Goal: Task Accomplishment & Management: Complete application form

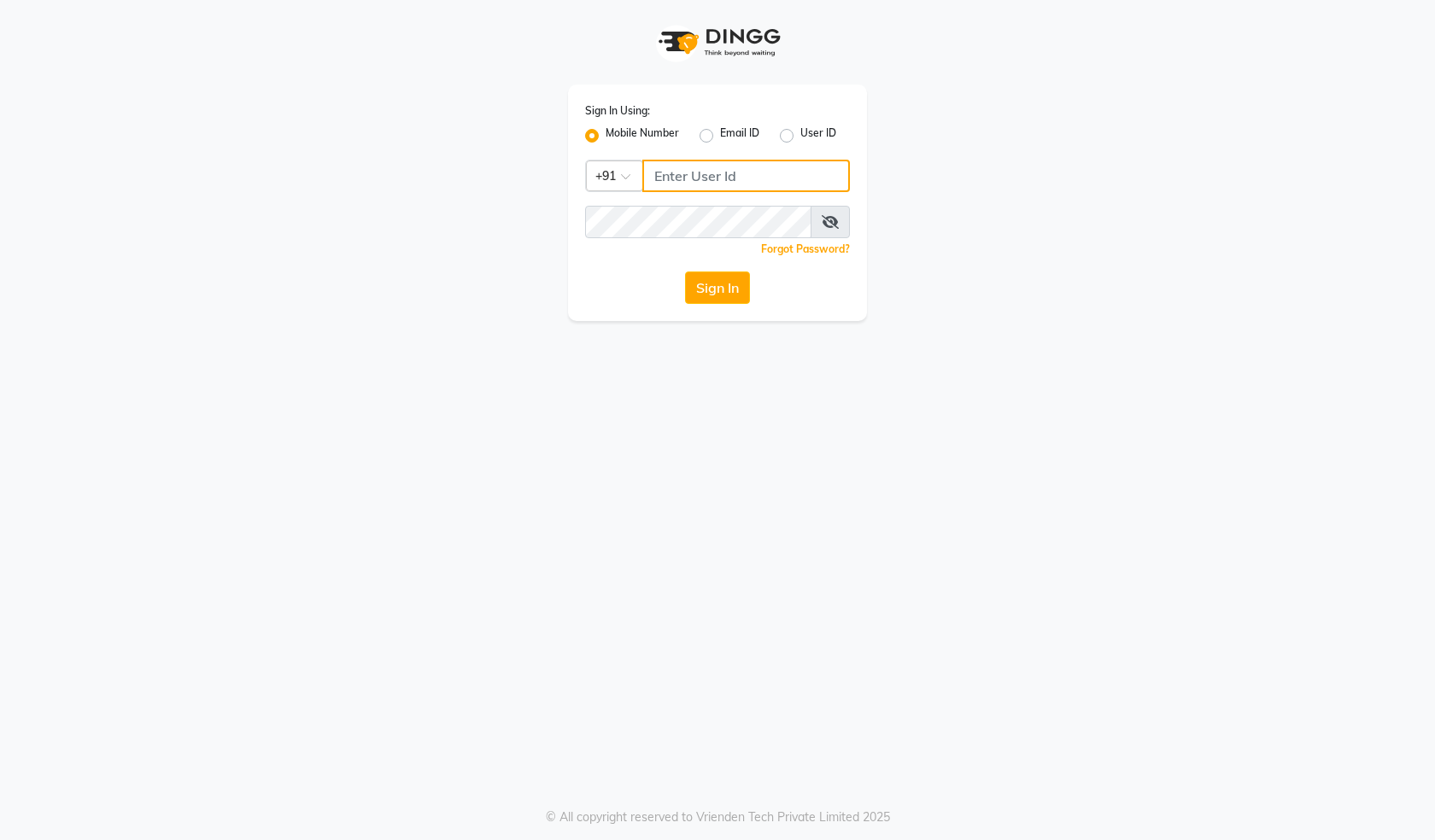
drag, startPoint x: 0, startPoint y: 0, endPoint x: 671, endPoint y: 174, distance: 693.2
click at [671, 174] on input "Username" at bounding box center [745, 175] width 207 height 32
type input "8483936778"
click at [982, 242] on div "Sign In Using: Mobile Number Email ID User ID Country Code × +91 8483936778 Rem…" at bounding box center [718, 160] width 974 height 321
drag, startPoint x: 654, startPoint y: 174, endPoint x: 766, endPoint y: 178, distance: 112.1
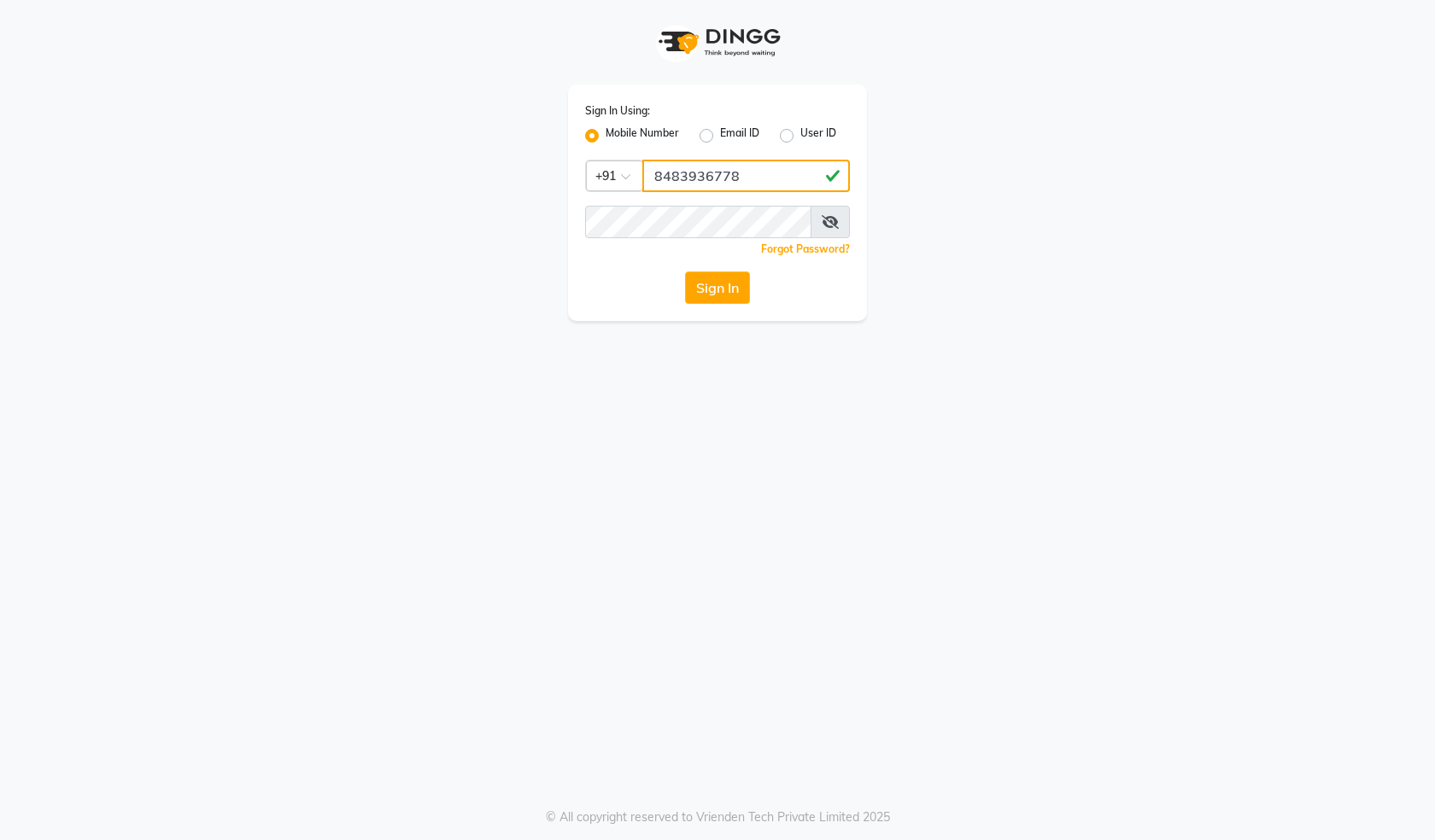
click at [766, 178] on input "8483936778" at bounding box center [745, 175] width 207 height 32
click at [831, 360] on div "Sign In Using: Mobile Number Email ID User ID Country Code × +91 8483936778 Rem…" at bounding box center [718, 420] width 1435 height 840
click at [738, 293] on button "Sign In" at bounding box center [717, 287] width 65 height 32
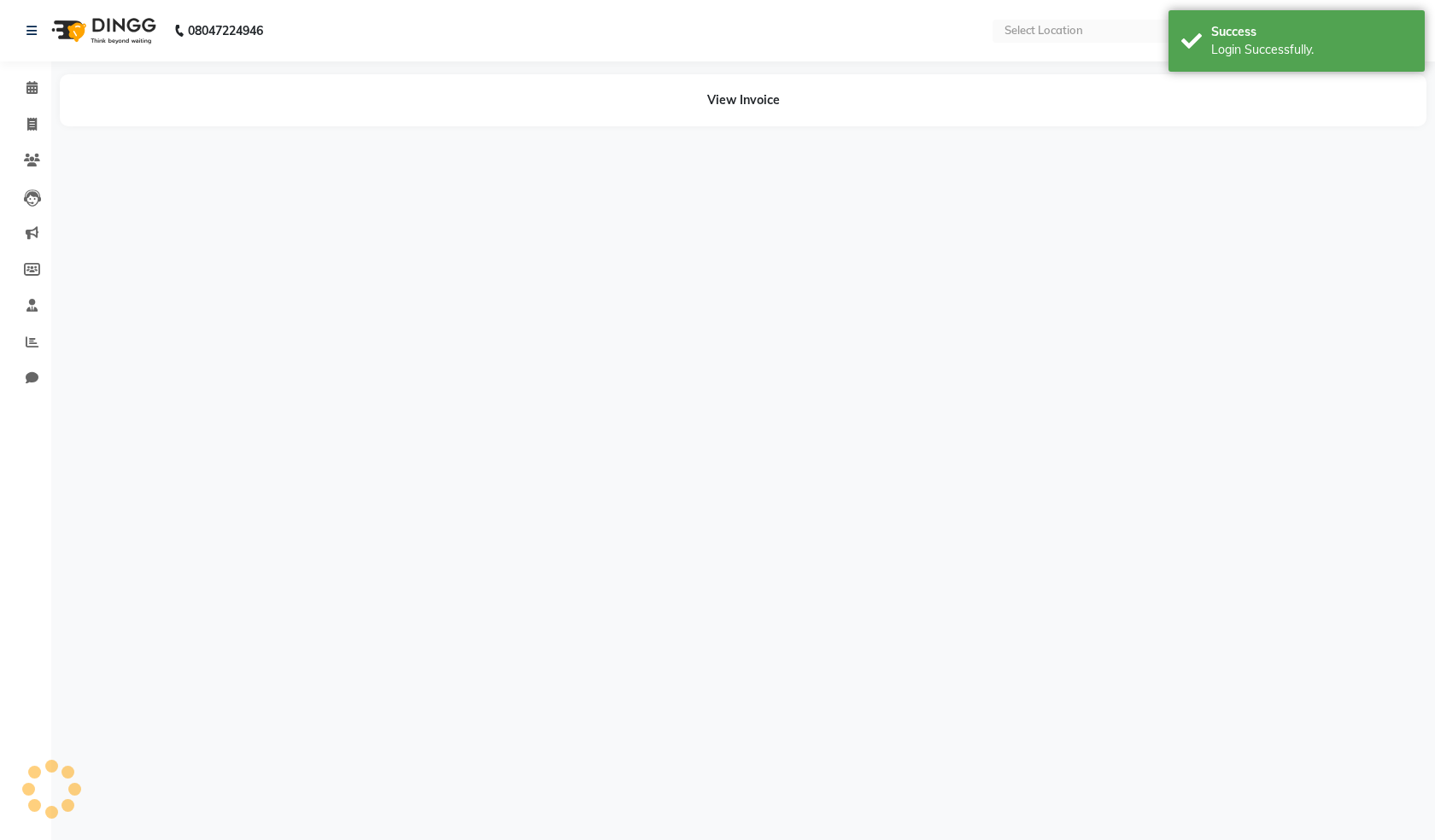
select select "en"
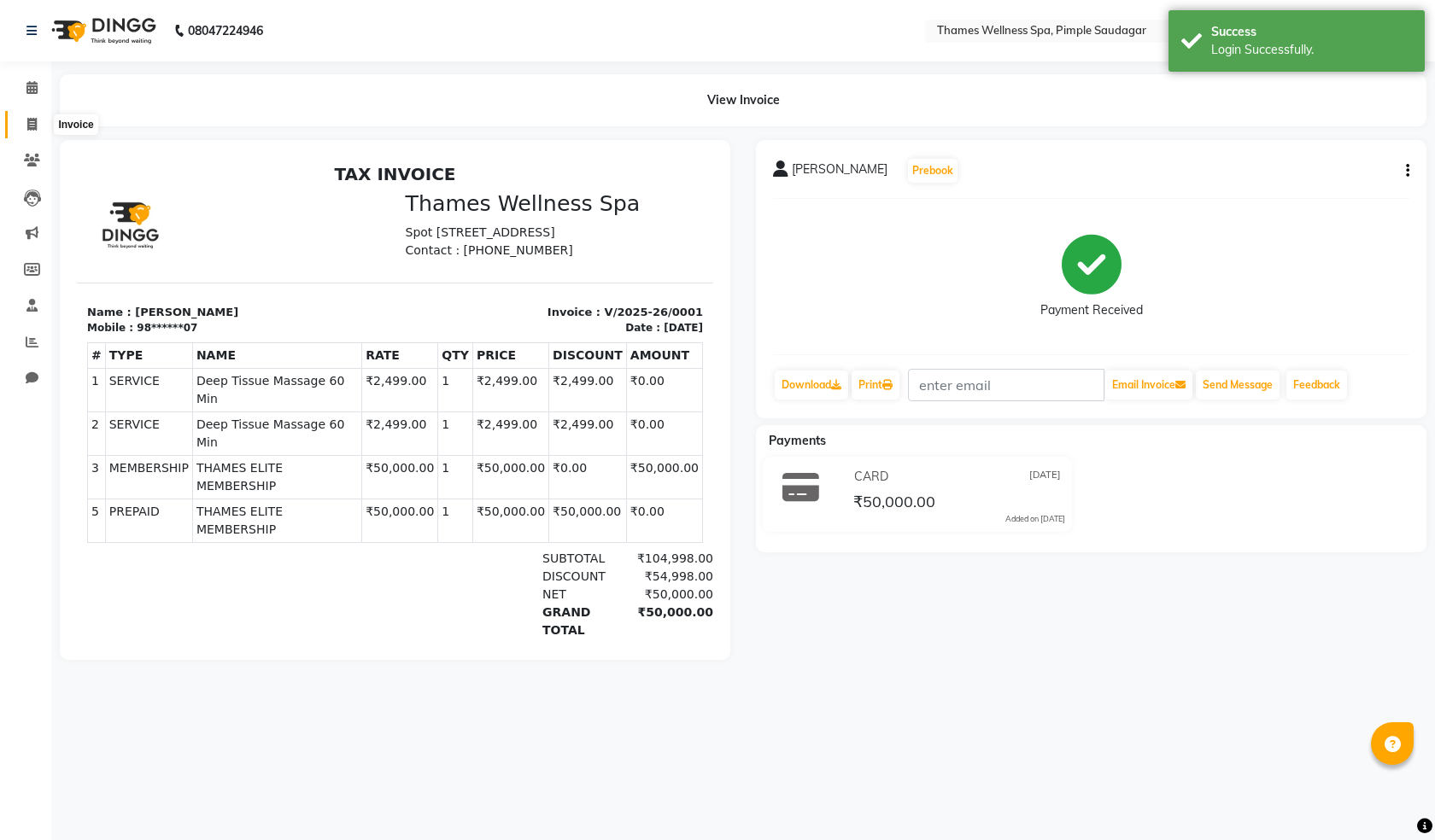
click at [28, 127] on icon at bounding box center [32, 124] width 10 height 12
select select "8709"
select select "service"
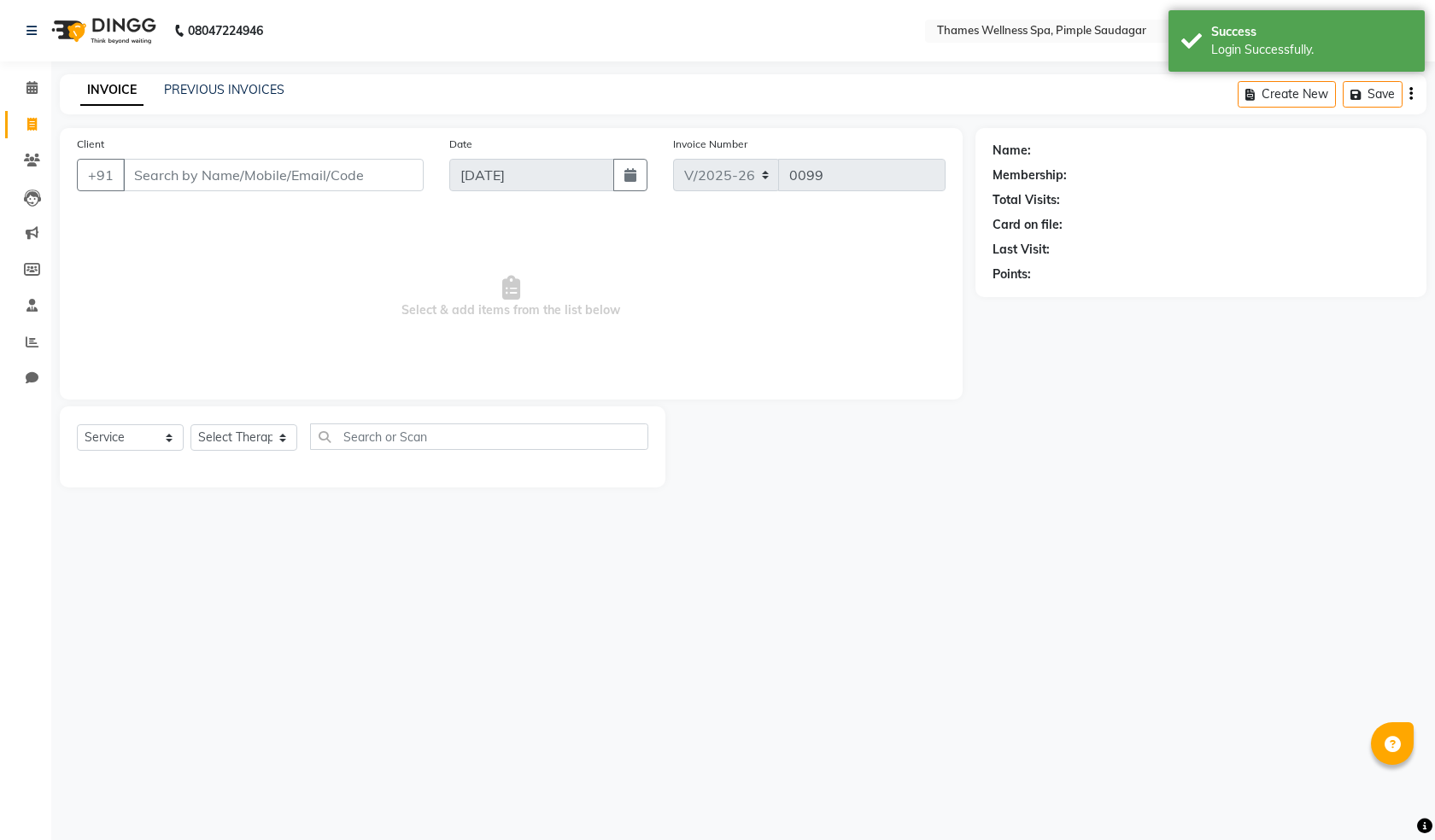
click at [166, 180] on input "Client" at bounding box center [273, 174] width 301 height 32
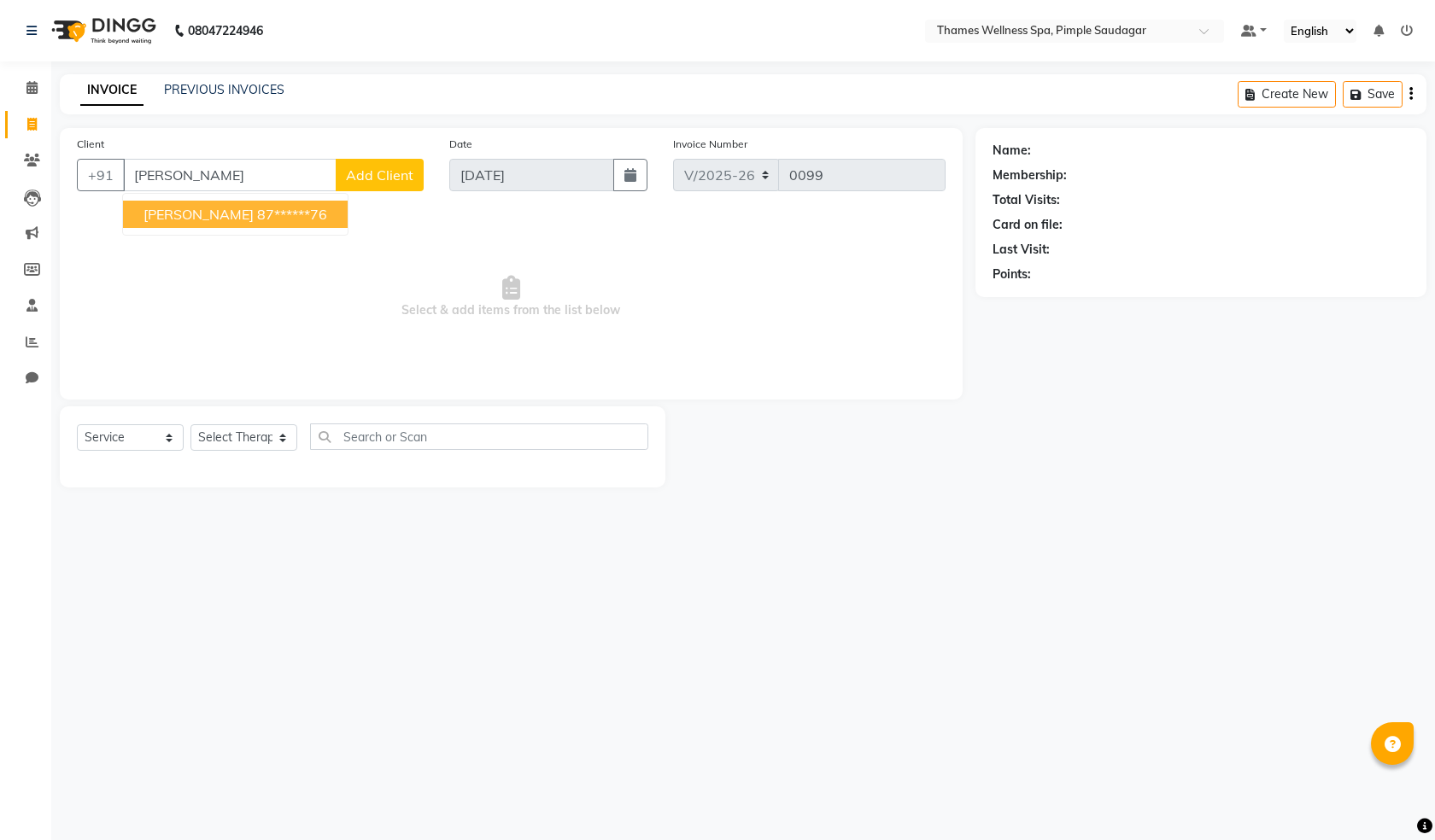
click at [186, 214] on span "[PERSON_NAME]" at bounding box center [199, 214] width 110 height 17
type input "87******76"
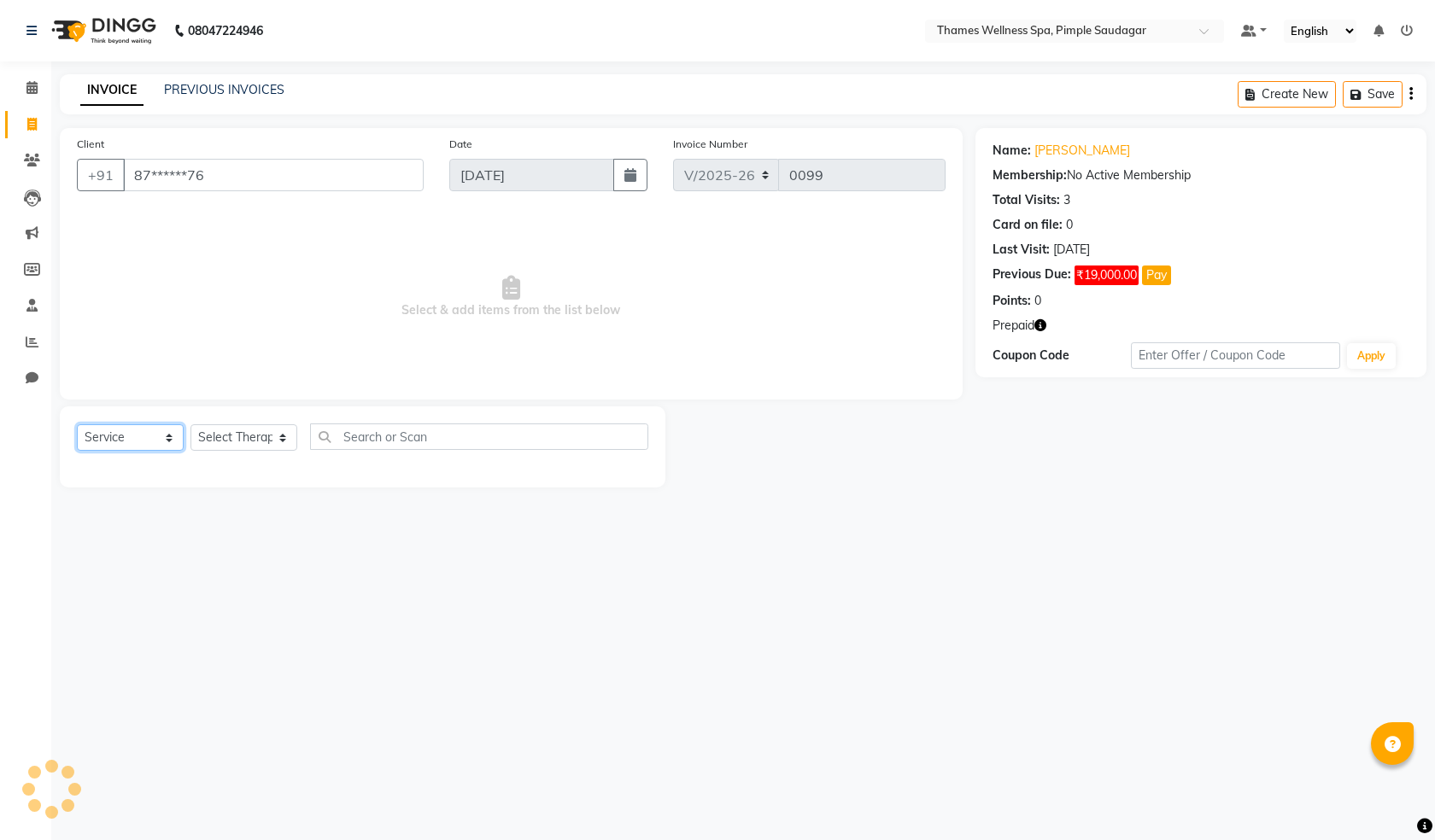
click at [172, 440] on select "Select Service Product Membership Package Voucher Prepaid Gift Card" at bounding box center [130, 438] width 107 height 27
click at [77, 424] on select "Select Service Product Membership Package Voucher Prepaid Gift Card" at bounding box center [130, 438] width 107 height 27
click at [289, 439] on select "Select Therapist Alokesh Das Bem Hana kety sangma Melbia Mishi Prakash Lala Sun…" at bounding box center [244, 438] width 107 height 27
select select "88610"
click at [191, 424] on select "Select Therapist Alokesh Das Bem Hana kety sangma Melbia Mishi Prakash Lala Sun…" at bounding box center [244, 438] width 107 height 27
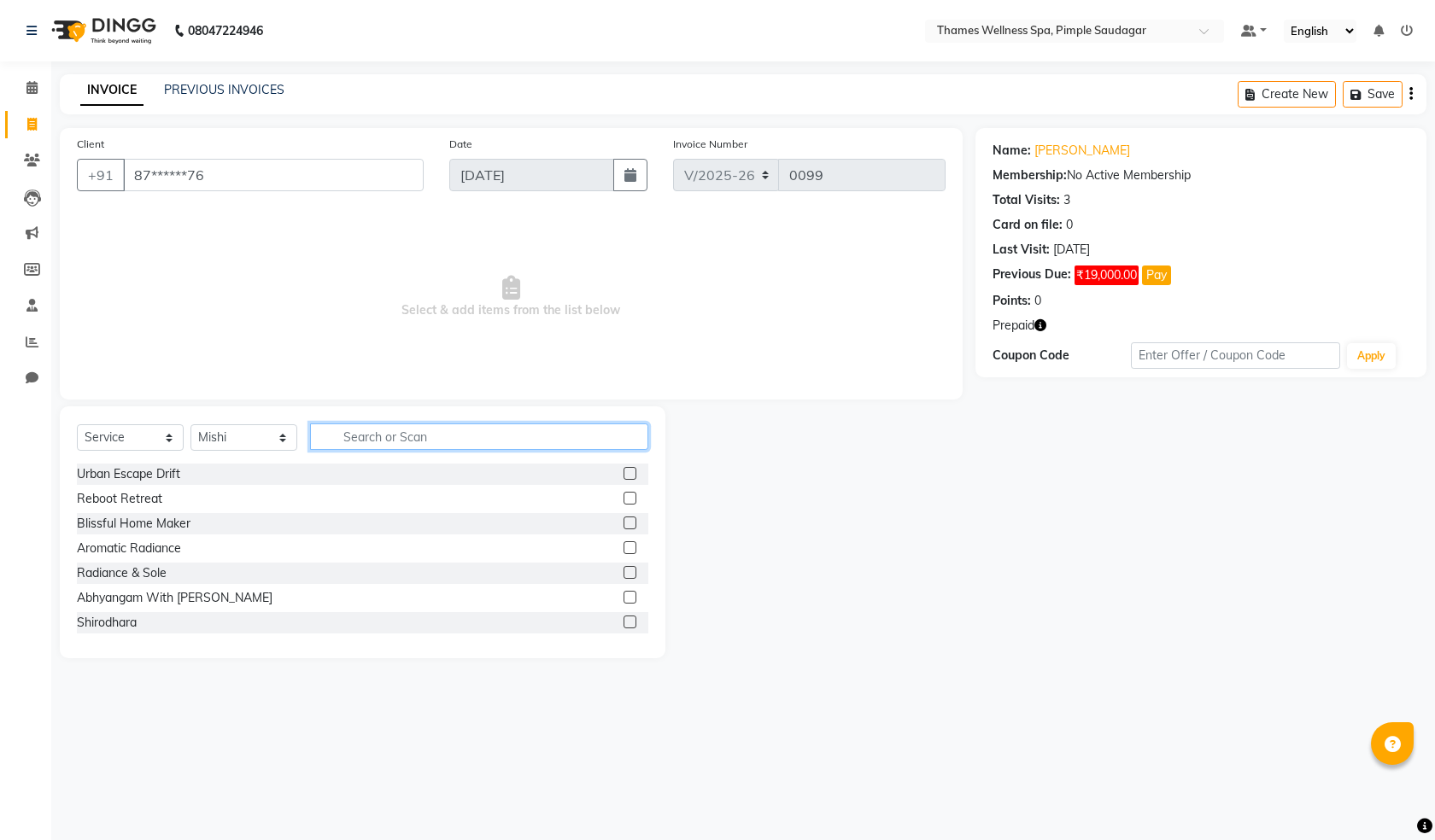
click at [344, 437] on input "text" at bounding box center [479, 437] width 338 height 27
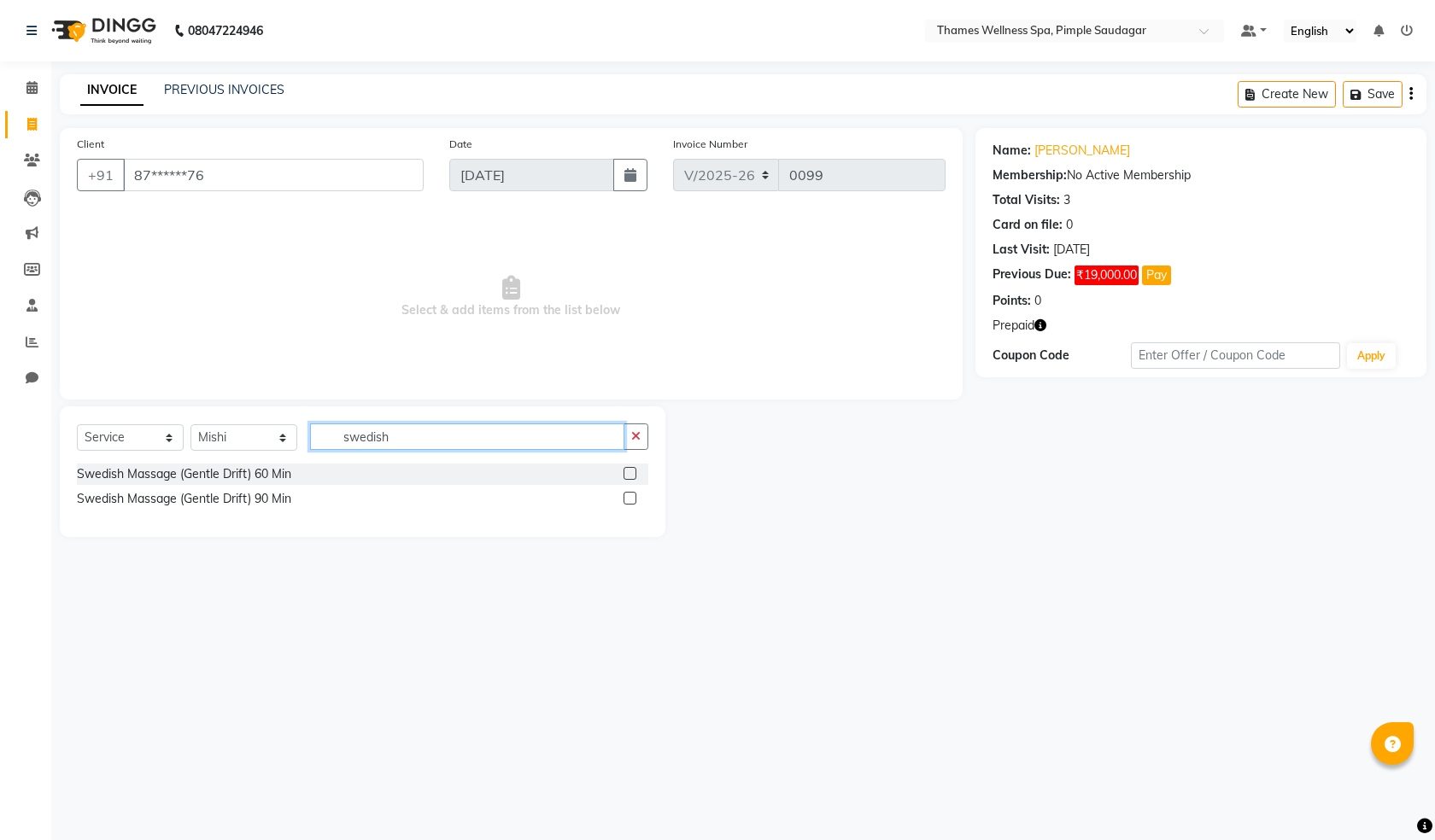
type input "swedish"
click at [628, 472] on label at bounding box center [629, 473] width 12 height 12
click at [628, 472] on input "checkbox" at bounding box center [628, 474] width 11 height 11
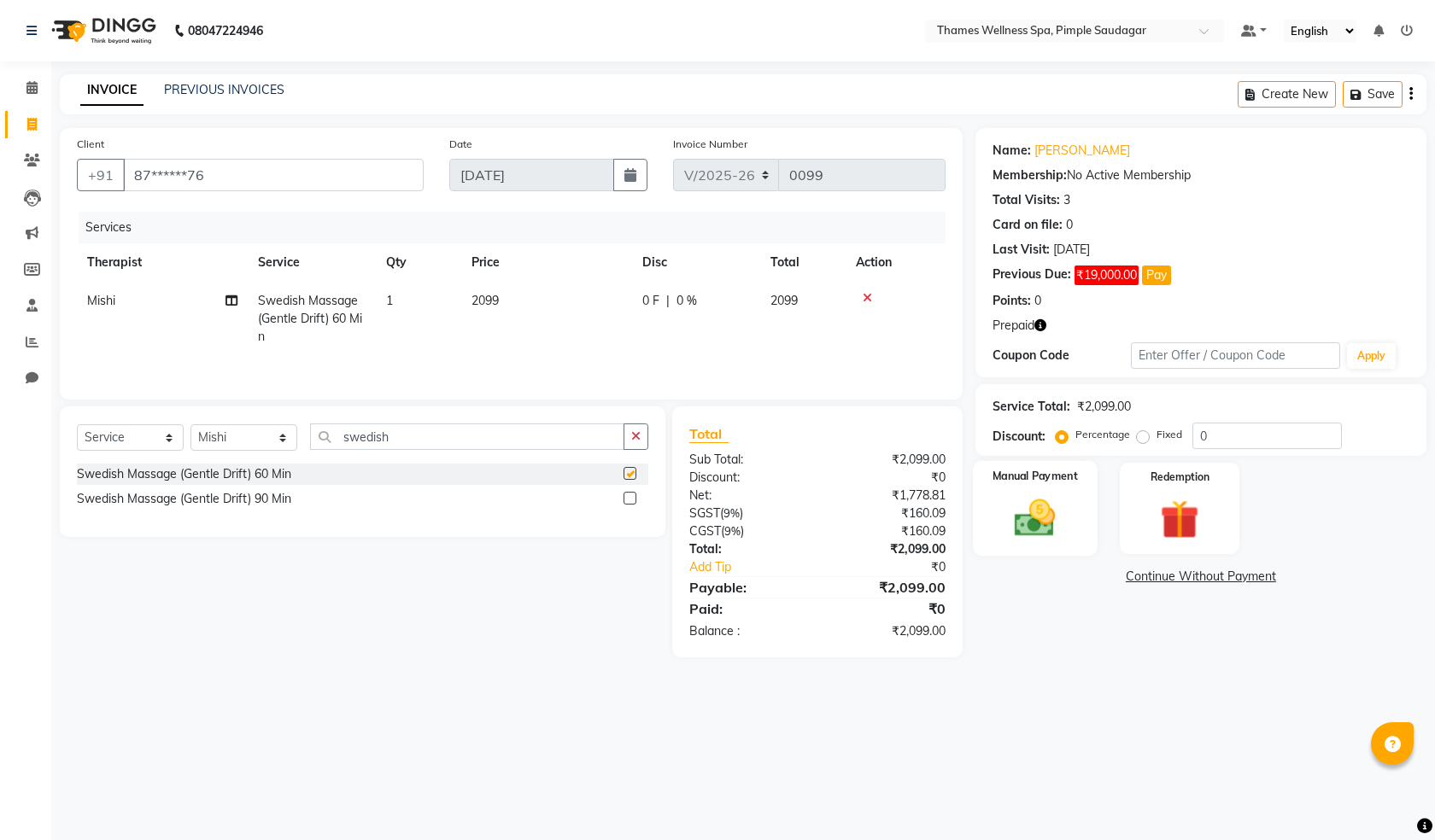
checkbox input "false"
click at [685, 297] on span "0 %" at bounding box center [686, 301] width 20 height 18
select select "88610"
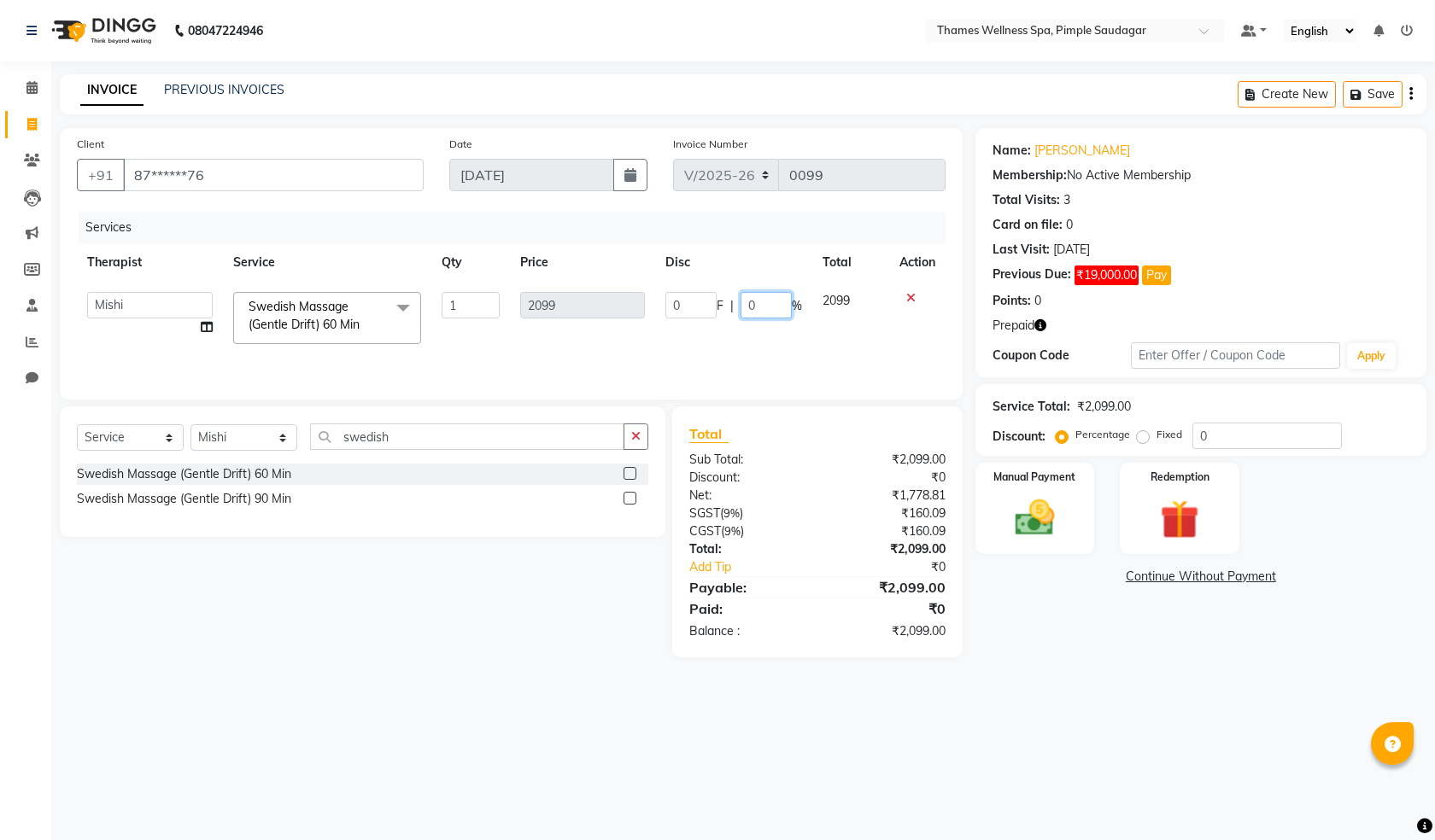
click at [780, 309] on input "0" at bounding box center [766, 305] width 52 height 27
type input "50"
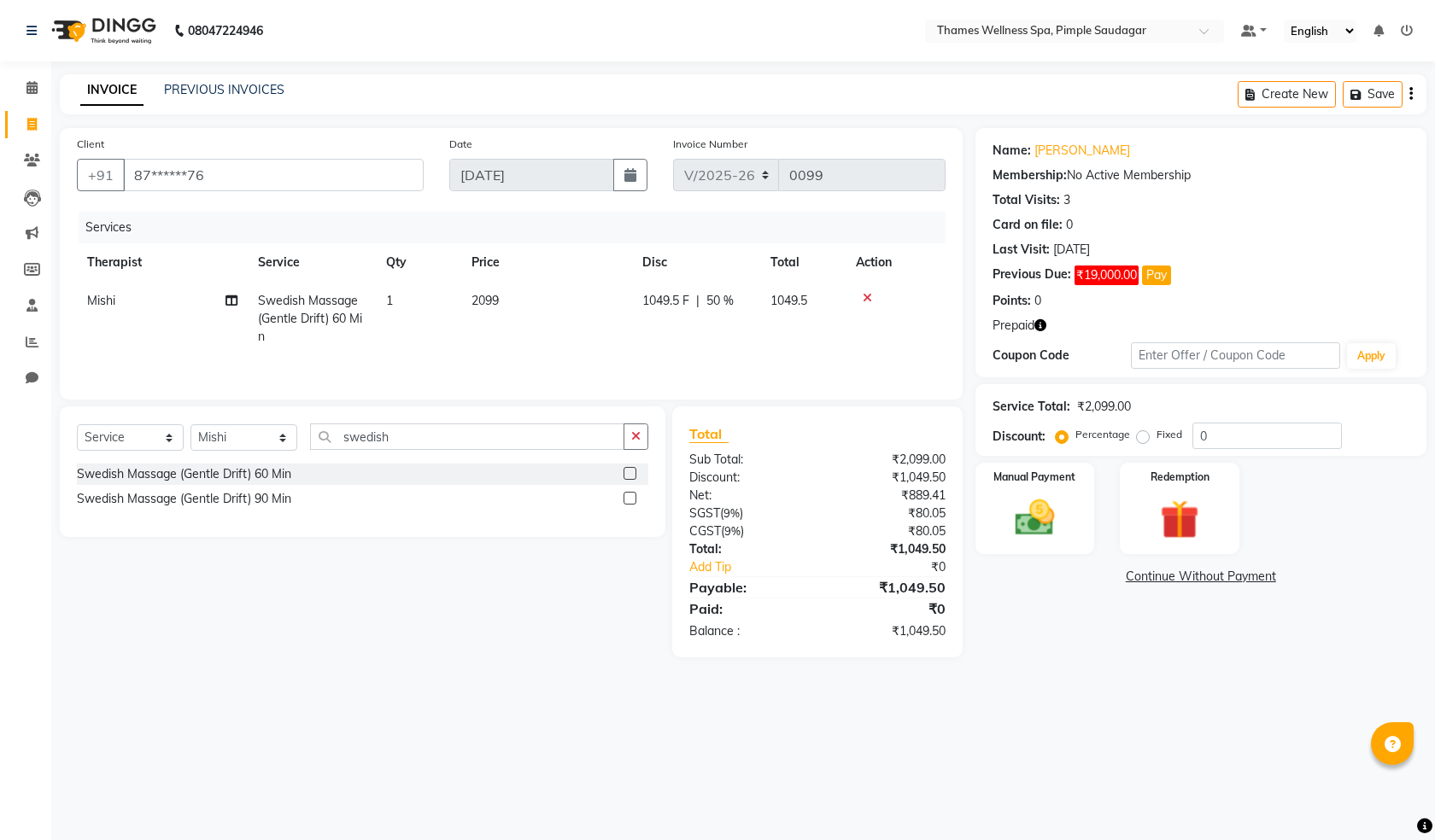
click at [1039, 668] on main "INVOICE PREVIOUS INVOICES Create New Save Client +91 87******76 Date 04-09-2025…" at bounding box center [743, 378] width 1383 height 609
click at [1181, 521] on img at bounding box center [1179, 519] width 67 height 51
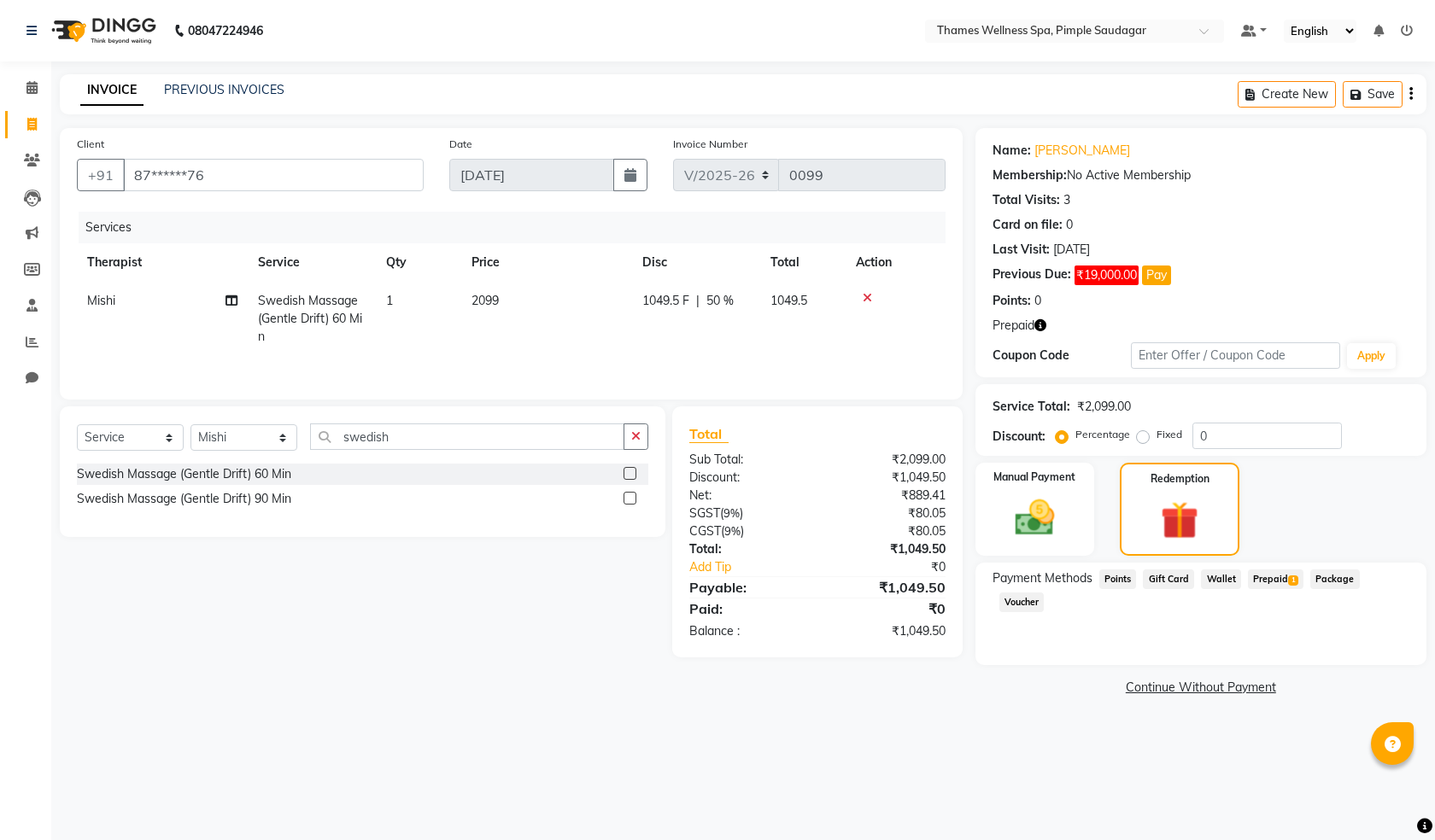
click at [1277, 582] on span "Prepaid 1" at bounding box center [1276, 579] width 55 height 20
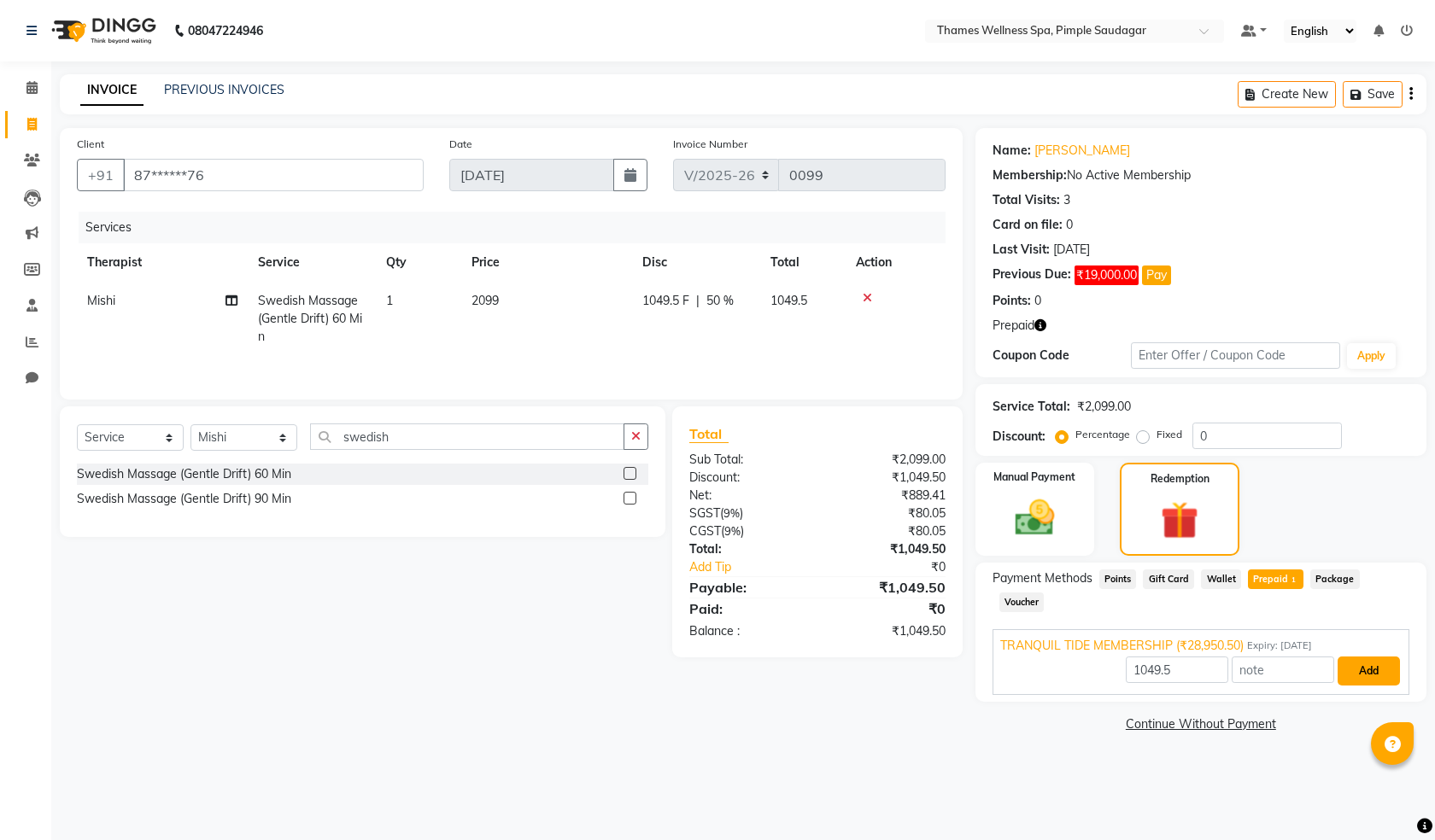
click at [1367, 657] on button "Add" at bounding box center [1368, 671] width 62 height 29
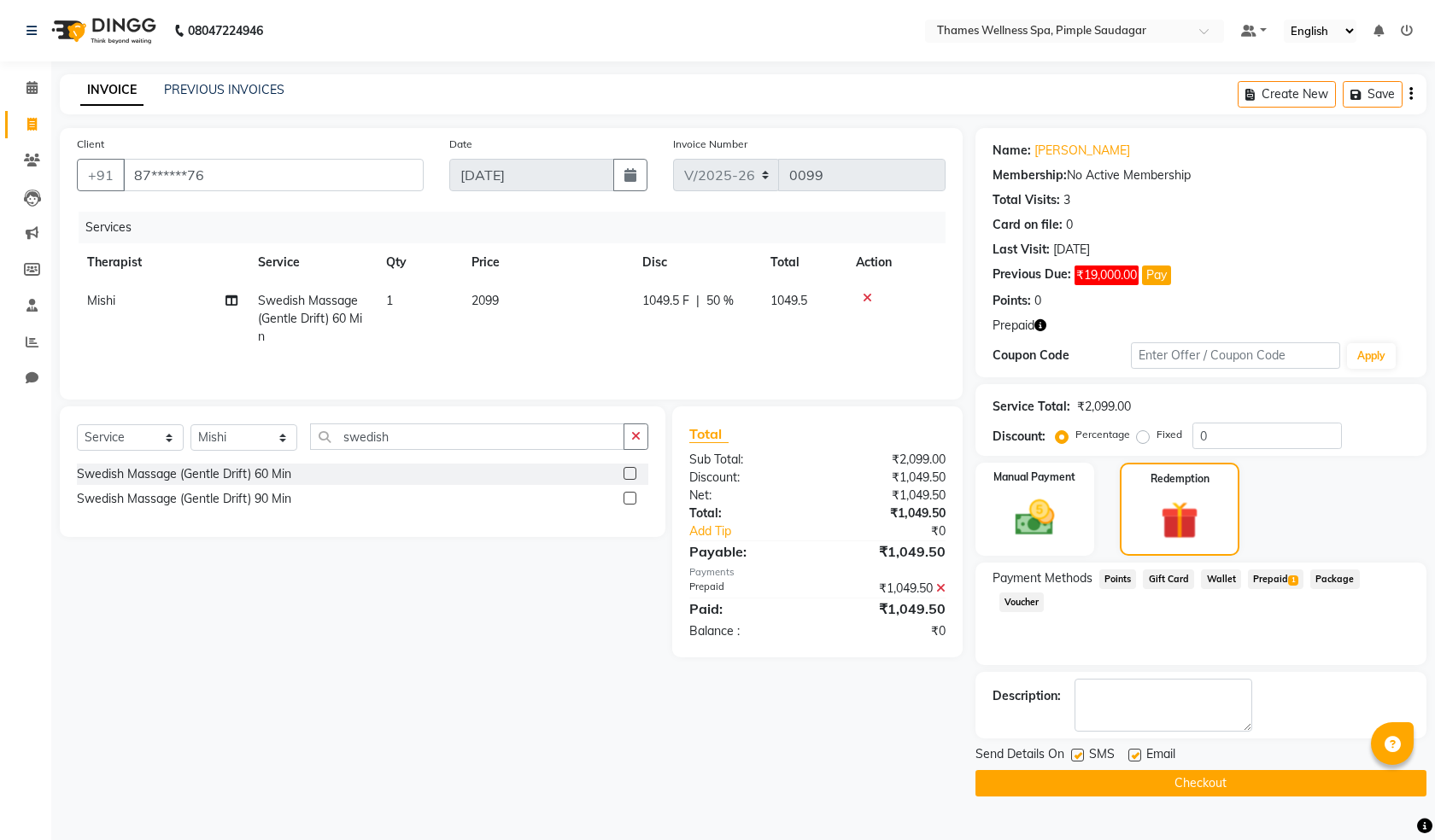
click at [1184, 778] on button "Checkout" at bounding box center [1201, 783] width 451 height 27
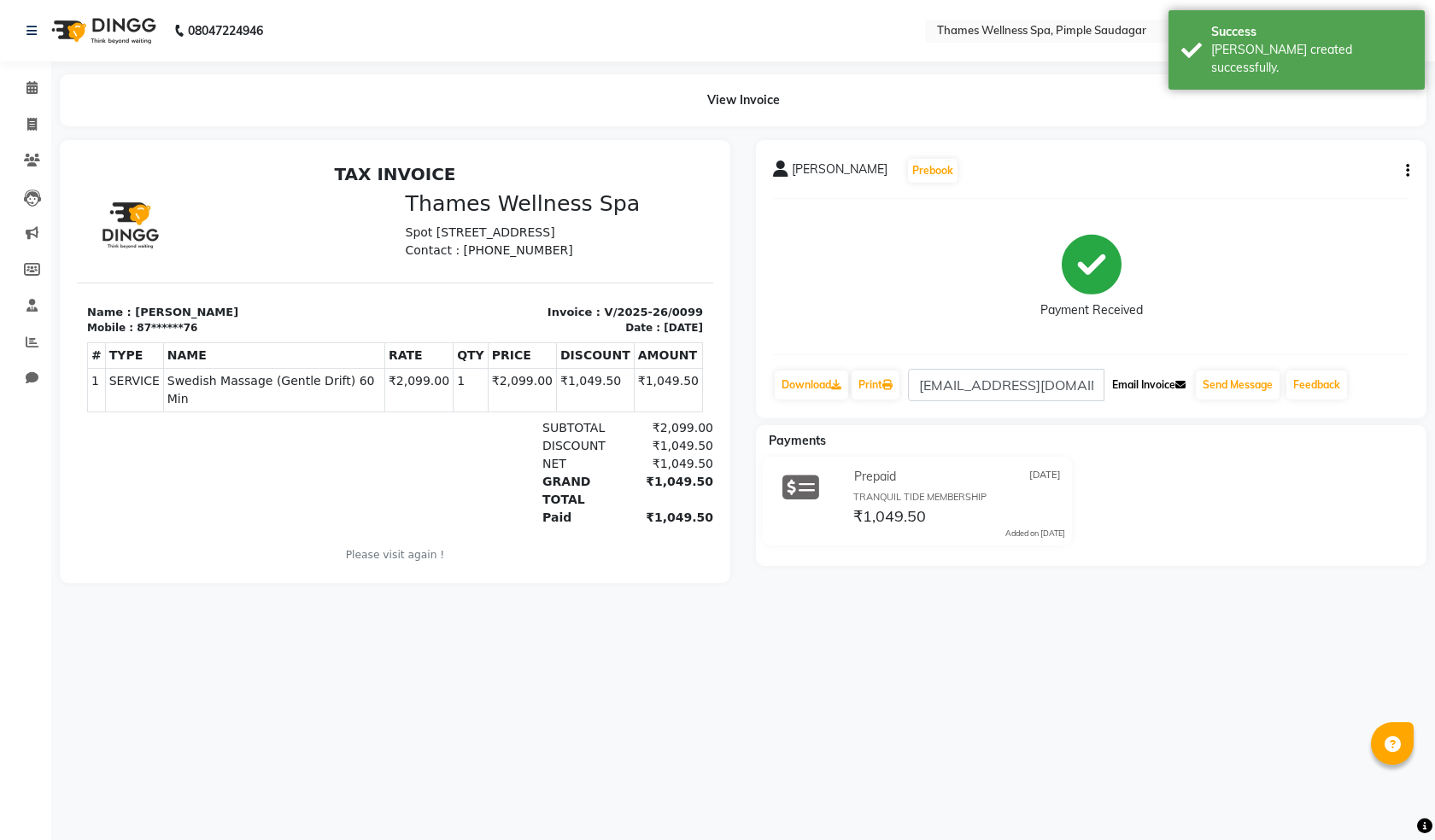
click at [1149, 384] on button "Email Invoice" at bounding box center [1148, 384] width 87 height 29
click at [31, 128] on icon at bounding box center [32, 124] width 10 height 12
select select "service"
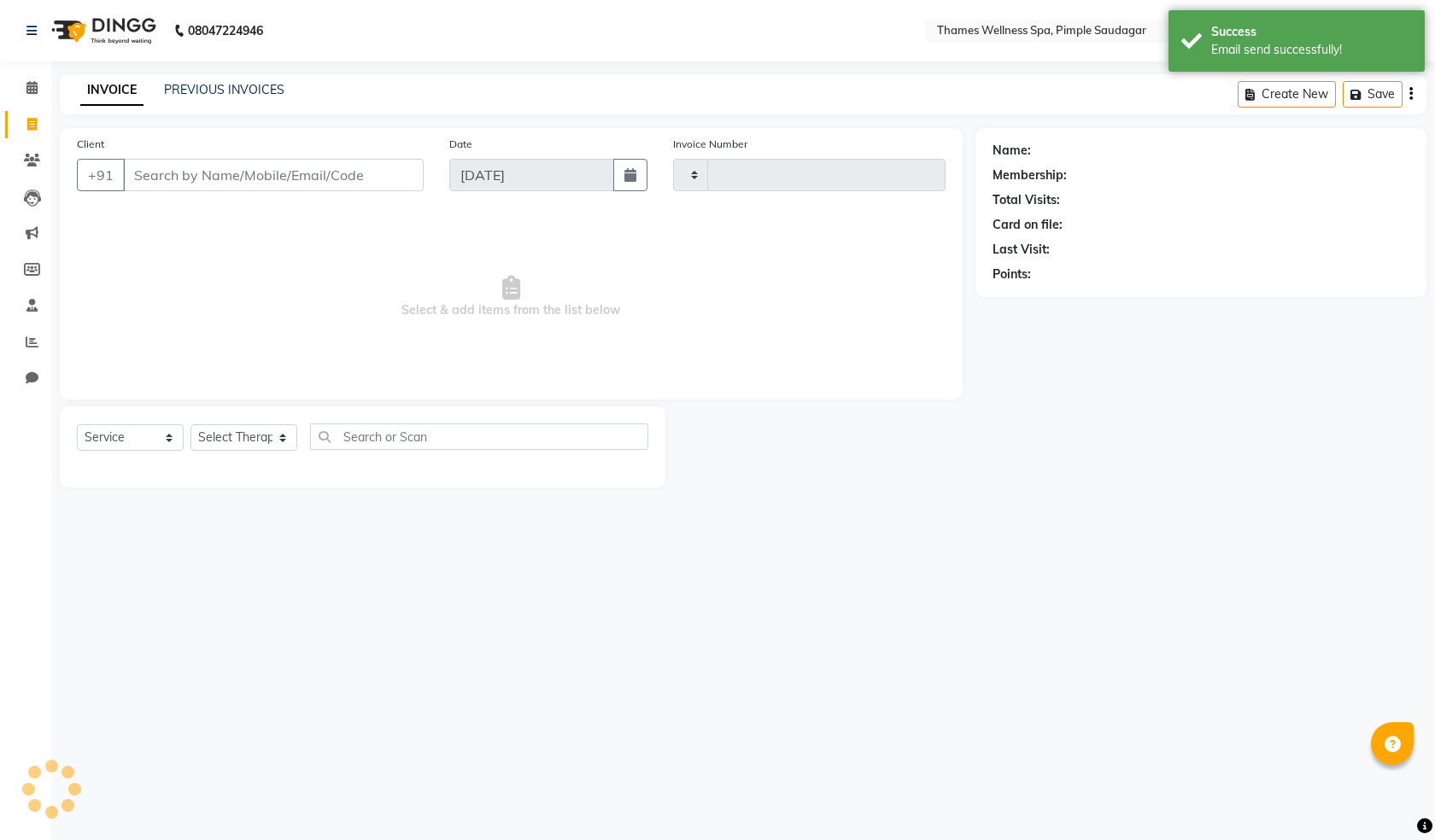
type input "0100"
select select "8709"
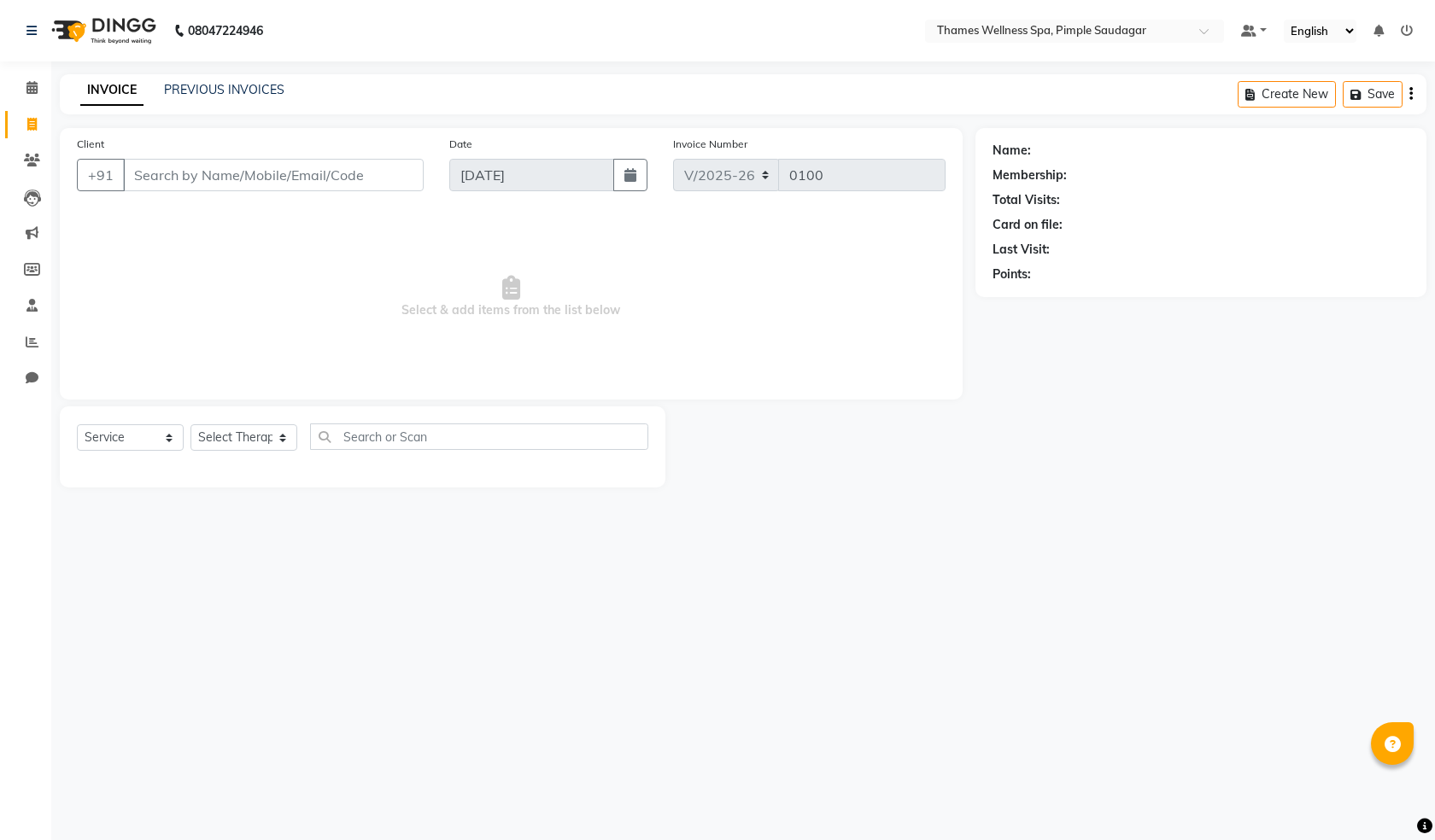
click at [187, 168] on input "Client" at bounding box center [273, 174] width 301 height 32
click at [187, 176] on input "Client" at bounding box center [273, 174] width 301 height 32
click at [179, 208] on span "[PERSON_NAME]" at bounding box center [199, 214] width 110 height 17
type input "87******76"
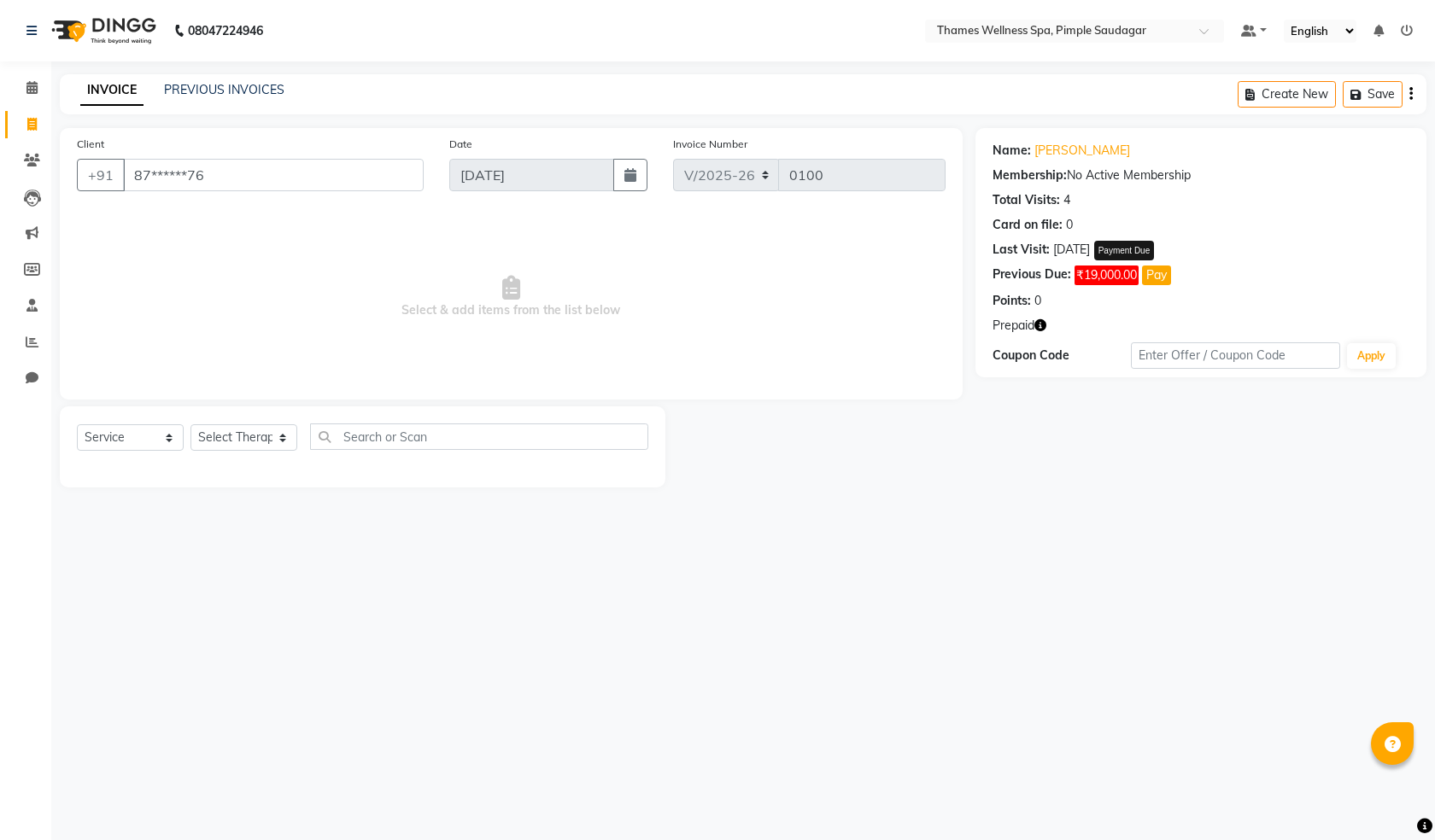
click at [1159, 274] on button "Pay" at bounding box center [1156, 275] width 29 height 20
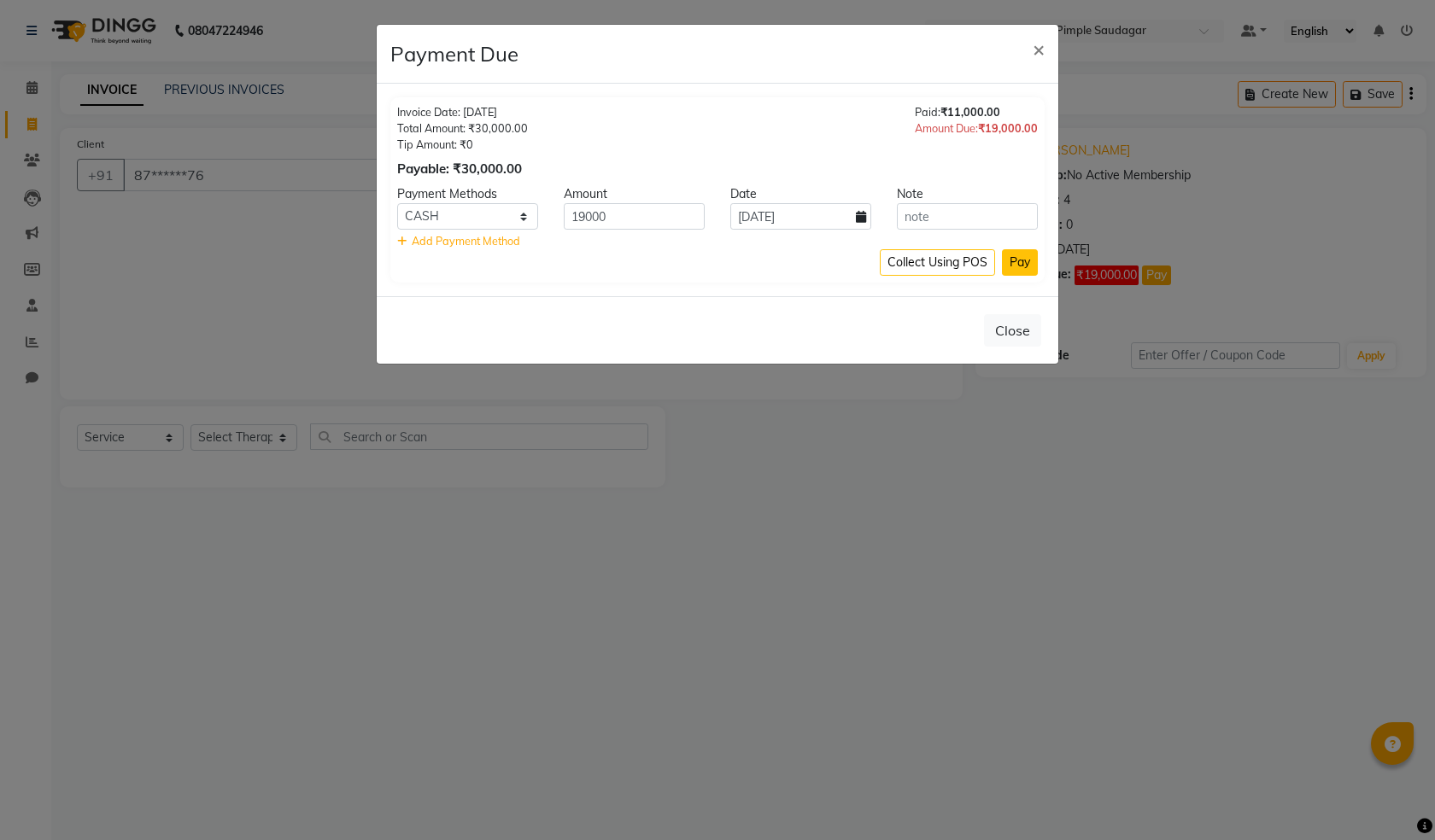
click at [1017, 262] on button "Pay" at bounding box center [1019, 262] width 36 height 27
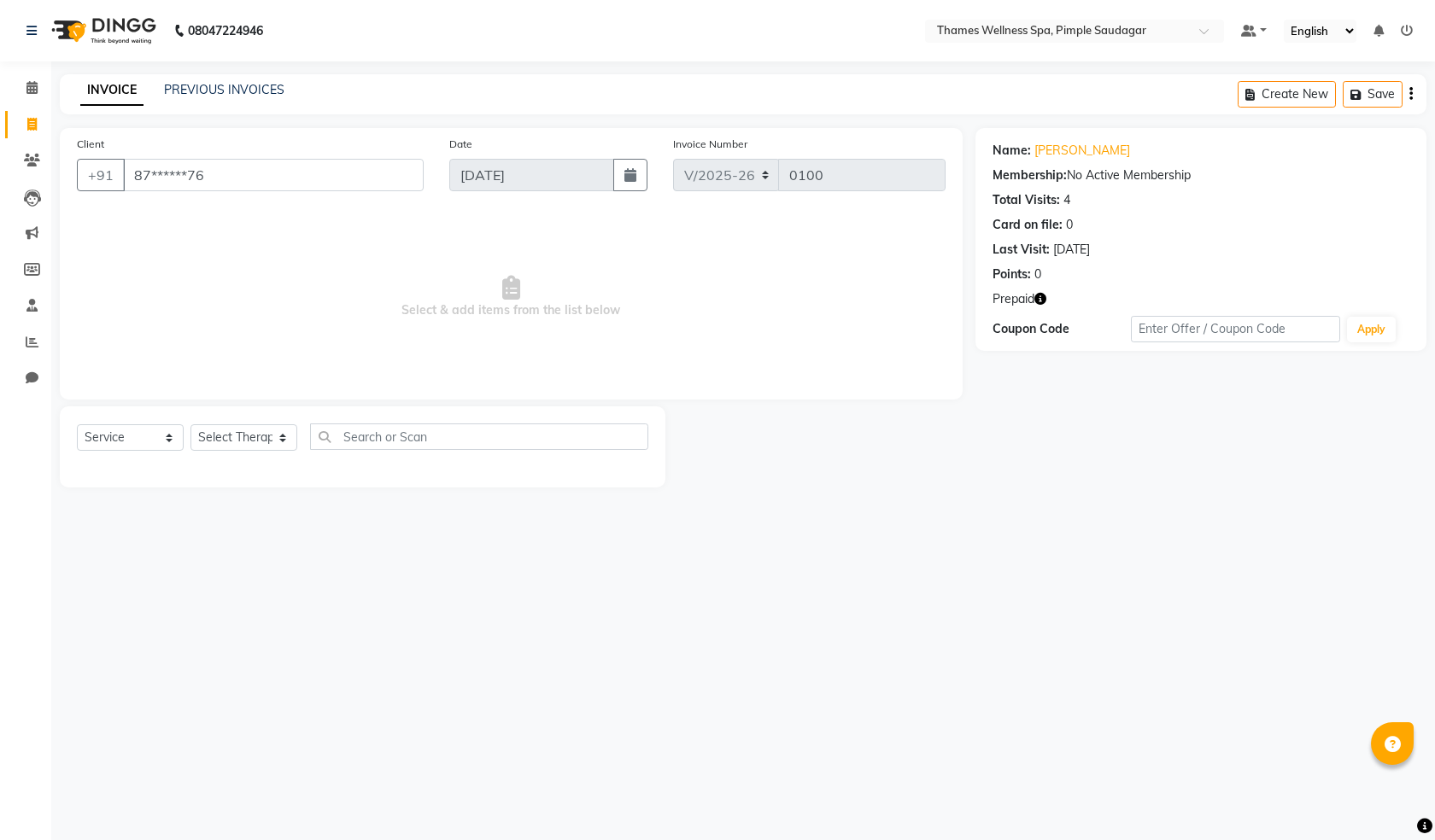
click at [1044, 301] on icon "button" at bounding box center [1040, 298] width 12 height 12
click at [1051, 407] on div "Name: Jitu Pawar Membership: No Active Membership Total Visits: 4 Card on file:…" at bounding box center [1207, 308] width 464 height 359
click at [42, 120] on span at bounding box center [32, 125] width 30 height 20
click at [1060, 149] on link "[PERSON_NAME]" at bounding box center [1082, 150] width 95 height 18
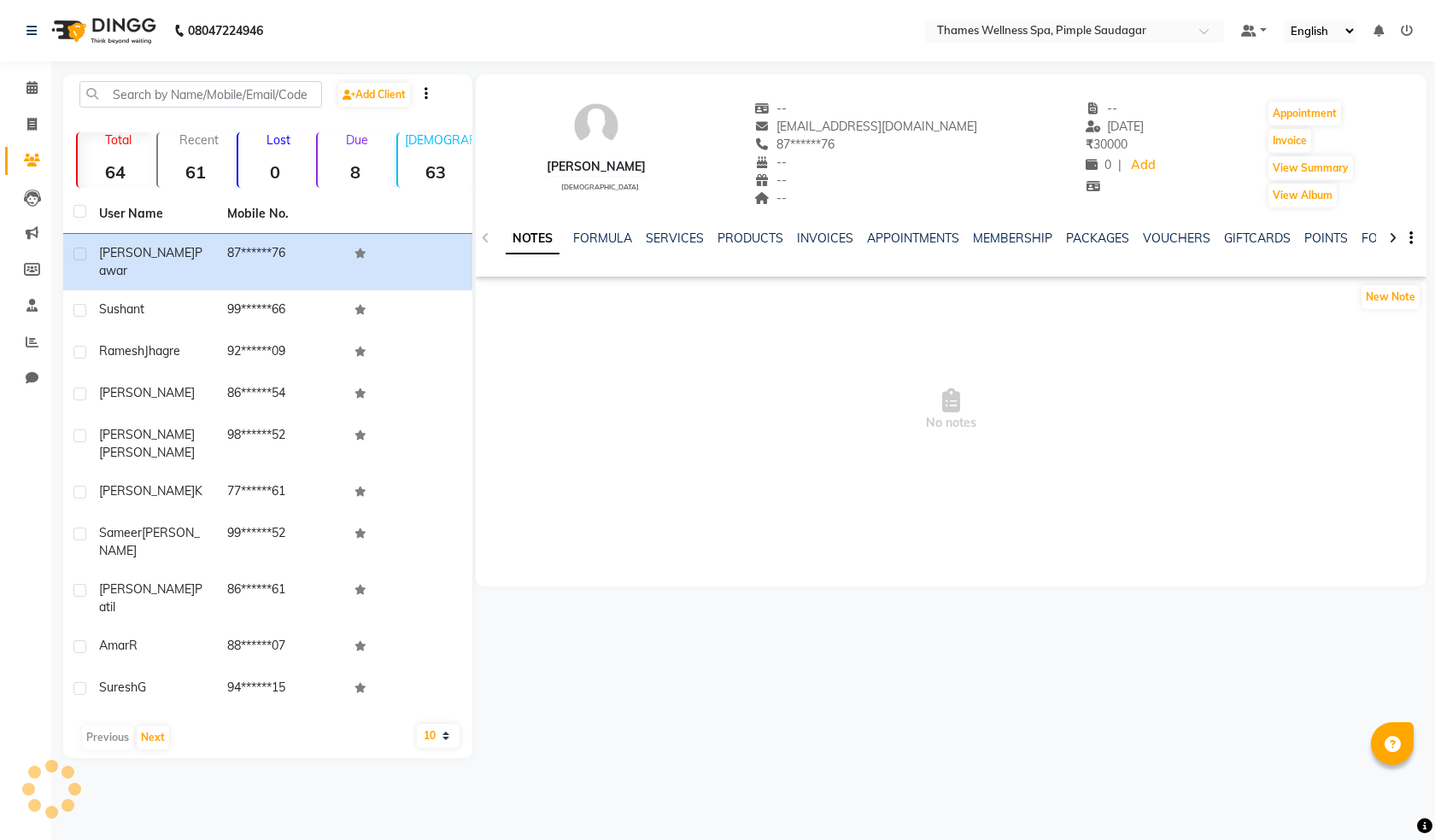
select select "en"
click at [1156, 233] on link "VOUCHERS" at bounding box center [1177, 238] width 68 height 15
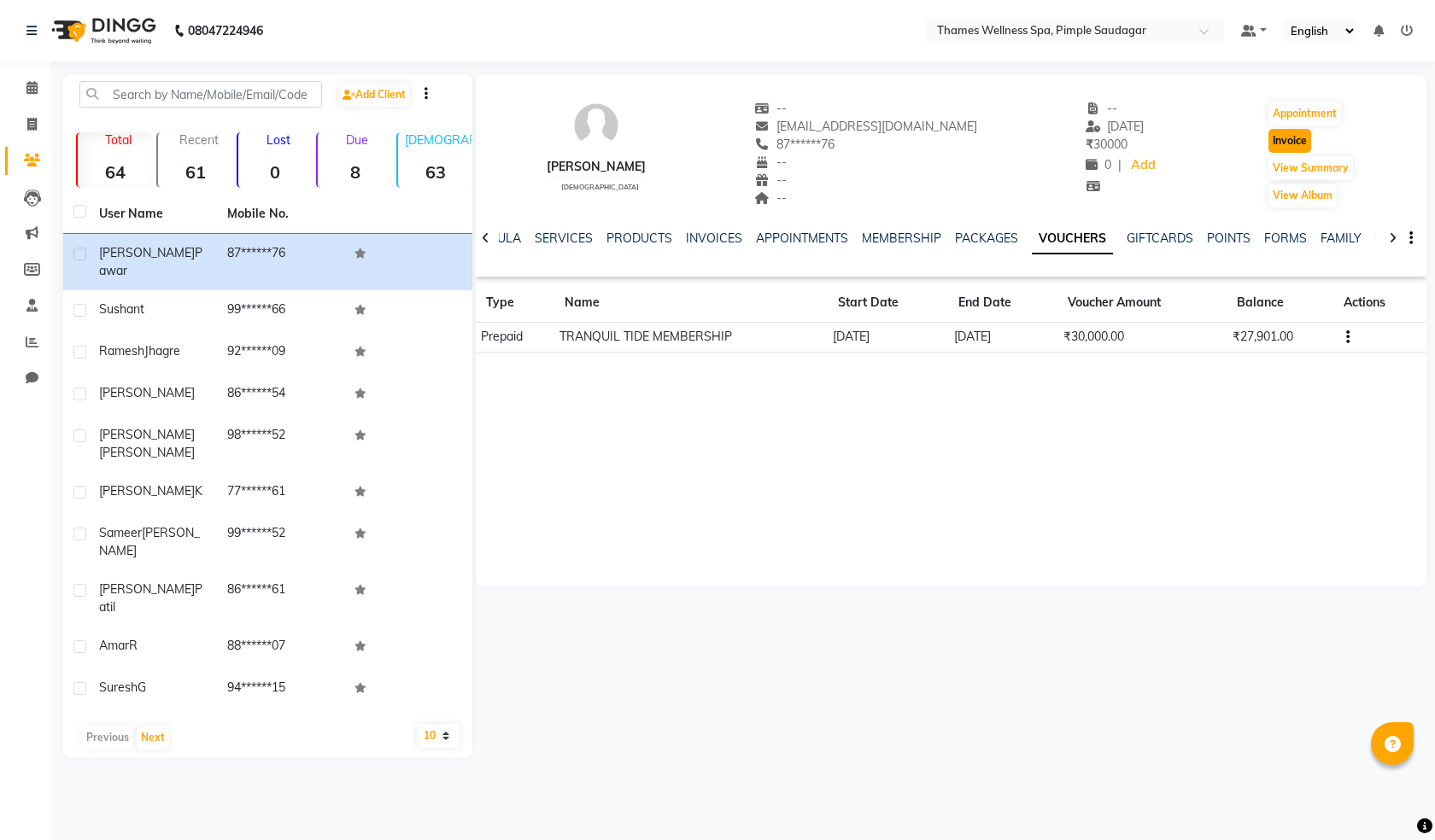
click at [1289, 146] on button "Invoice" at bounding box center [1290, 141] width 43 height 24
select select "service"
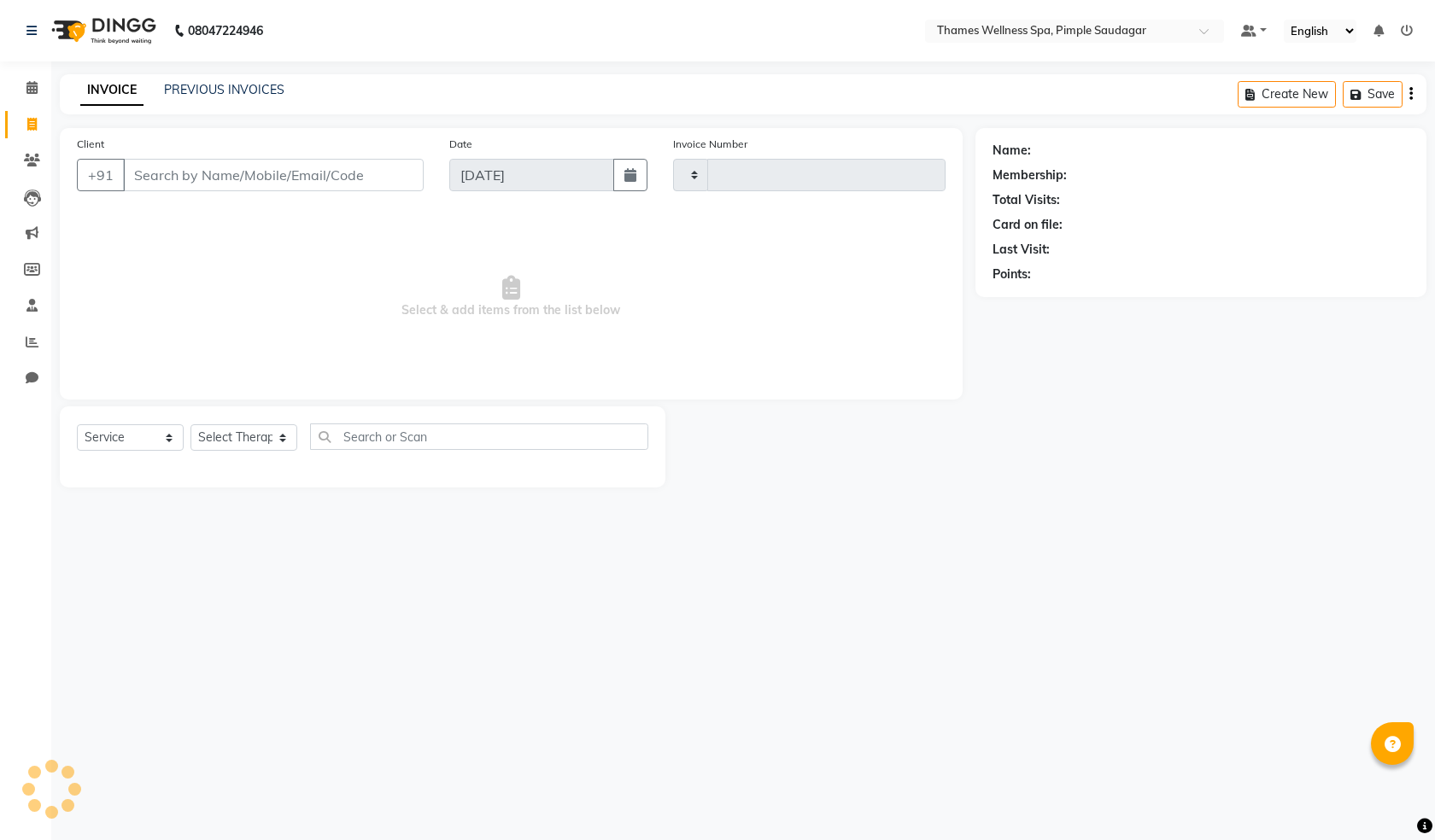
type input "0100"
select select "8709"
type input "87******76"
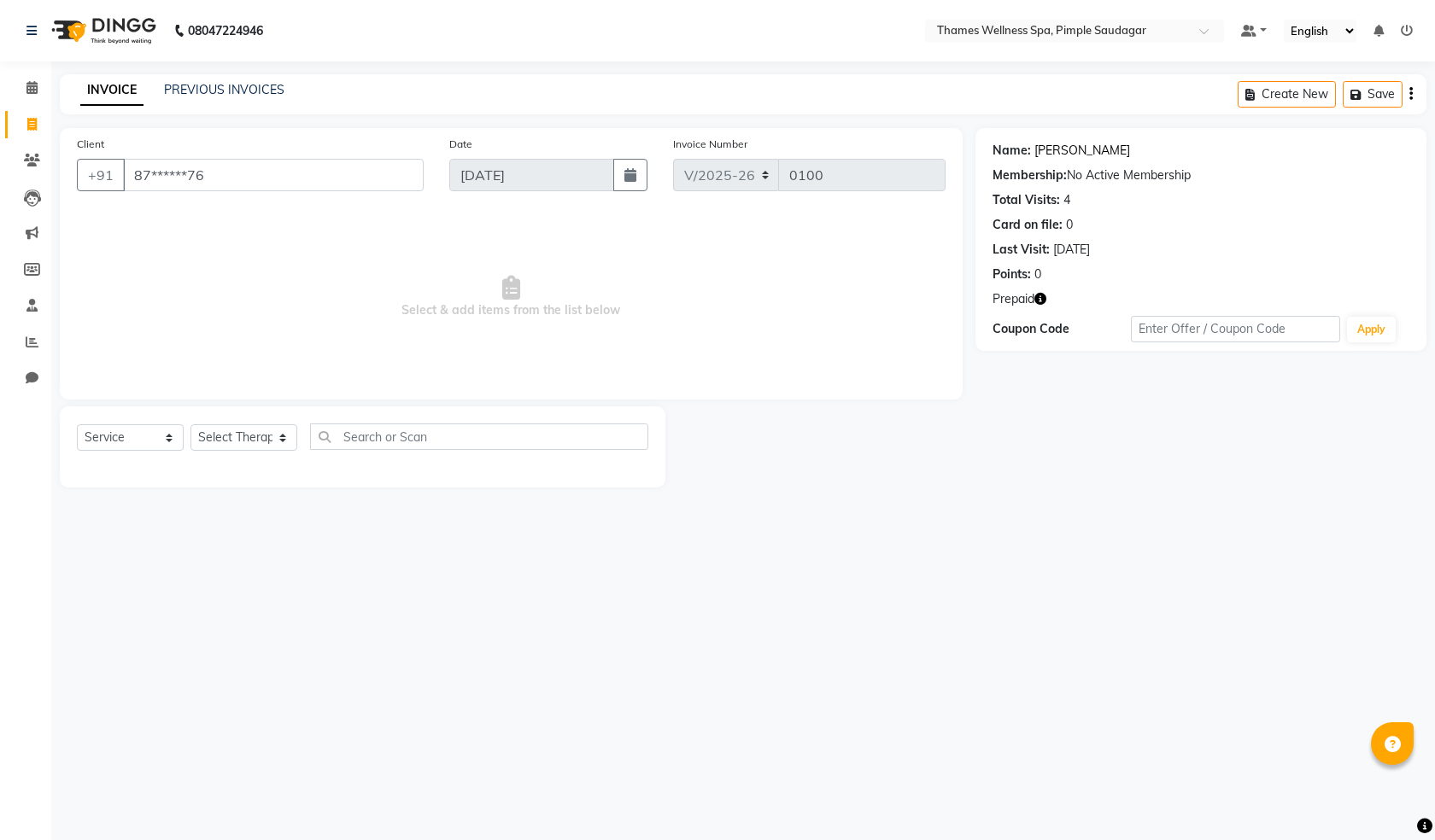
click at [1061, 149] on link "[PERSON_NAME]" at bounding box center [1082, 150] width 95 height 18
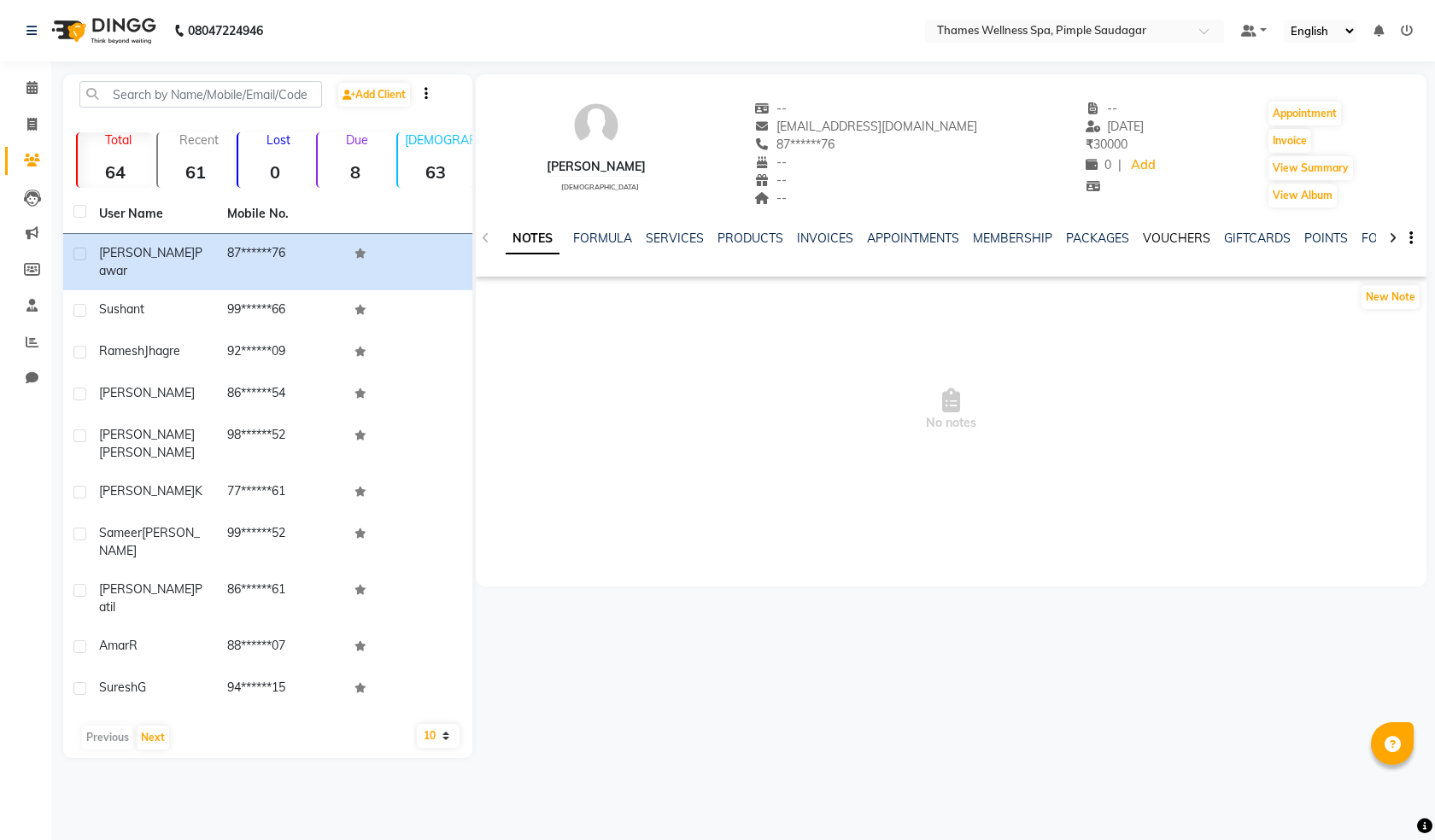
click at [1171, 243] on link "VOUCHERS" at bounding box center [1177, 238] width 68 height 15
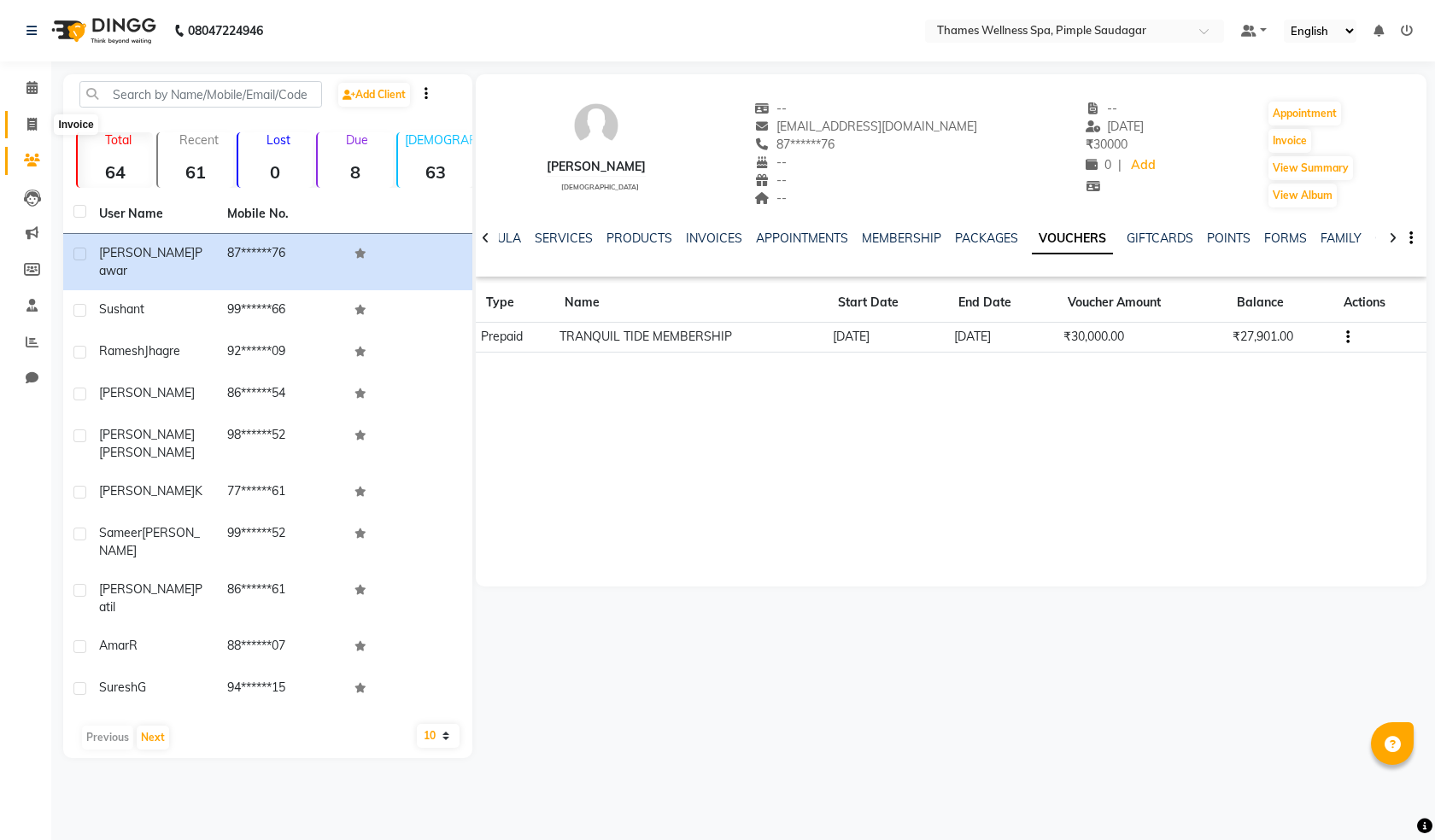
click at [30, 130] on icon at bounding box center [32, 124] width 10 height 12
select select "service"
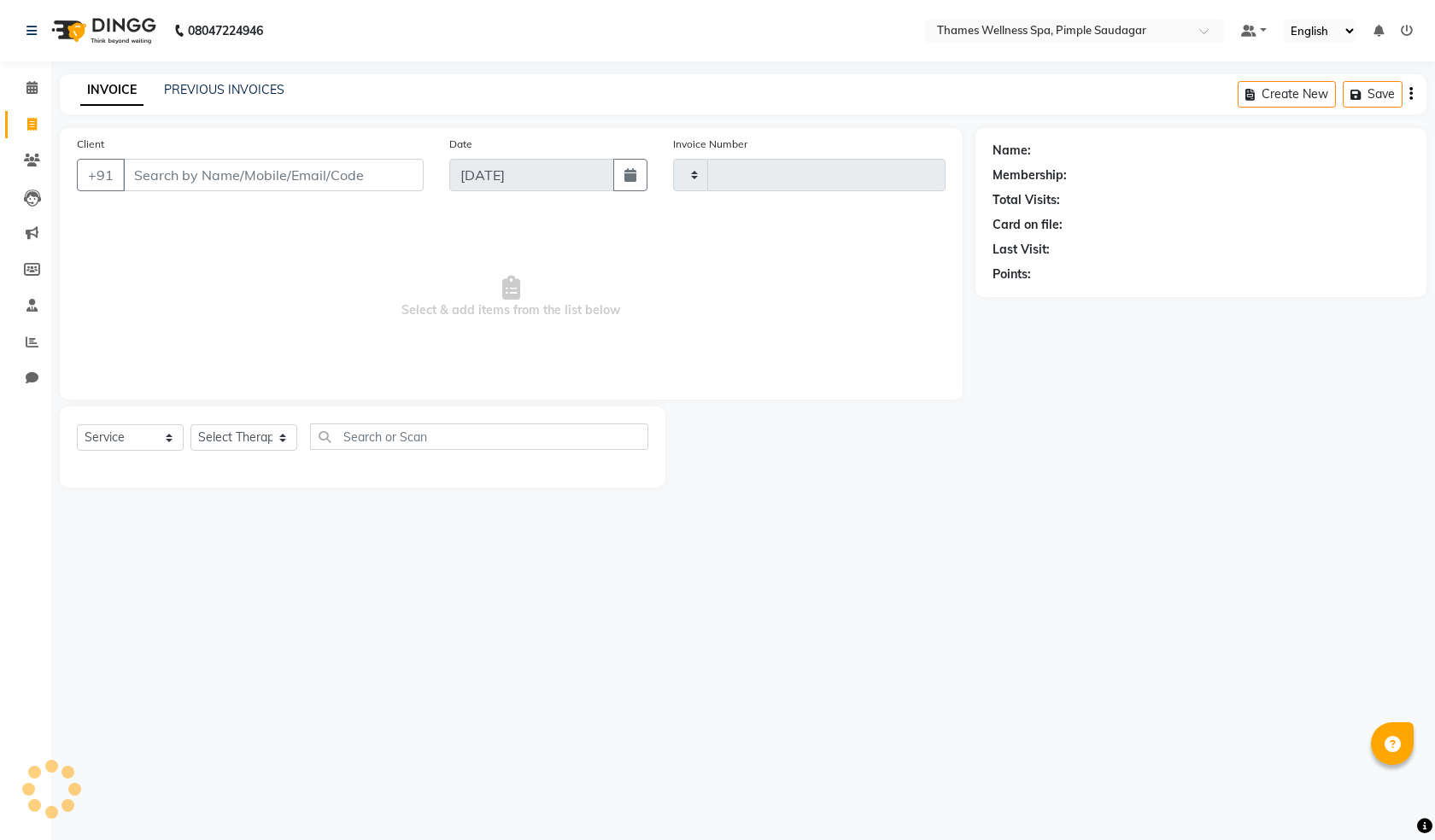
type input "0100"
select select "8709"
click at [158, 170] on input "Client" at bounding box center [273, 174] width 301 height 32
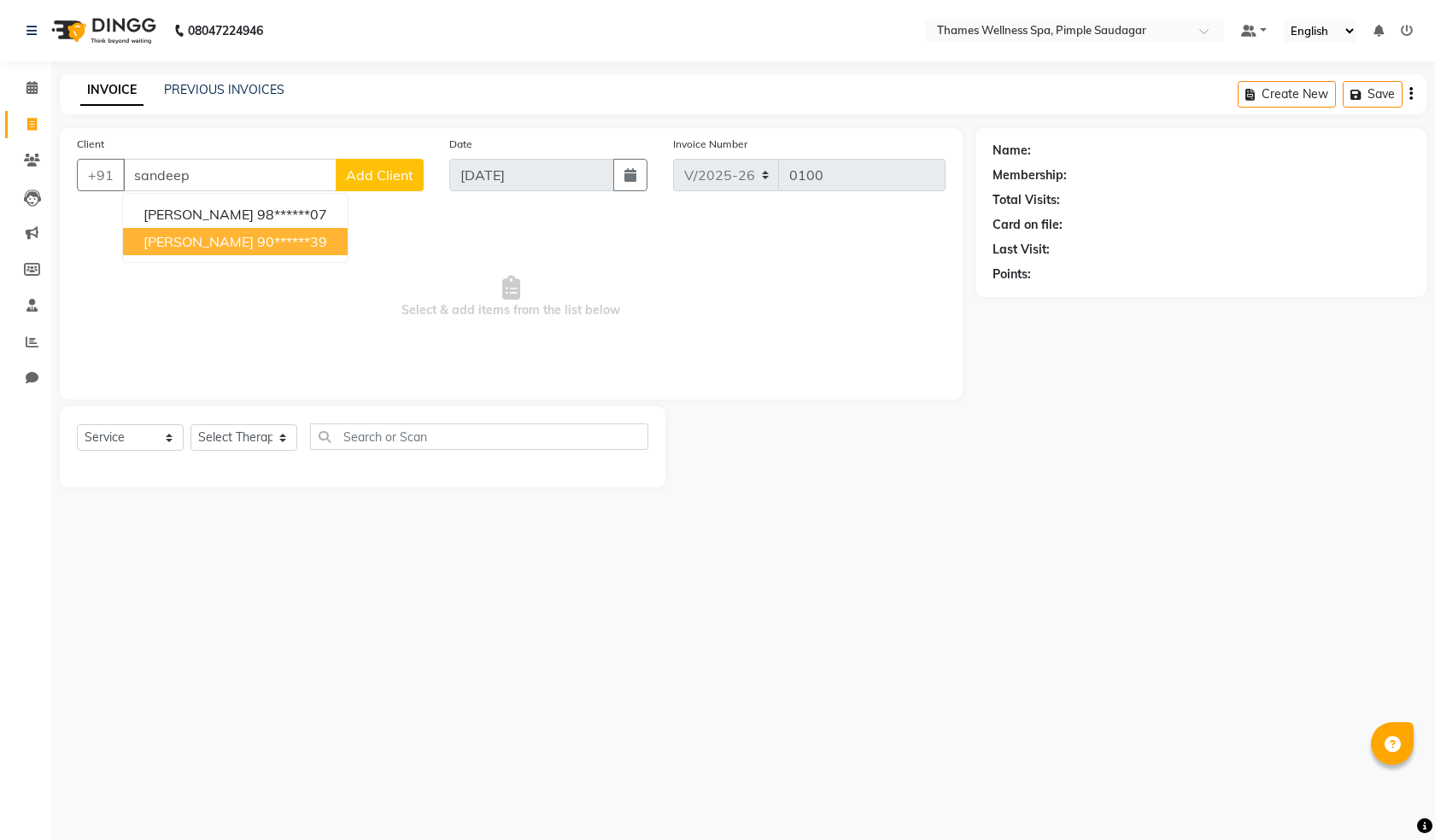
click at [198, 238] on span "Sandeep Udugude" at bounding box center [199, 241] width 110 height 17
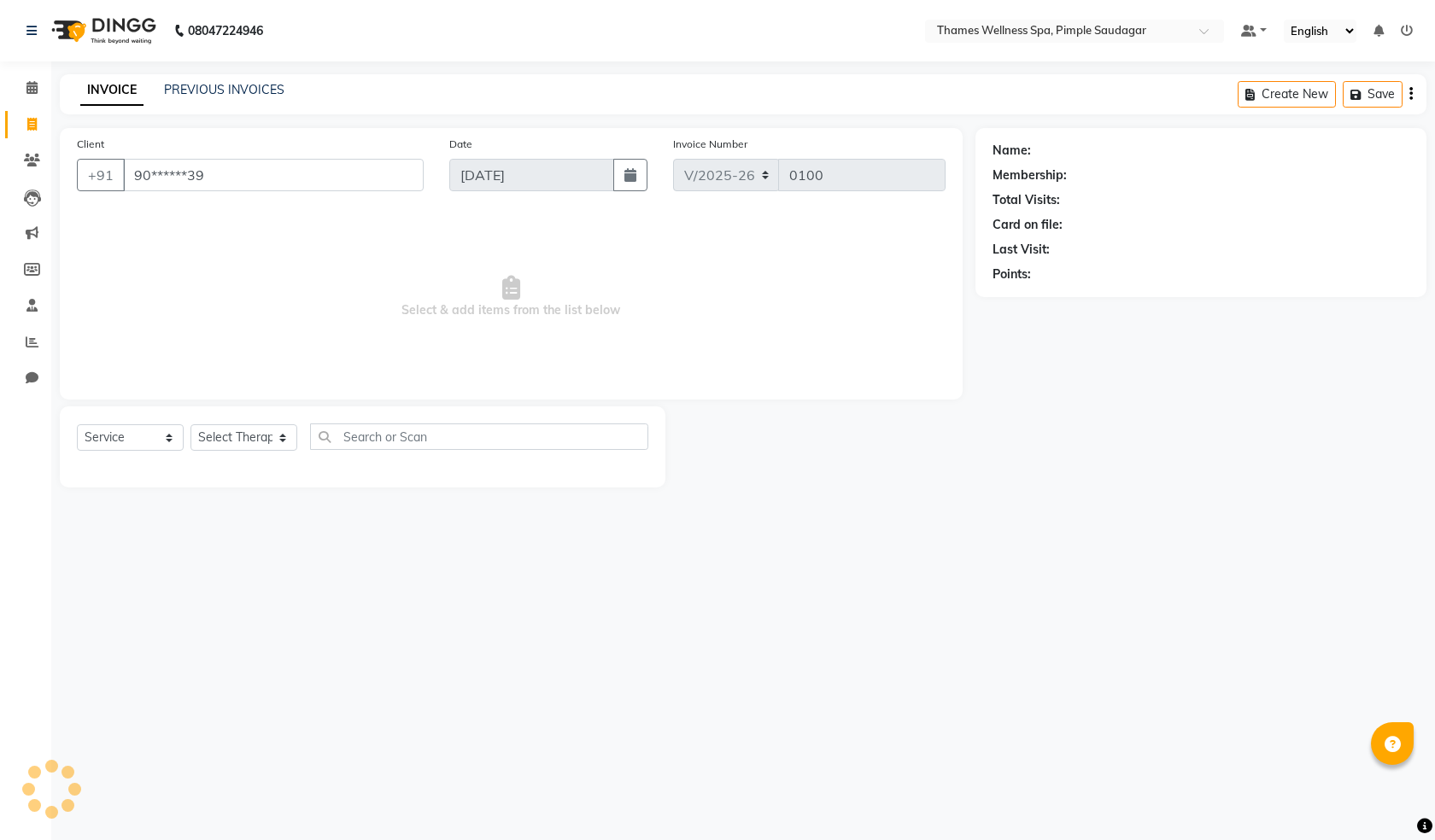
type input "90******39"
select select "1: Object"
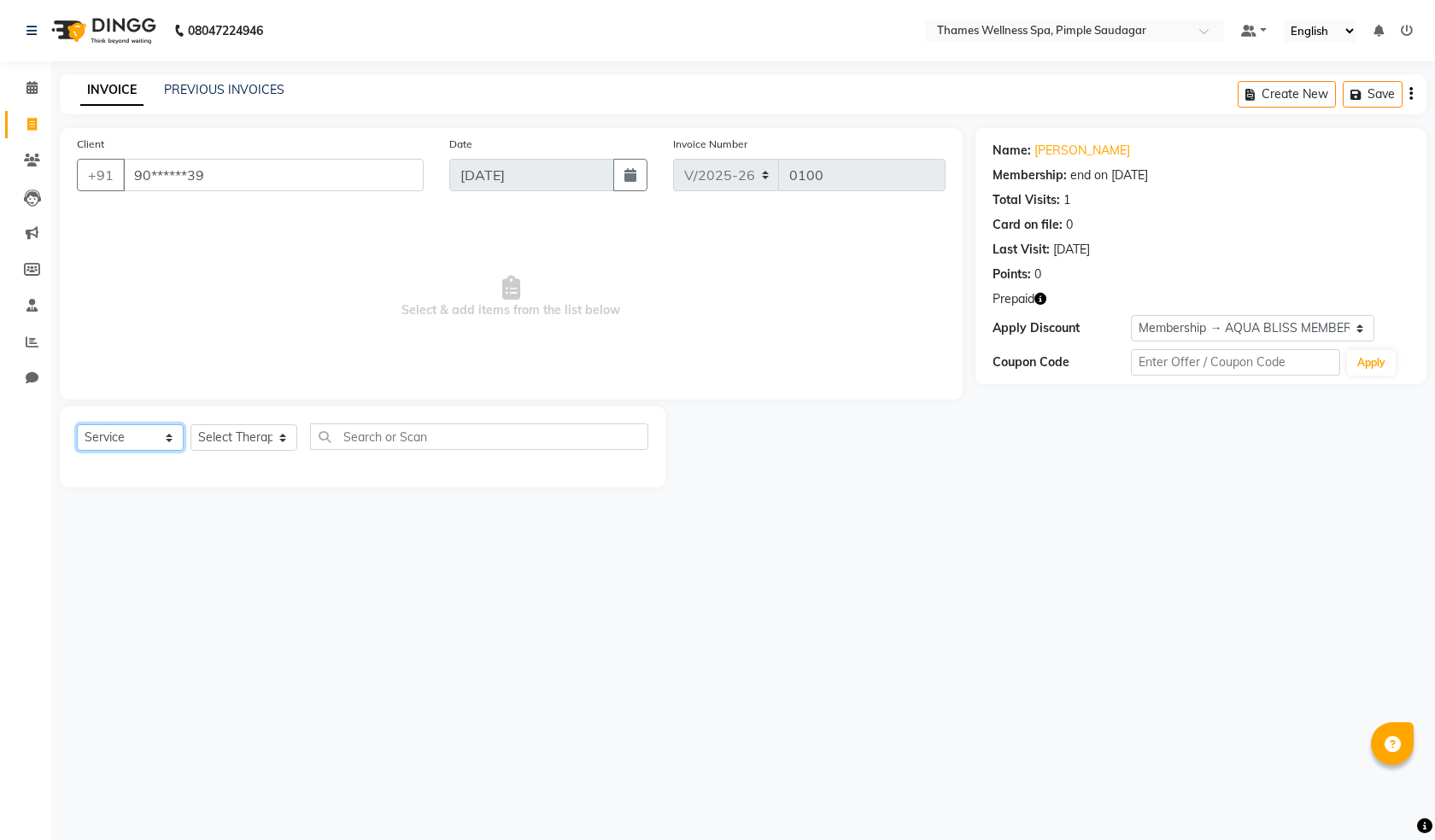
click at [167, 437] on select "Select Service Product Membership Package Voucher Prepaid Gift Card" at bounding box center [130, 438] width 107 height 27
click at [77, 424] on select "Select Service Product Membership Package Voucher Prepaid Gift Card" at bounding box center [130, 438] width 107 height 27
click at [282, 441] on select "Select Therapist Alokesh Das Bem Hana kety sangma Melbia Mishi Prakash Lala Sun…" at bounding box center [244, 438] width 107 height 27
select select "88611"
click at [191, 424] on select "Select Therapist Alokesh Das Bem Hana kety sangma Melbia Mishi Prakash Lala Sun…" at bounding box center [244, 438] width 107 height 27
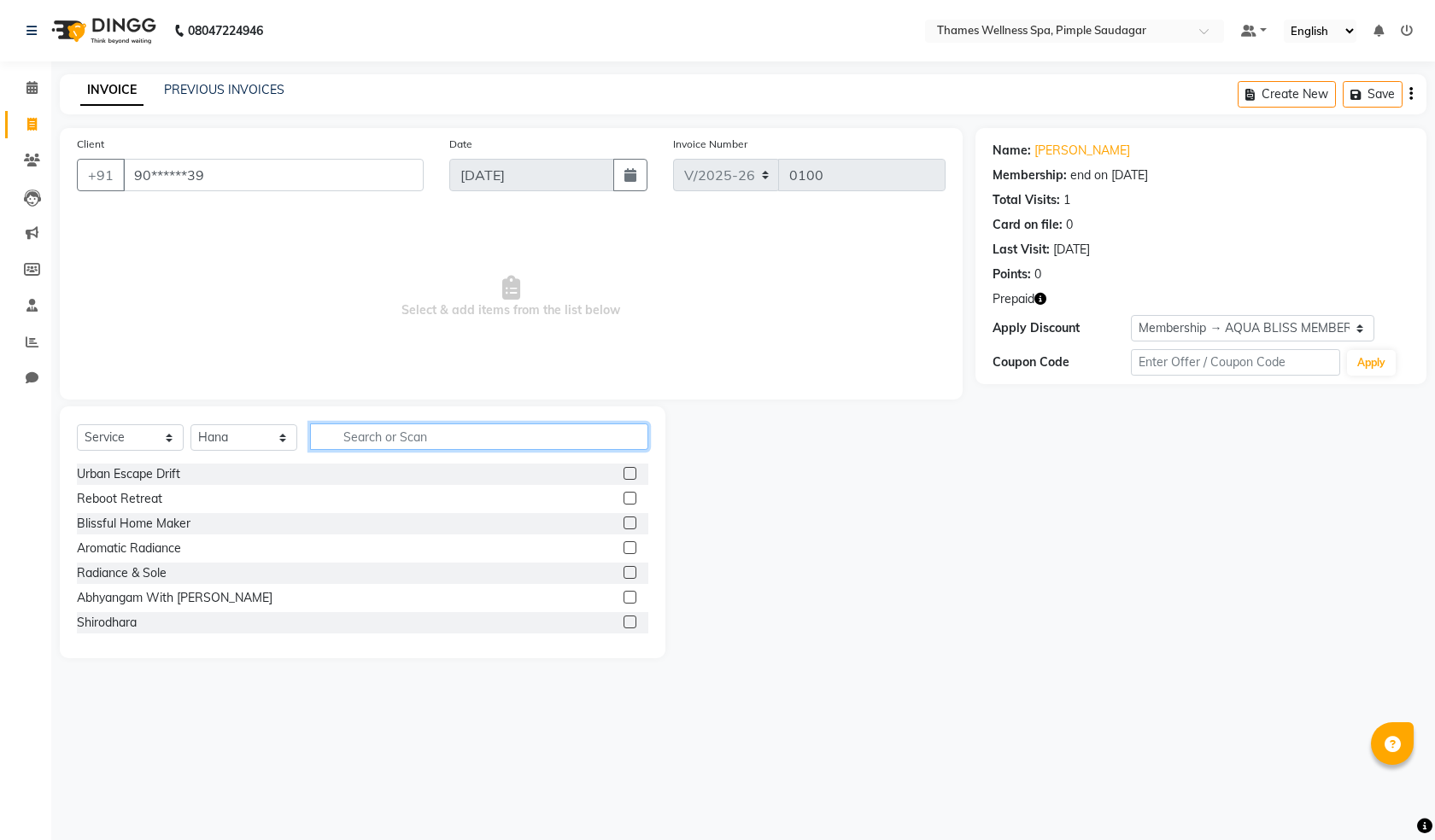
click at [354, 436] on input "text" at bounding box center [479, 437] width 338 height 27
type input "bal"
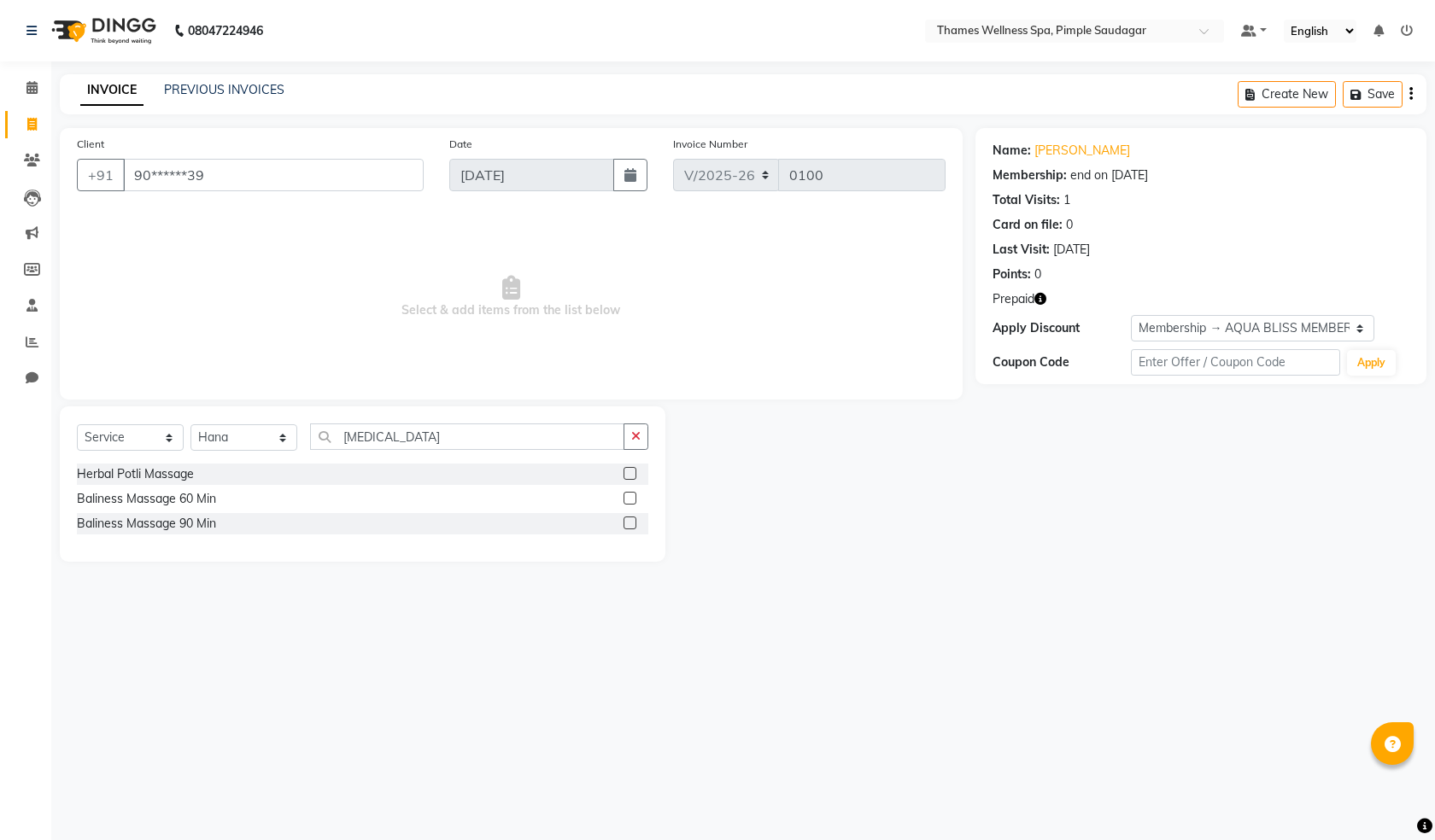
click at [628, 495] on label at bounding box center [629, 498] width 12 height 12
click at [628, 495] on input "checkbox" at bounding box center [628, 498] width 11 height 11
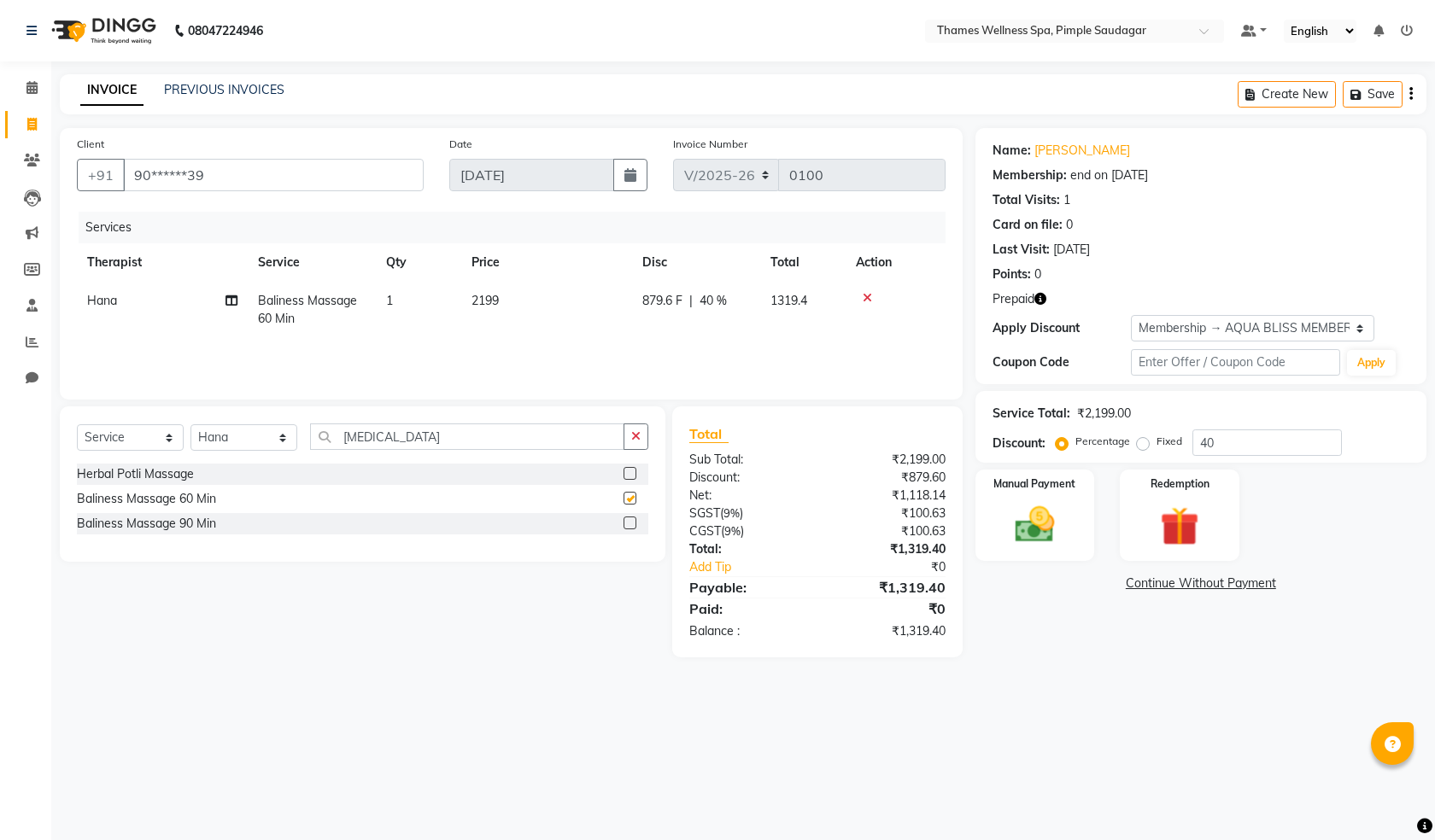
checkbox input "false"
click at [369, 440] on input "bal" at bounding box center [466, 437] width 314 height 27
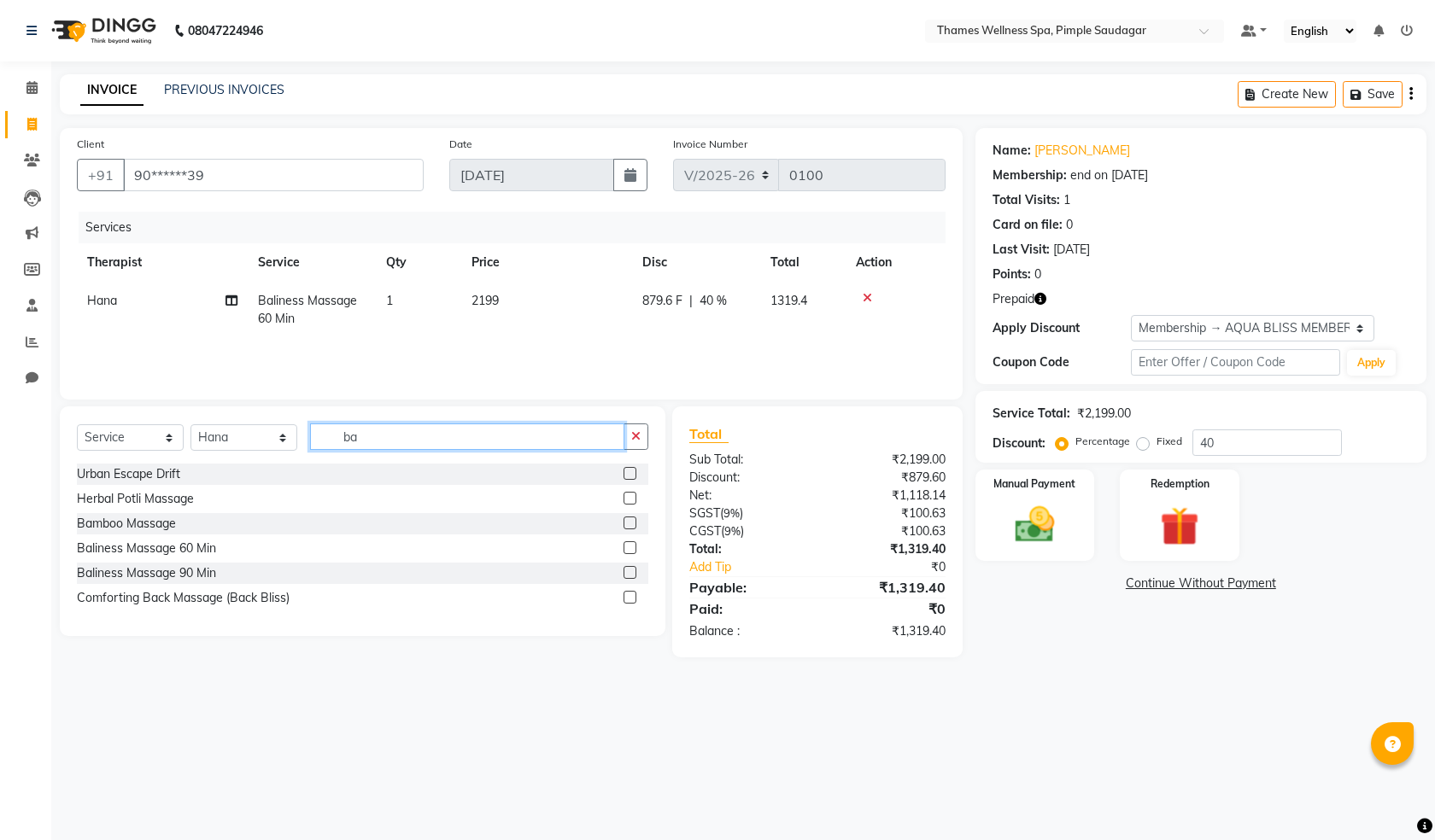
type input "b"
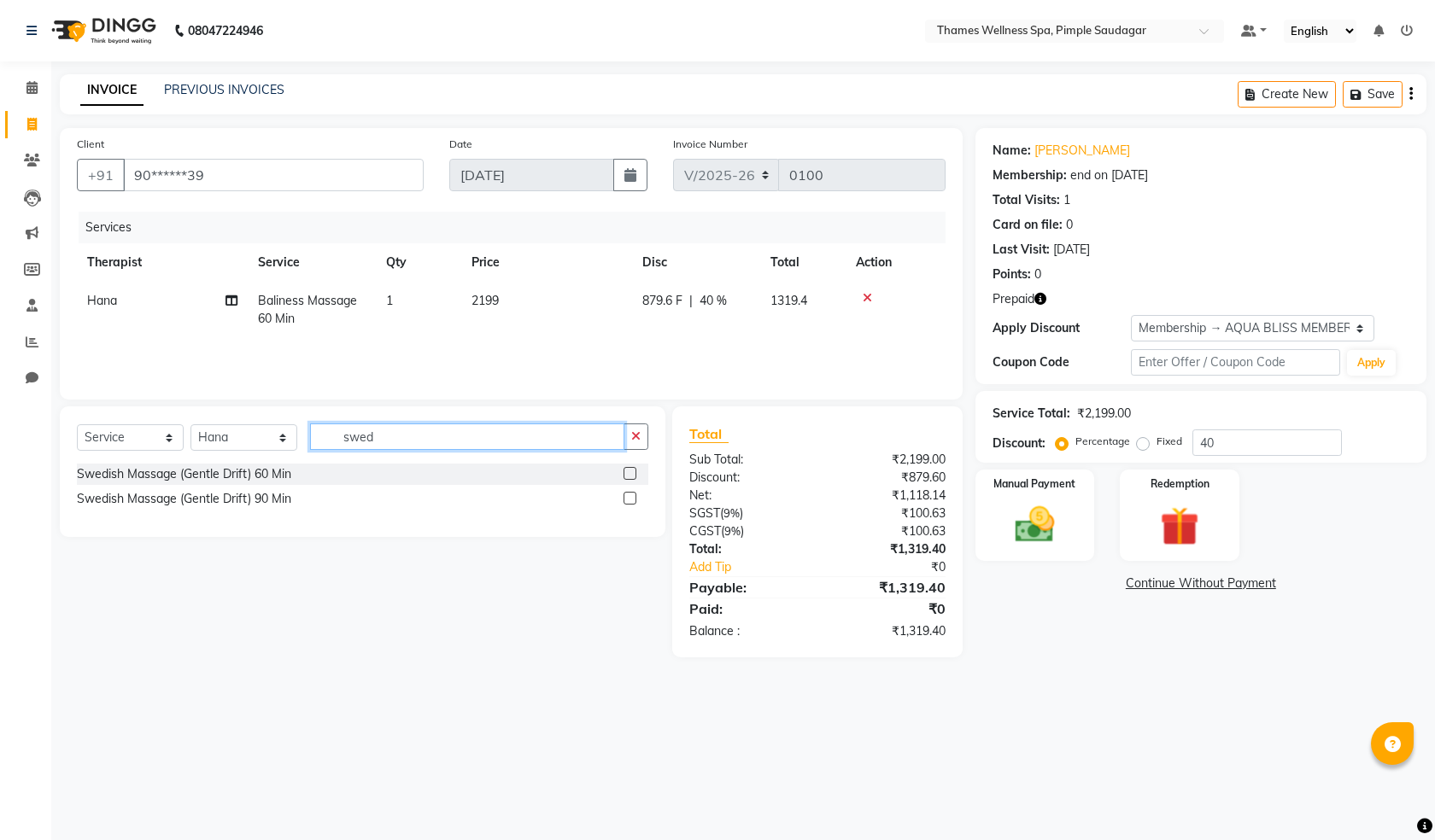
type input "swed"
click at [630, 469] on label at bounding box center [629, 473] width 12 height 12
click at [630, 469] on input "checkbox" at bounding box center [628, 474] width 11 height 11
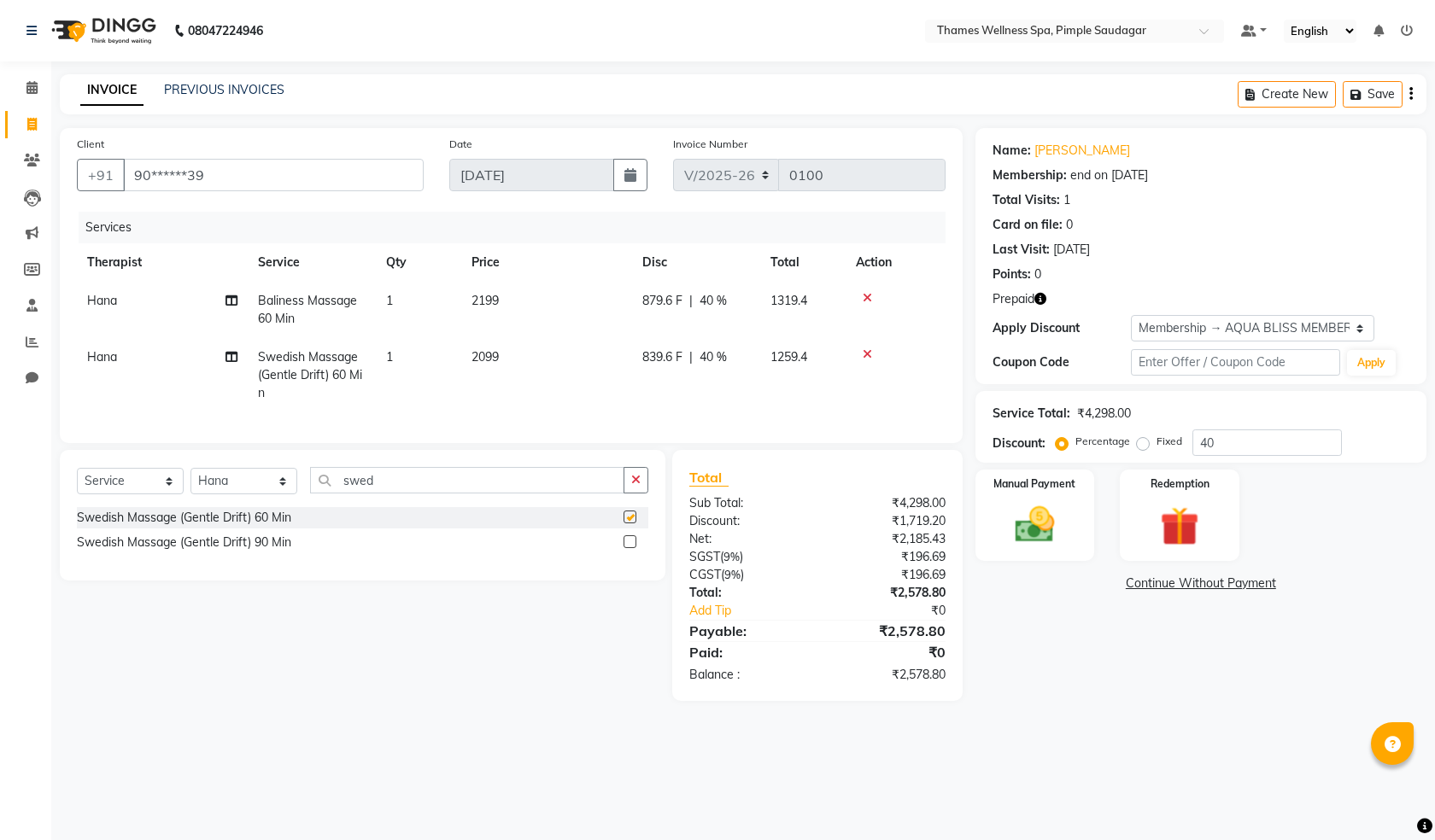
checkbox input "false"
click at [863, 298] on icon at bounding box center [867, 297] width 10 height 12
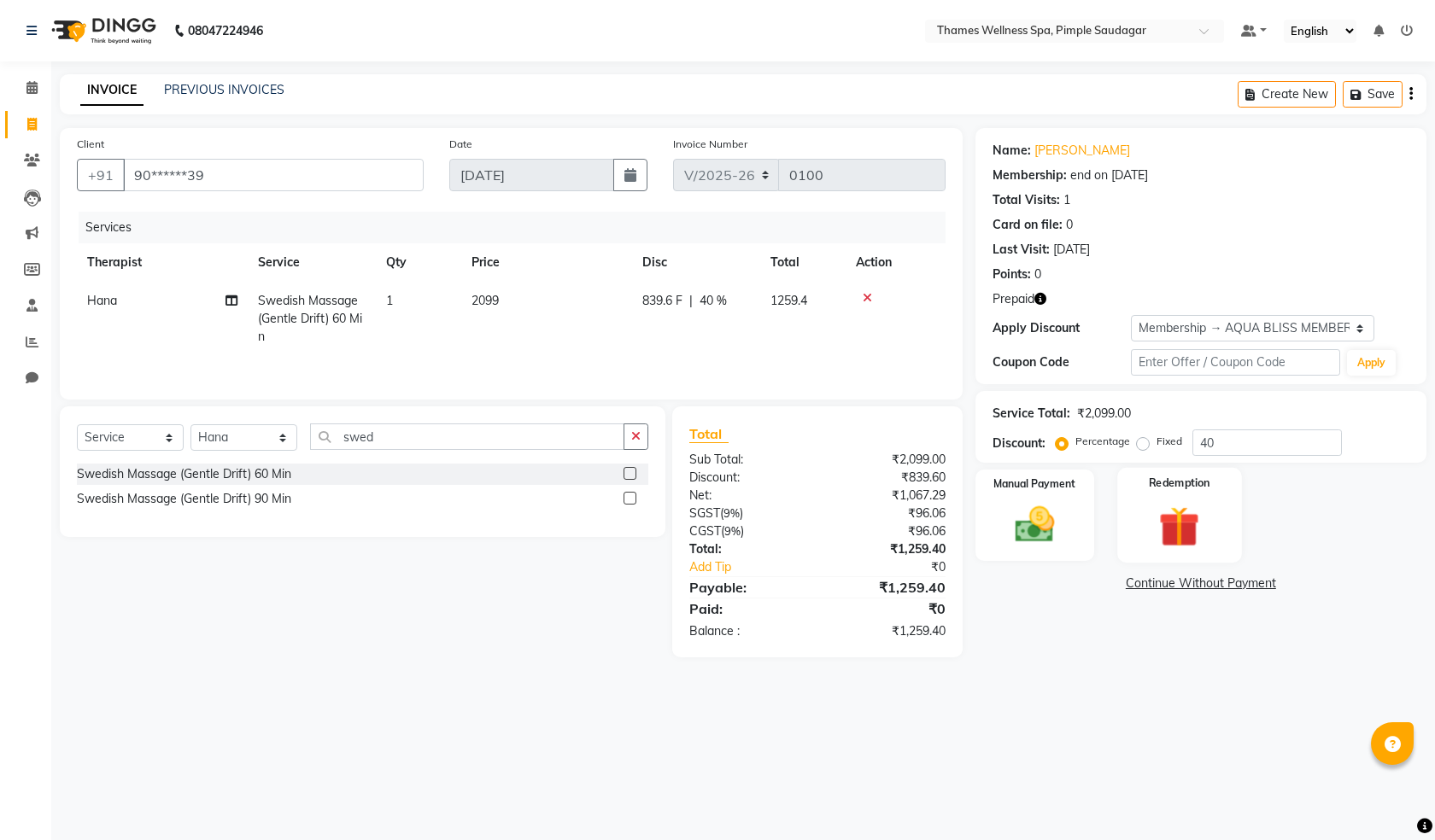
click at [1179, 532] on img at bounding box center [1179, 526] width 67 height 51
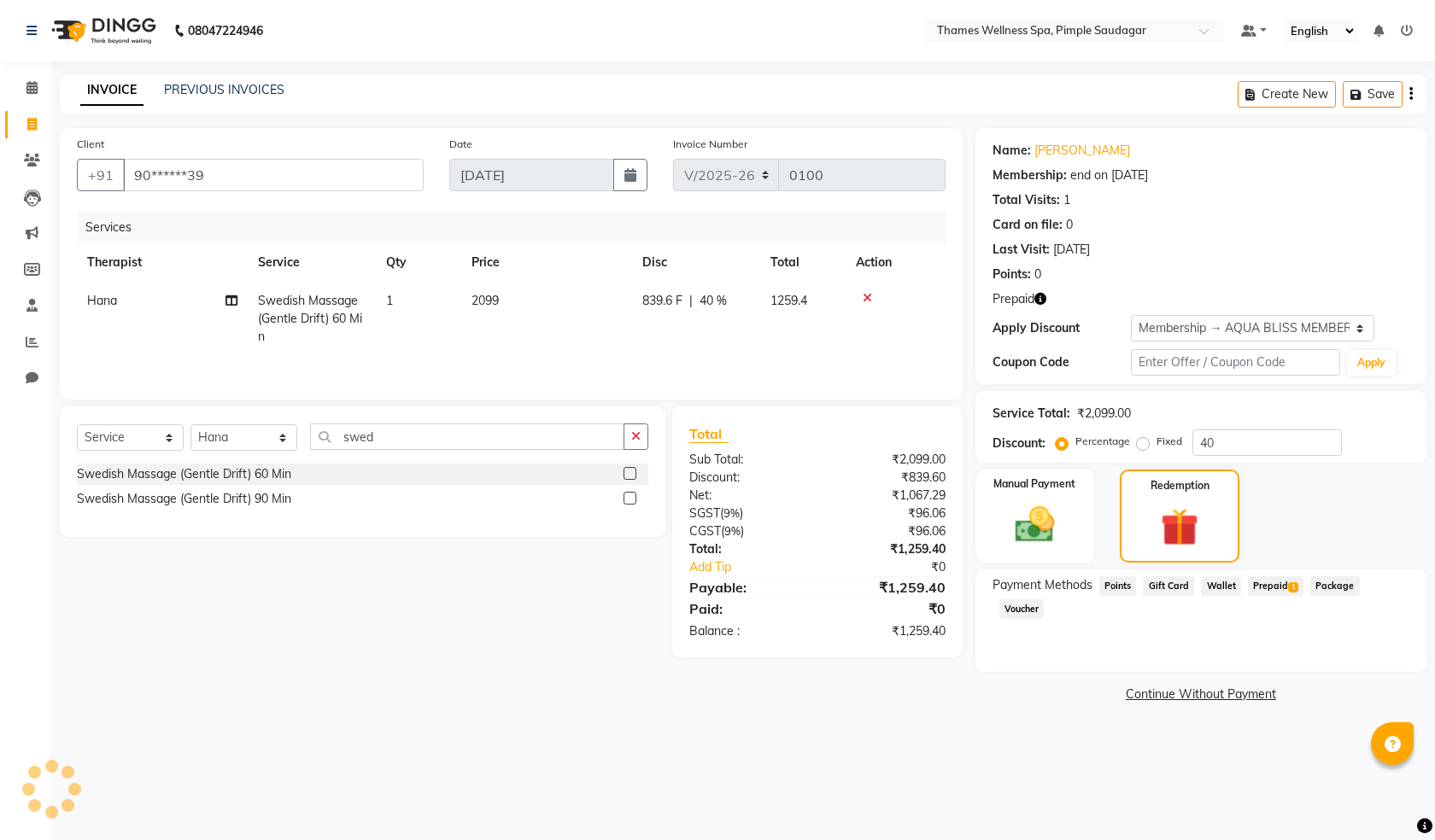
click at [1273, 586] on span "Prepaid 1" at bounding box center [1276, 586] width 55 height 20
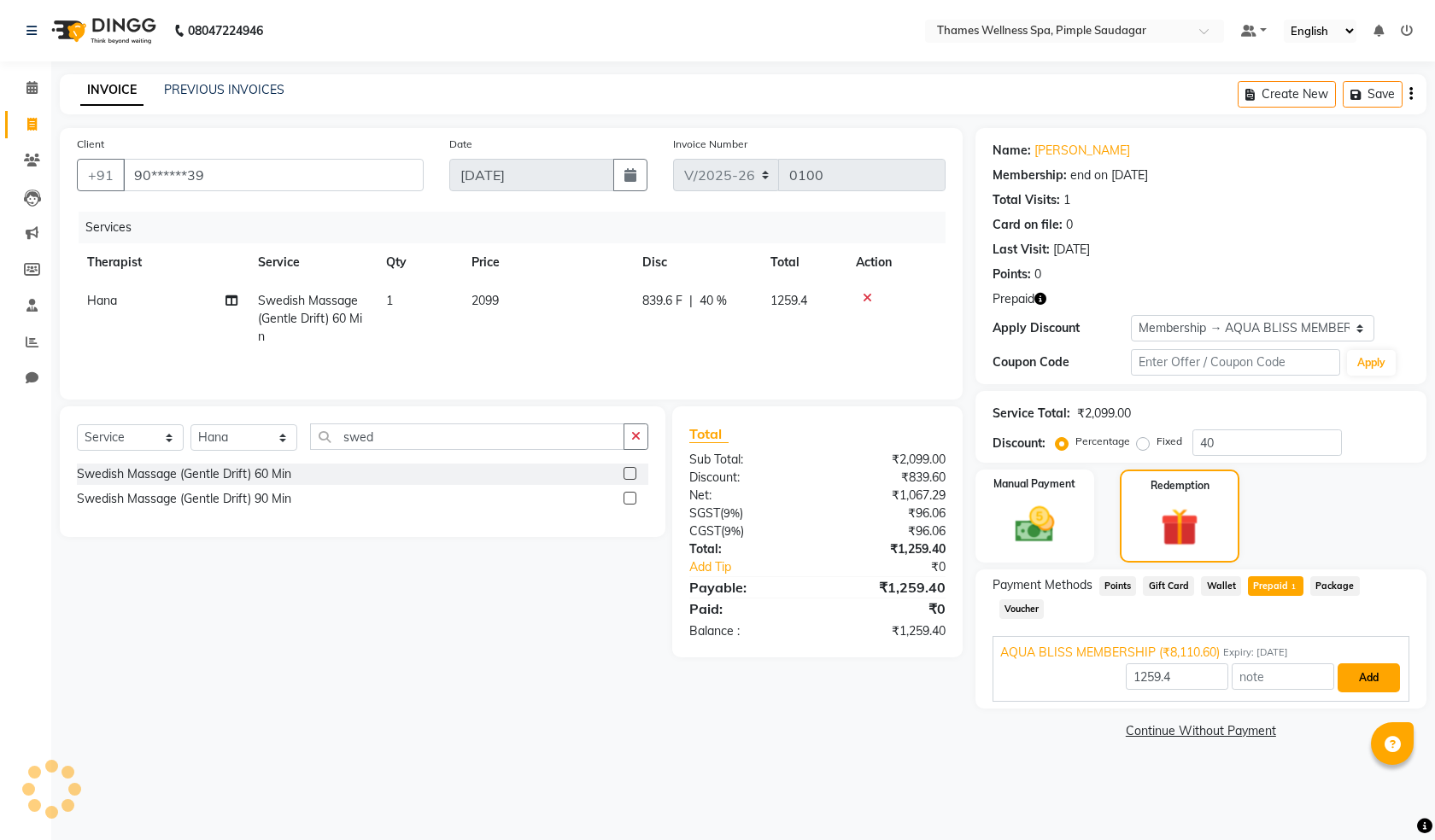
click at [1373, 663] on button "Add" at bounding box center [1368, 677] width 62 height 29
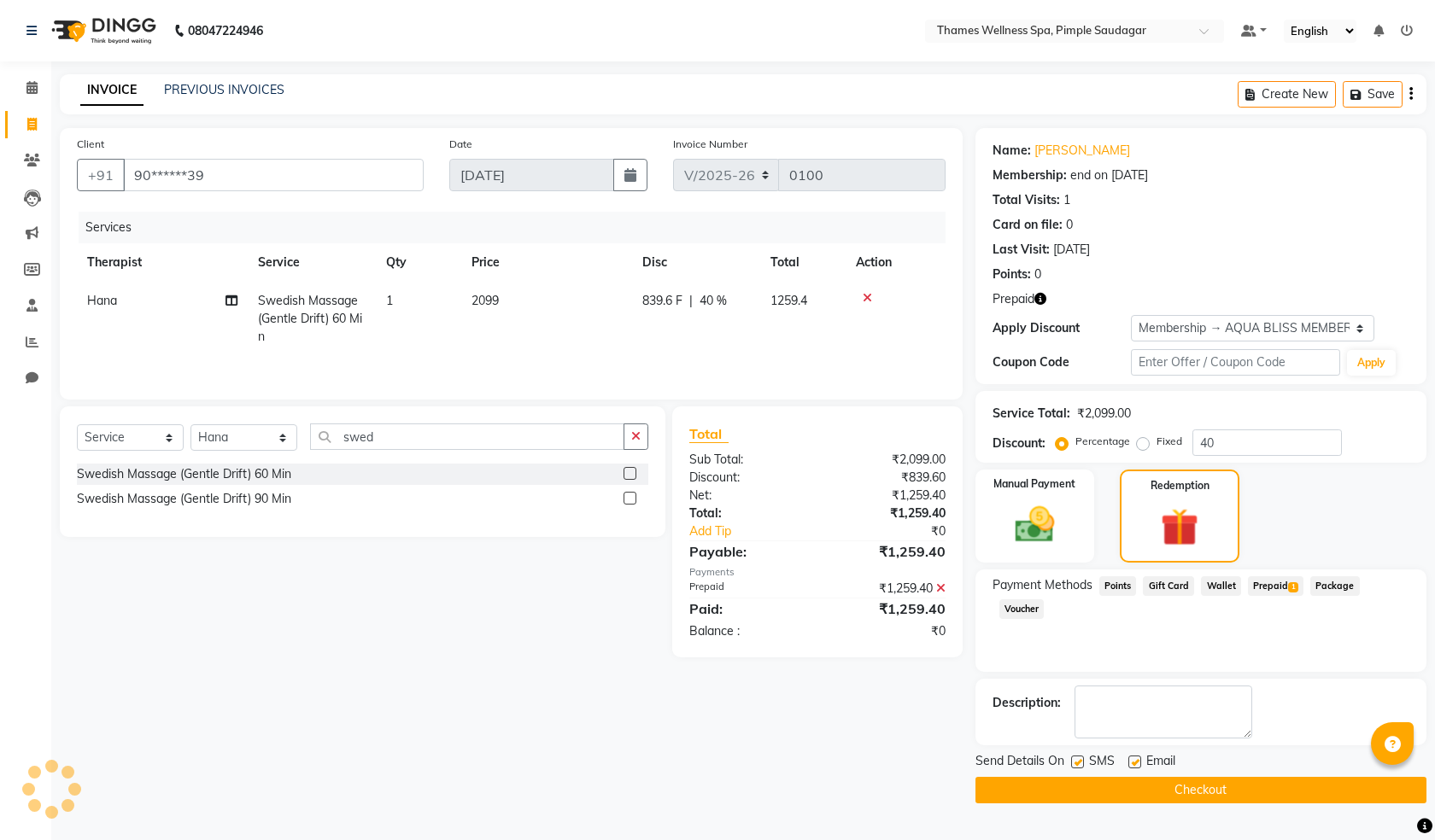
click at [1196, 786] on button "Checkout" at bounding box center [1201, 790] width 451 height 27
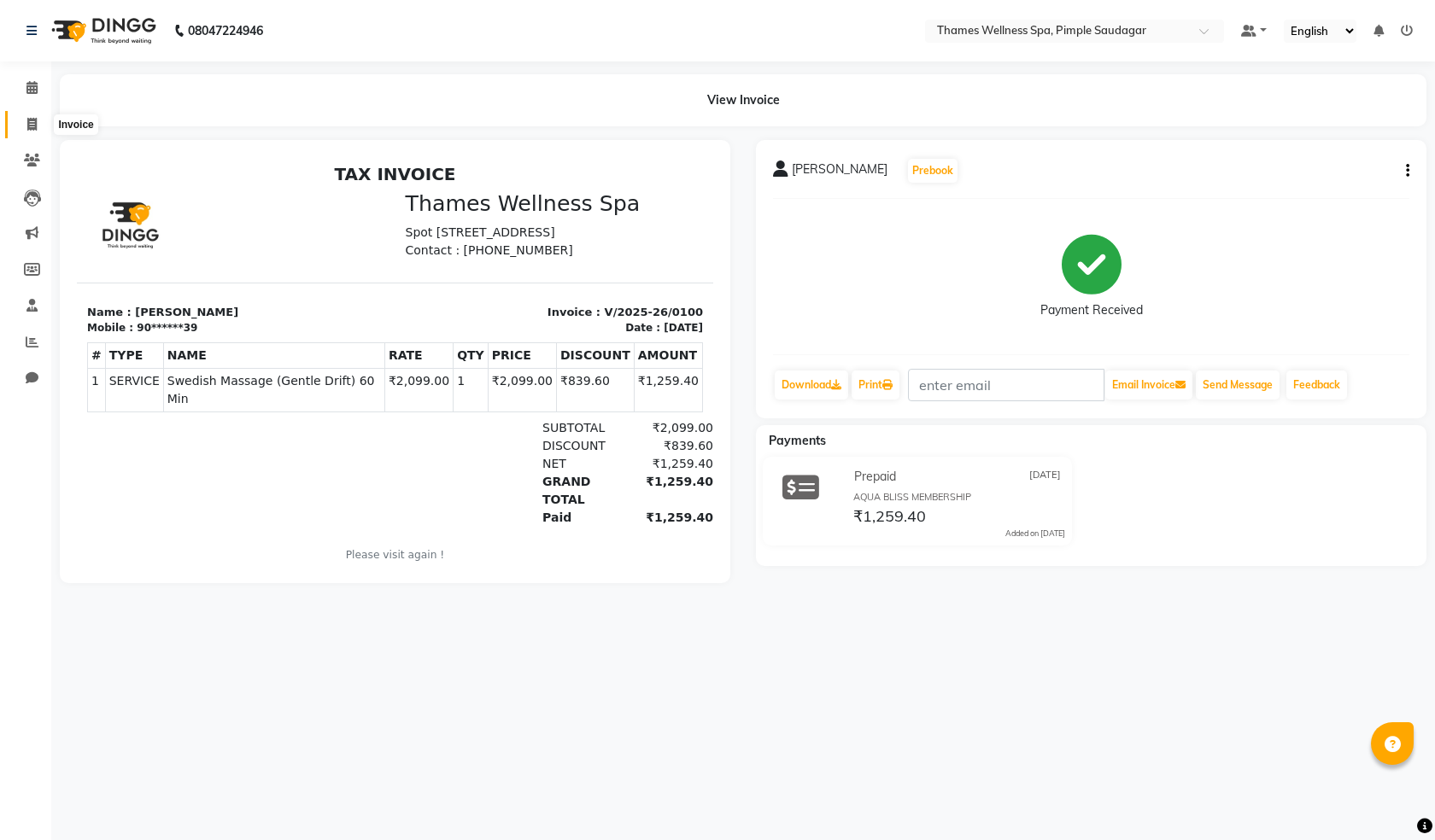
click at [34, 127] on icon at bounding box center [32, 124] width 10 height 12
select select "service"
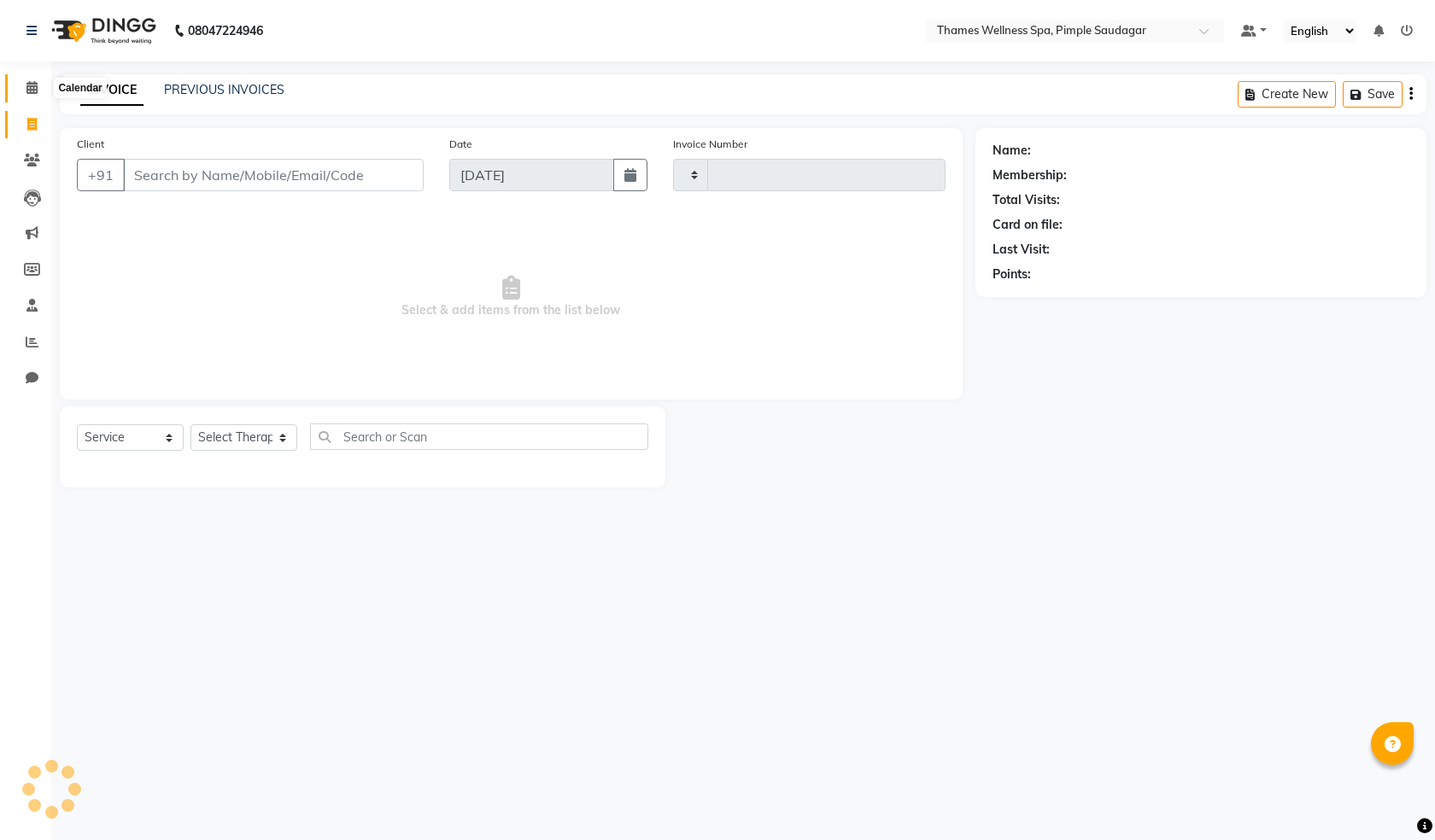
type input "0101"
select select "8709"
click at [30, 122] on icon at bounding box center [32, 124] width 10 height 12
select select "service"
type input "0101"
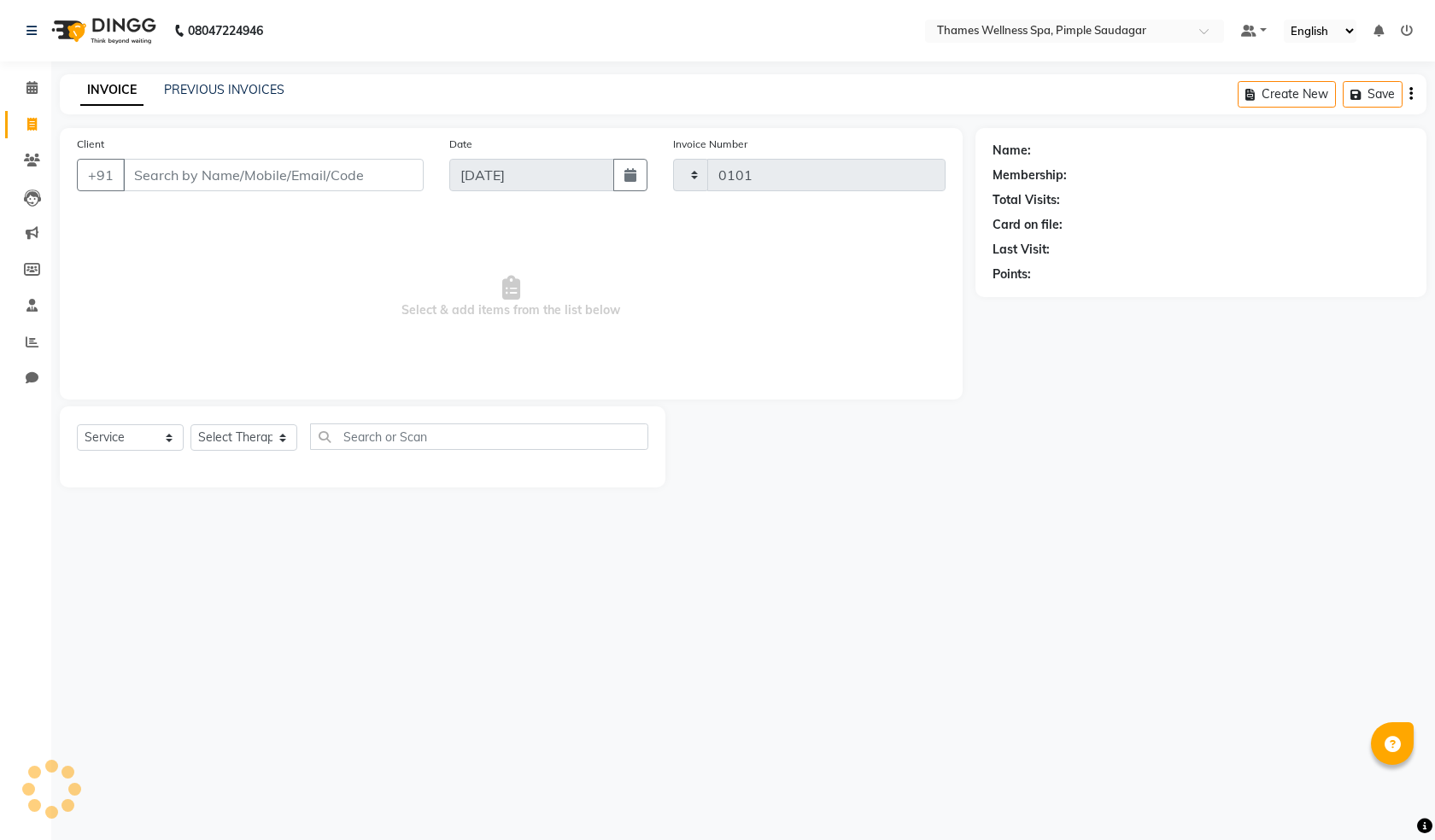
select select "8709"
click at [36, 121] on icon at bounding box center [32, 124] width 10 height 12
select select "service"
type input "0101"
select select "8709"
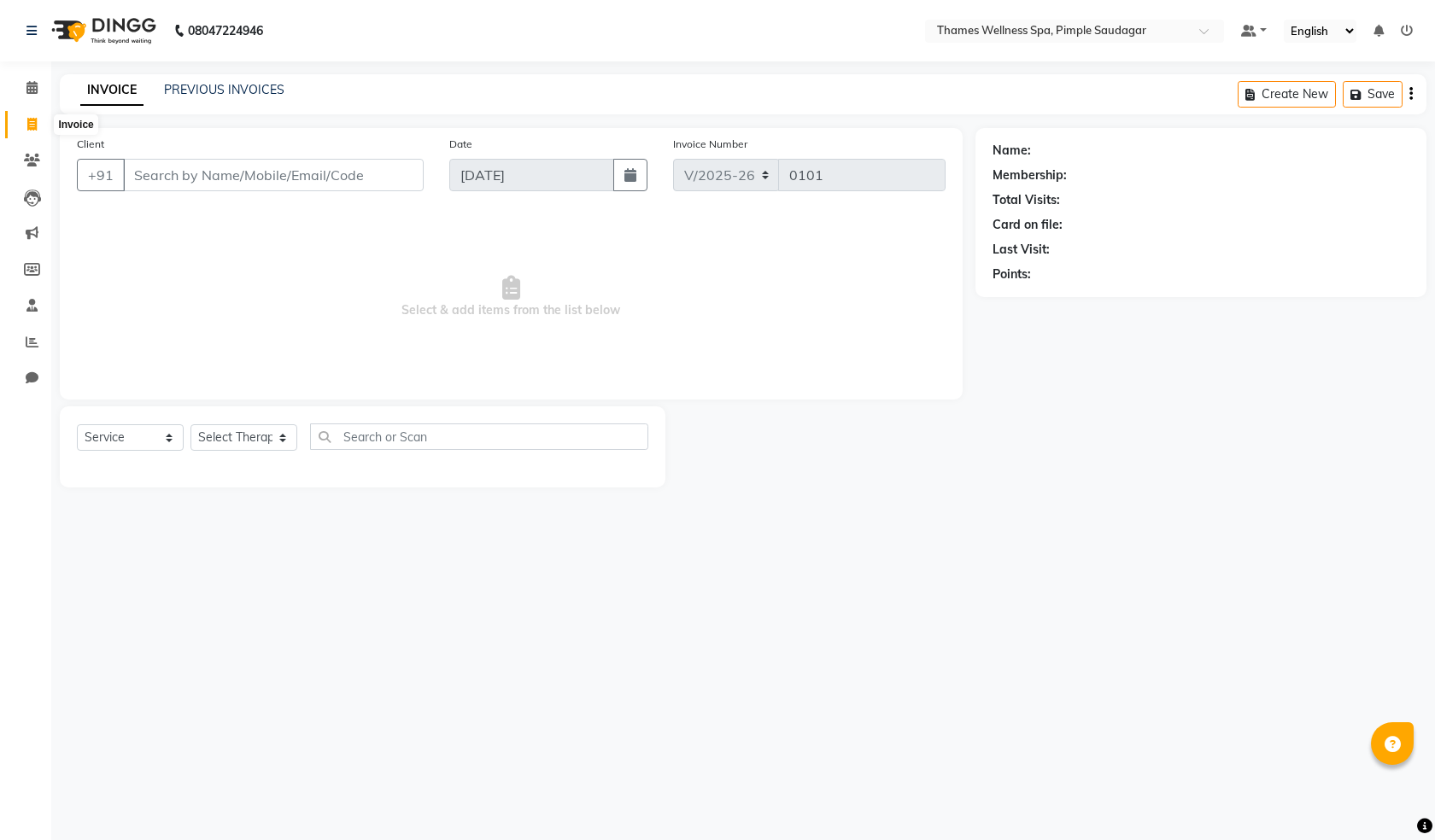
click at [33, 124] on icon at bounding box center [32, 124] width 10 height 12
select select "service"
type input "0101"
select select "8709"
click at [36, 127] on icon at bounding box center [32, 124] width 10 height 12
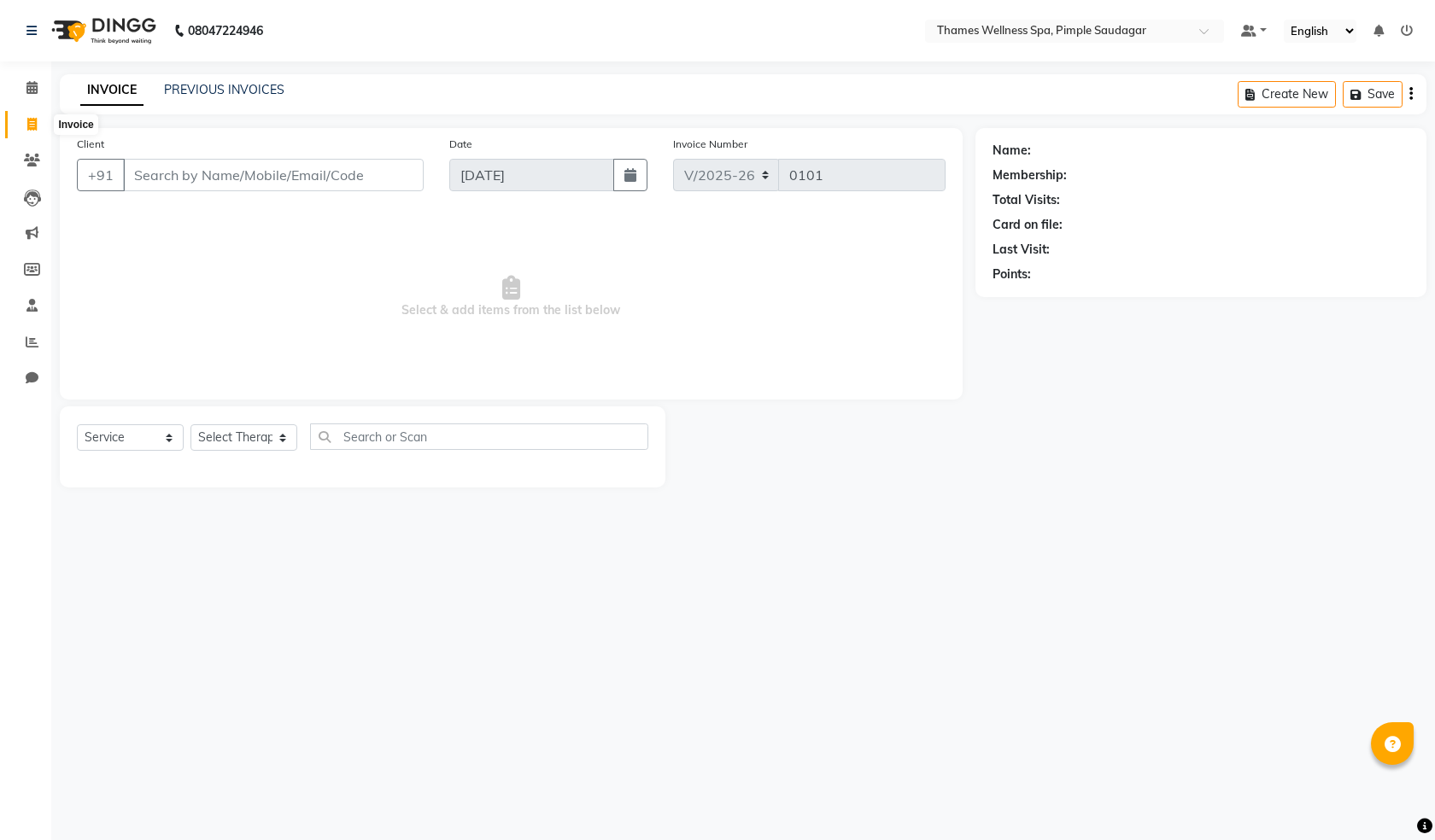
select select "service"
type input "0101"
select select "8709"
click at [262, 93] on link "PREVIOUS INVOICES" at bounding box center [223, 89] width 120 height 15
select select "8709"
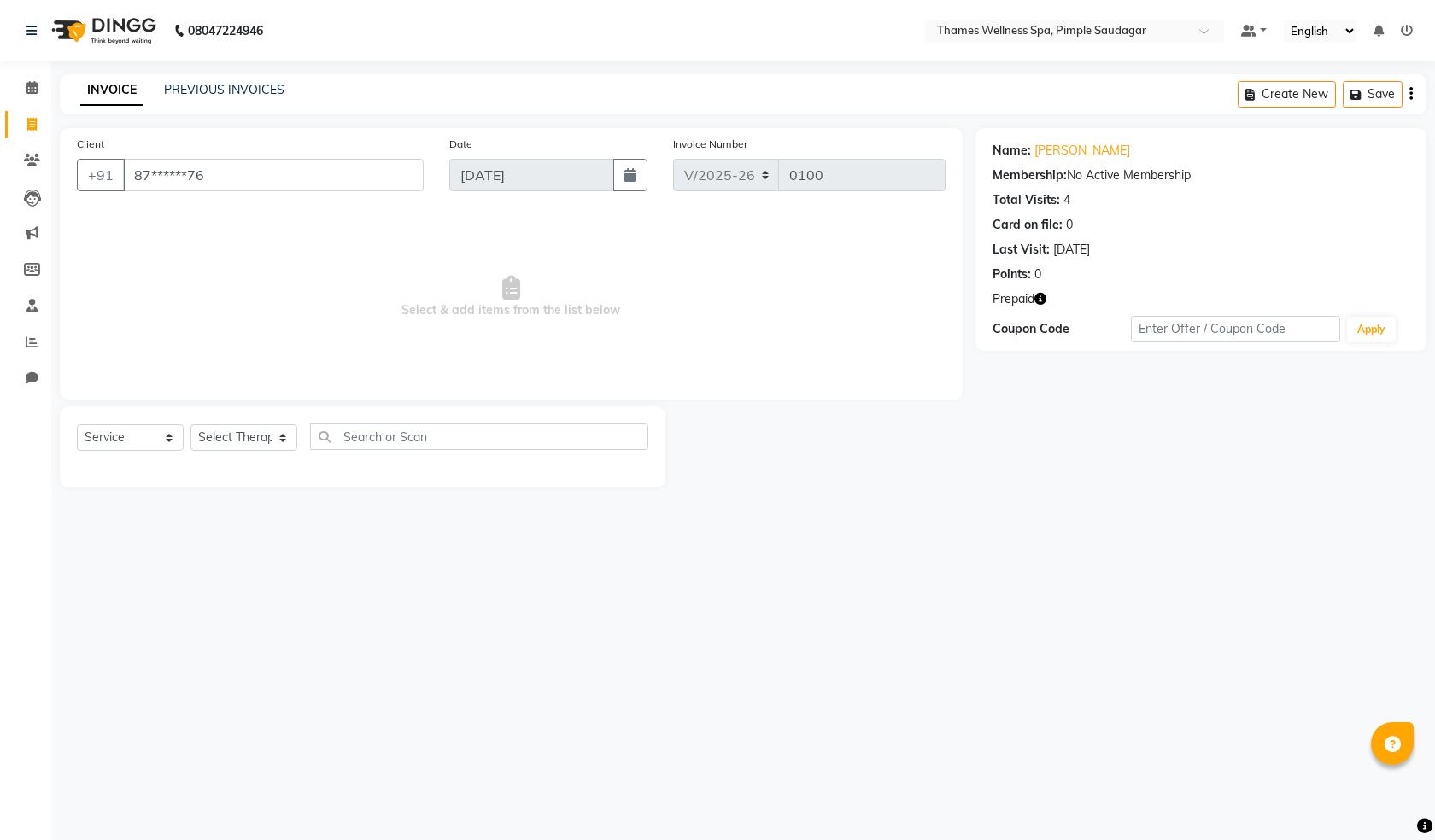
select select "service"
click at [31, 117] on icon at bounding box center [32, 124] width 10 height 12
select select "service"
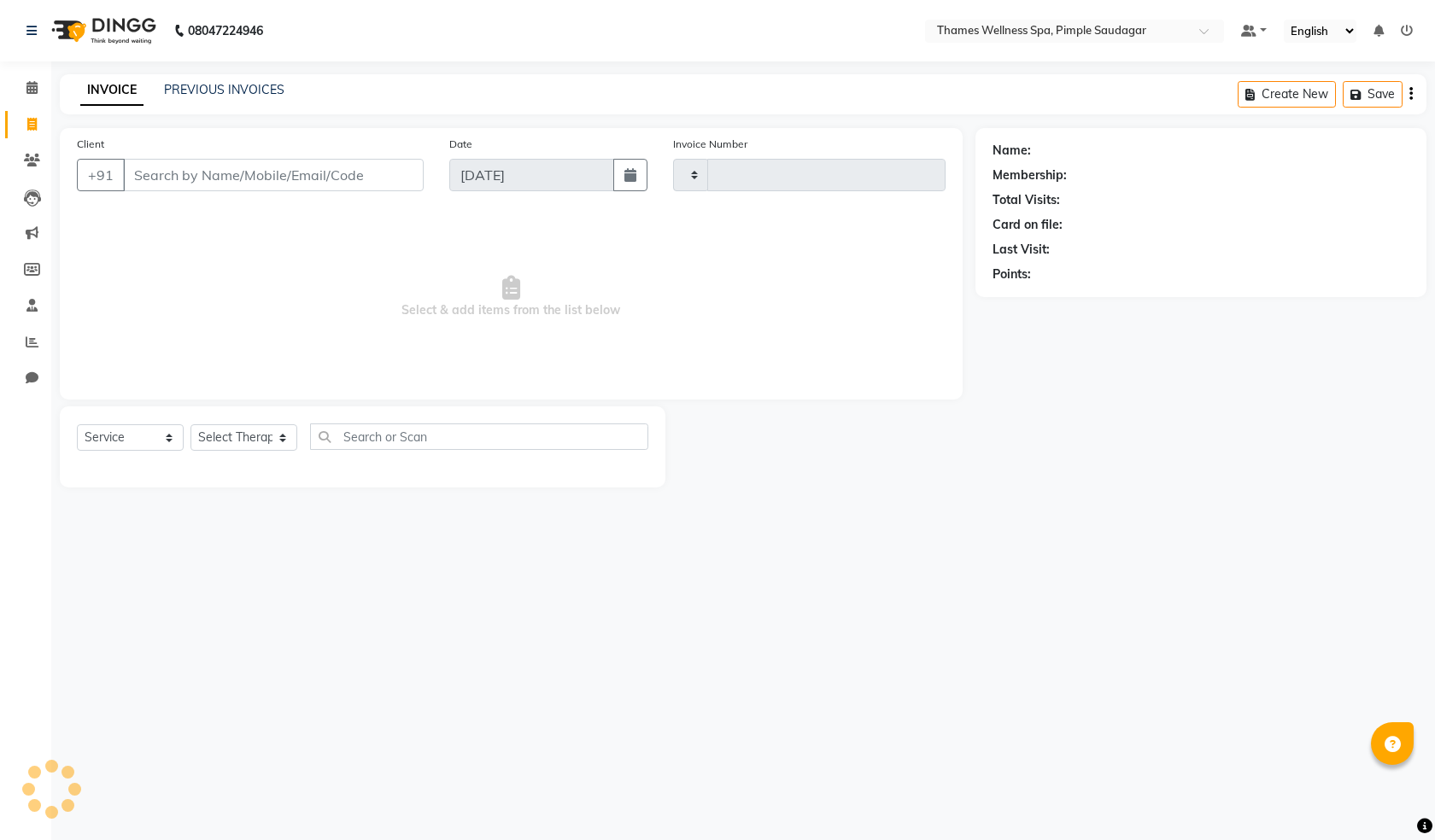
type input "0101"
select select "8709"
type input "9371899232"
select select "1: Object"
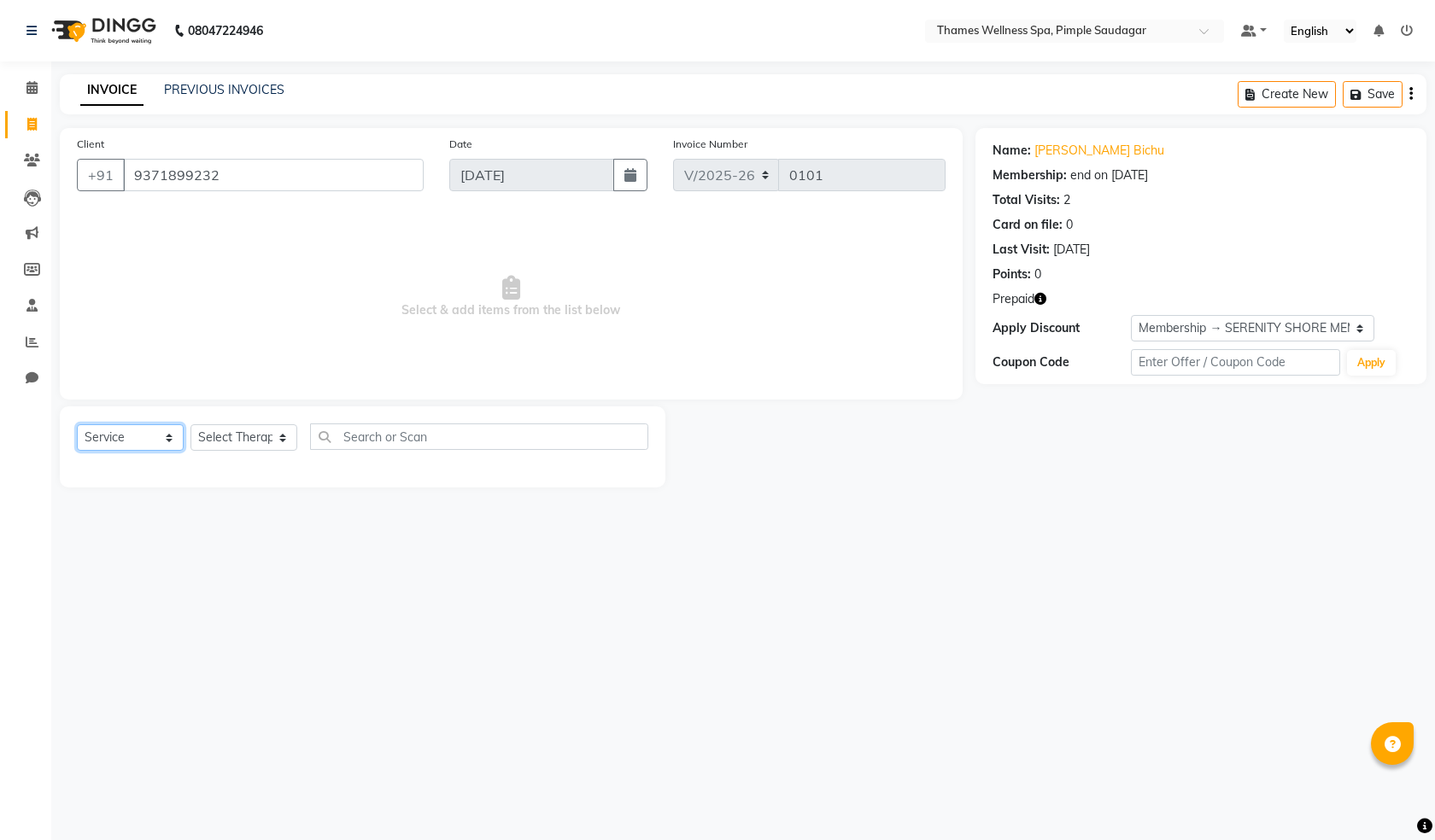
click at [140, 441] on select "Select Service Product Membership Package Voucher Prepaid Gift Card" at bounding box center [130, 438] width 107 height 27
click at [510, 566] on div "08047224946 Select Location × Thames Wellness Spa, Pimple Saudagar Default Pane…" at bounding box center [718, 420] width 1435 height 840
click at [220, 437] on select "Select Therapist Alokesh Das Bem Hana kety sangma Melbia Mishi Prakash Lala Sun…" at bounding box center [244, 438] width 107 height 27
select select "90406"
click at [191, 424] on select "Select Therapist Alokesh Das Bem Hana kety sangma Melbia Mishi Prakash Lala Sun…" at bounding box center [244, 438] width 107 height 27
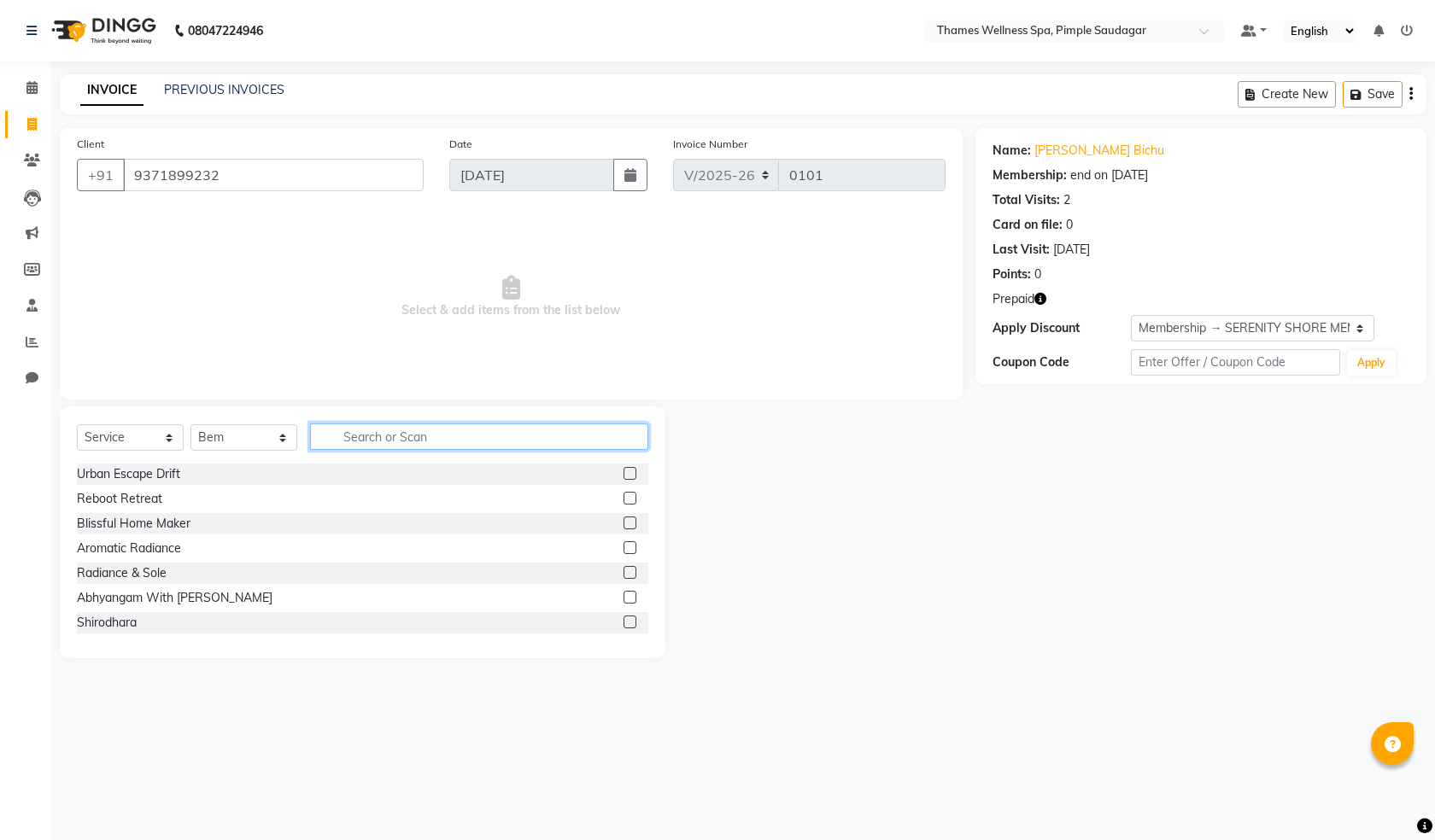
click at [449, 430] on input "text" at bounding box center [479, 437] width 338 height 27
type input "Bal"
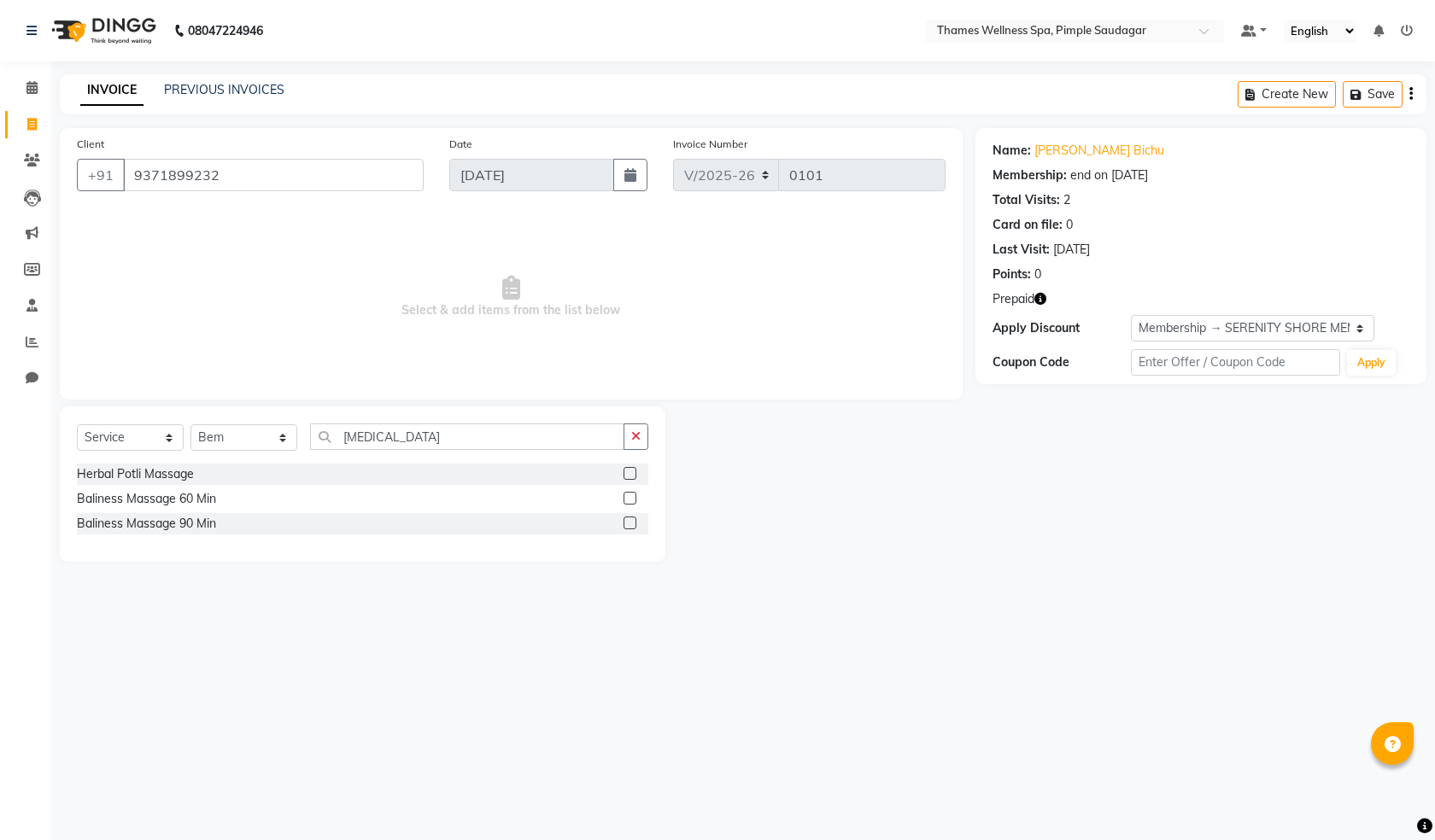
click at [628, 522] on label at bounding box center [629, 522] width 12 height 12
click at [628, 522] on input "checkbox" at bounding box center [628, 523] width 11 height 11
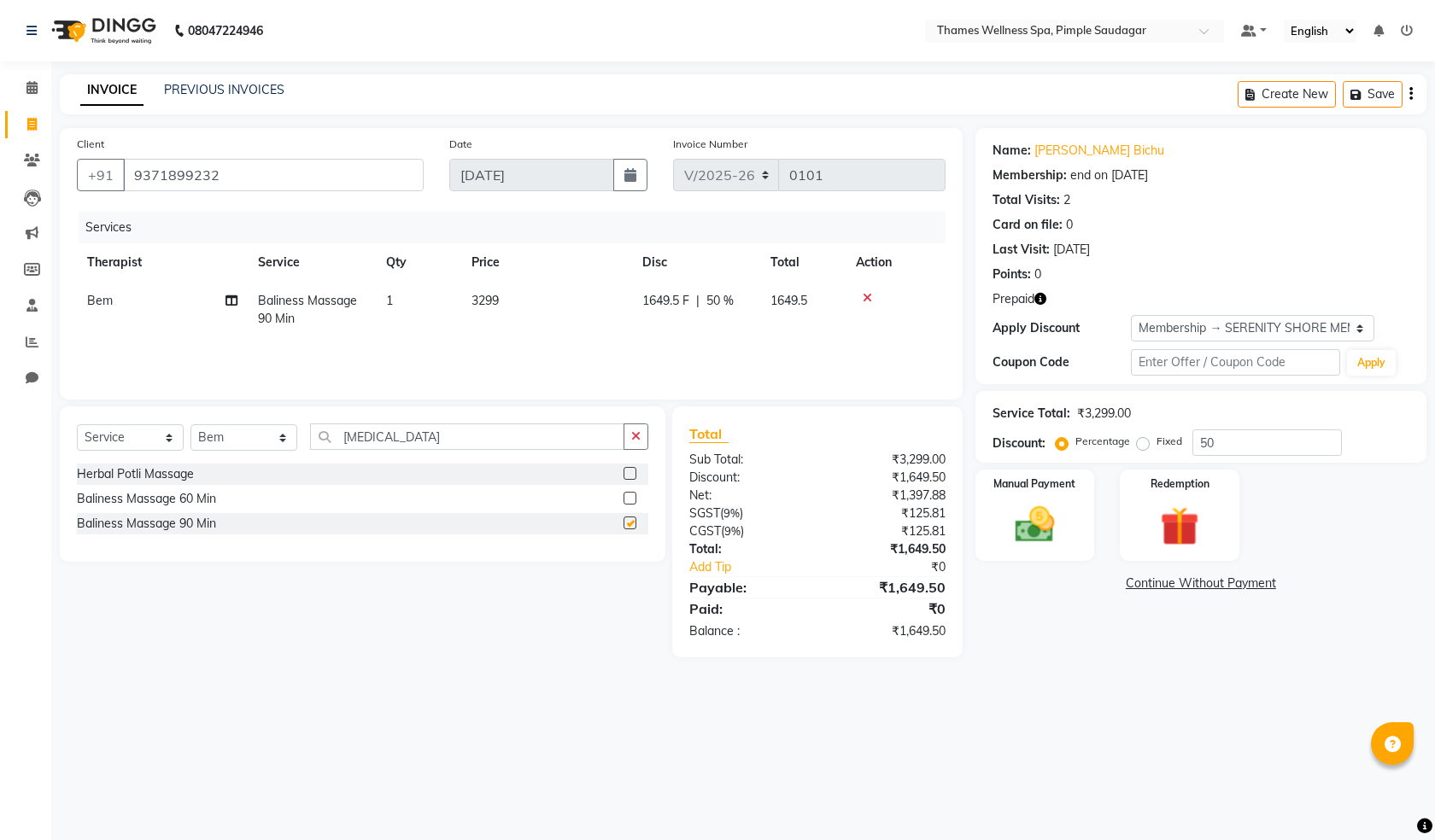
checkbox input "false"
click at [1179, 514] on img at bounding box center [1179, 526] width 67 height 51
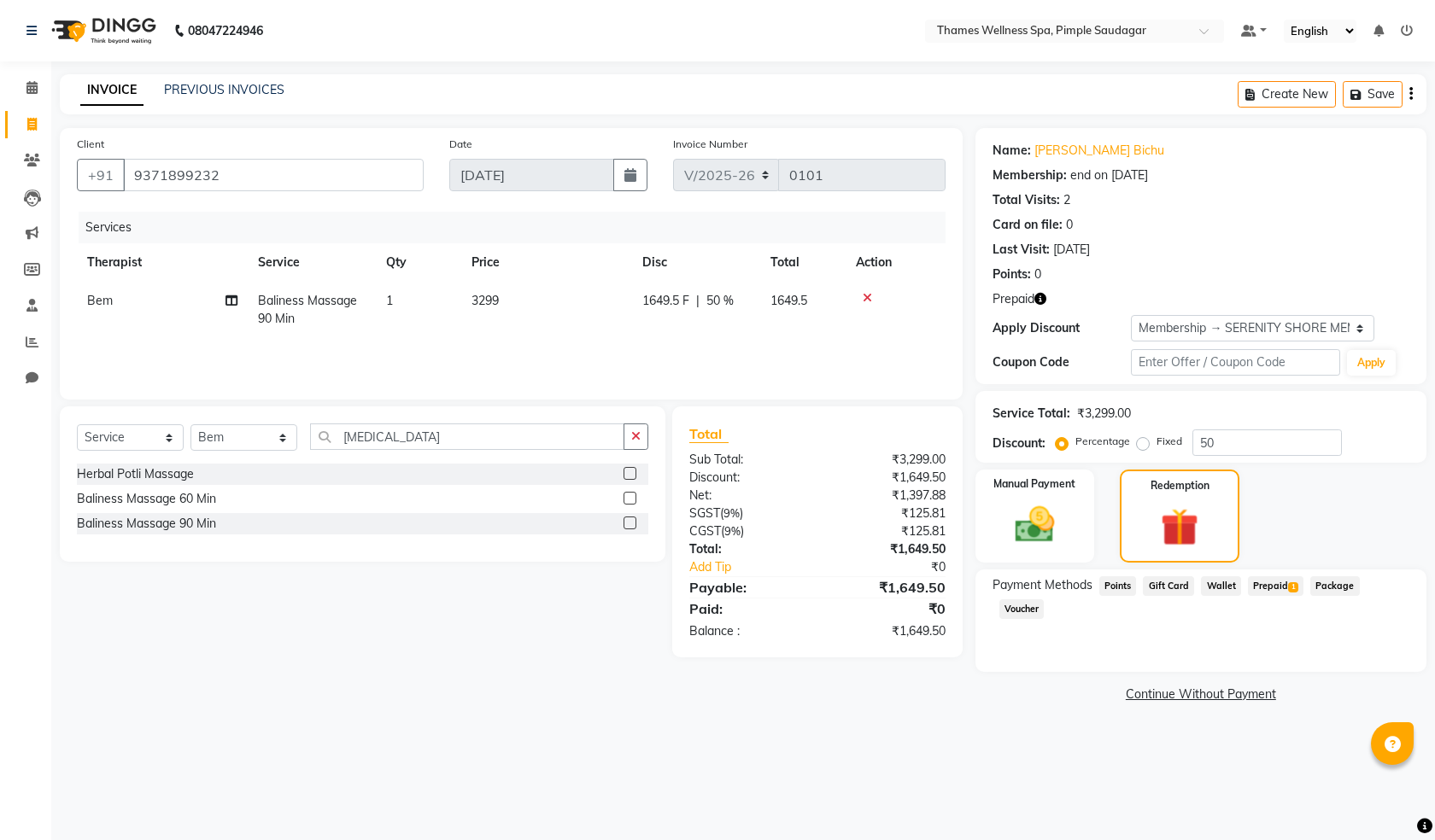
click at [1284, 582] on span "Prepaid 1" at bounding box center [1276, 586] width 55 height 20
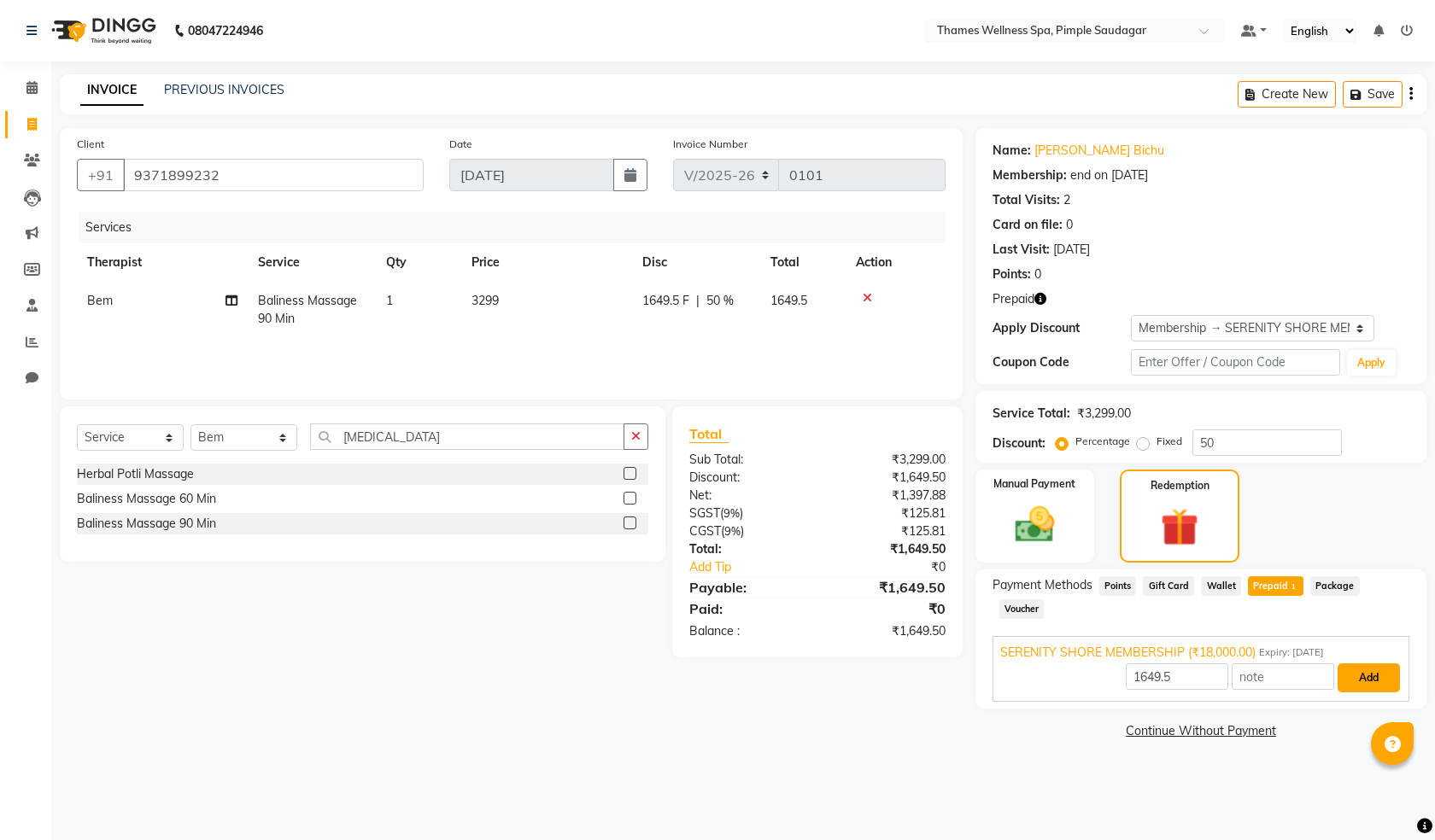
click at [1354, 665] on button "Add" at bounding box center [1368, 677] width 62 height 29
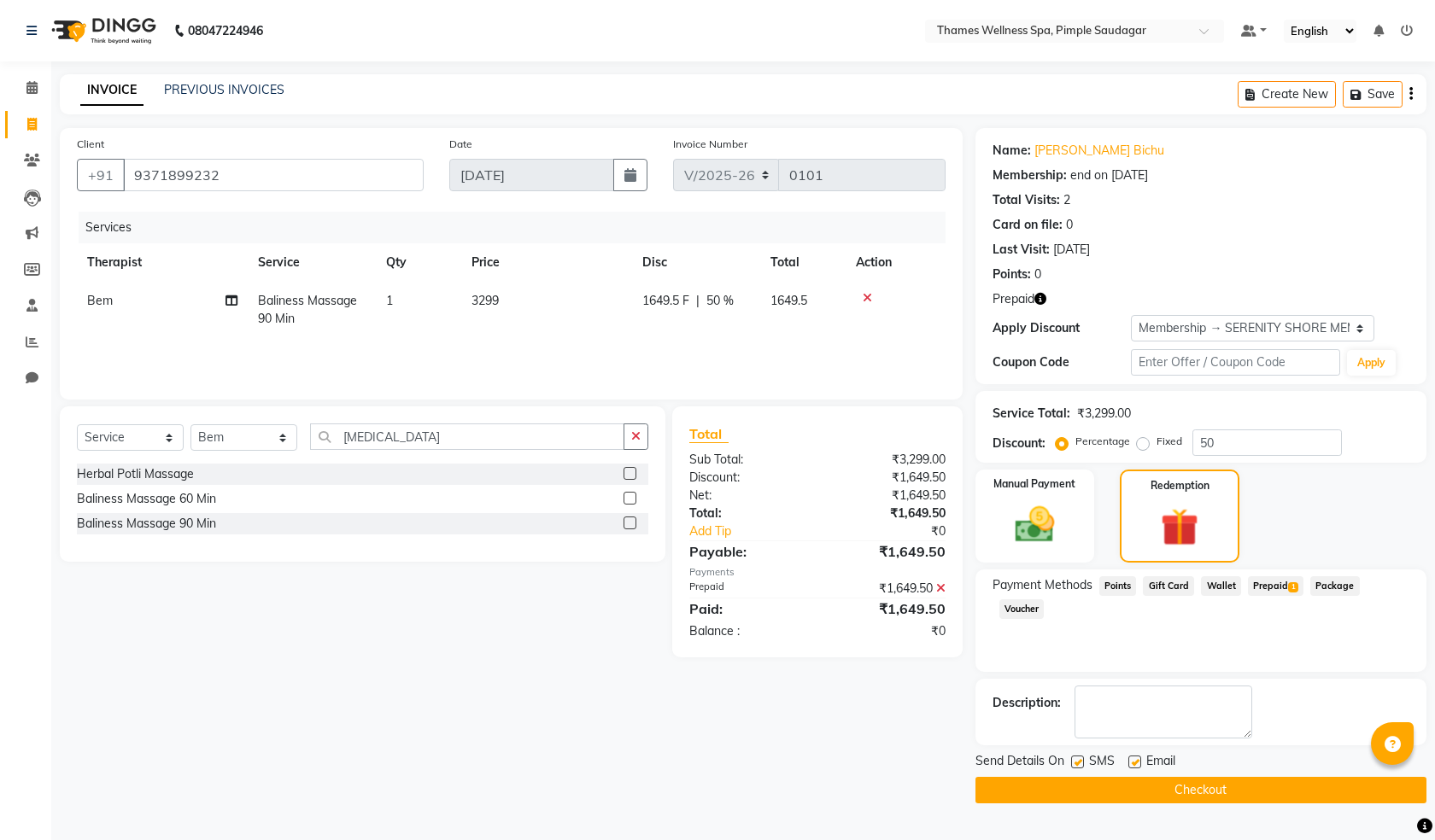
click at [1218, 789] on button "Checkout" at bounding box center [1201, 790] width 451 height 27
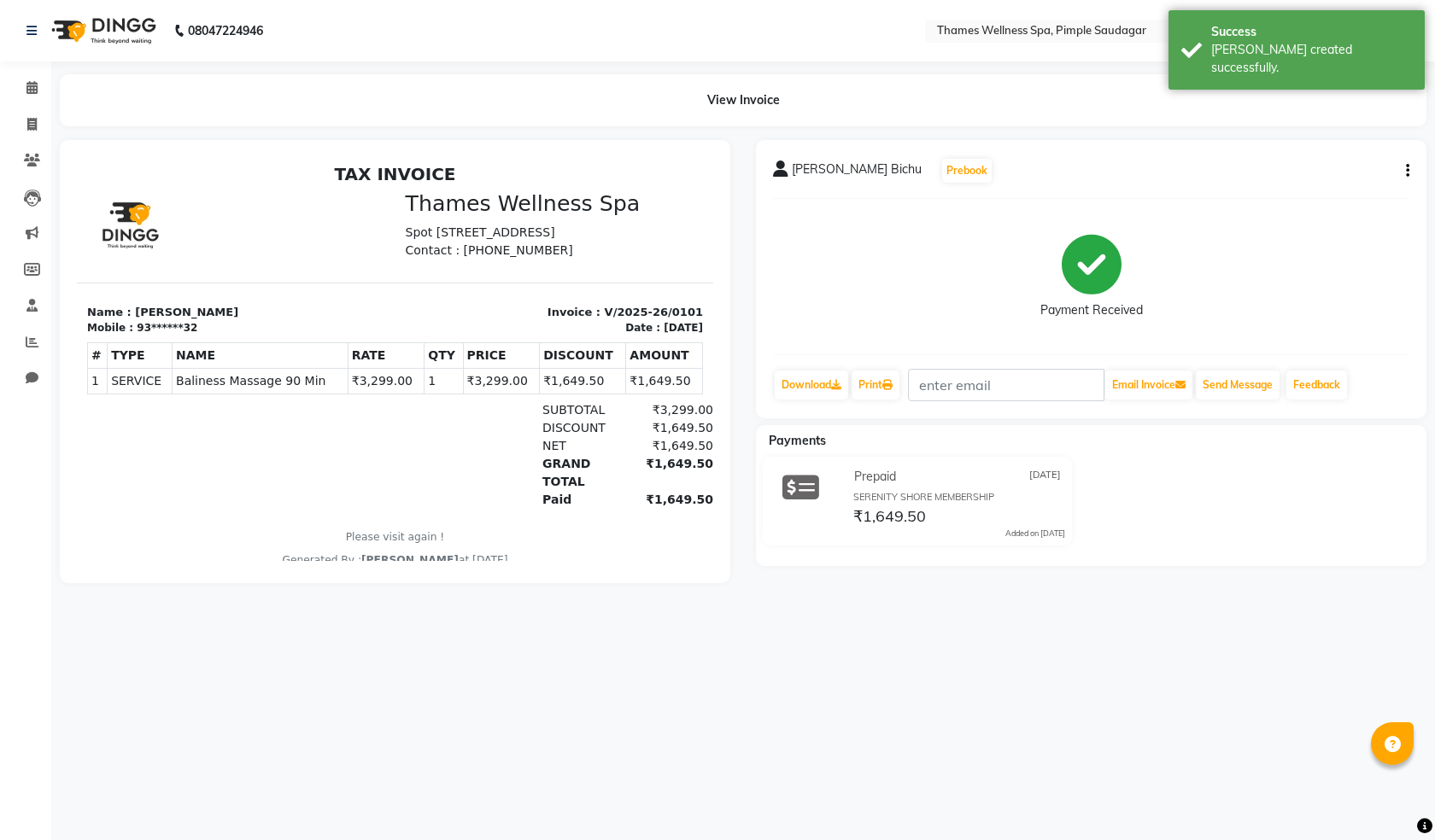
select select "service"
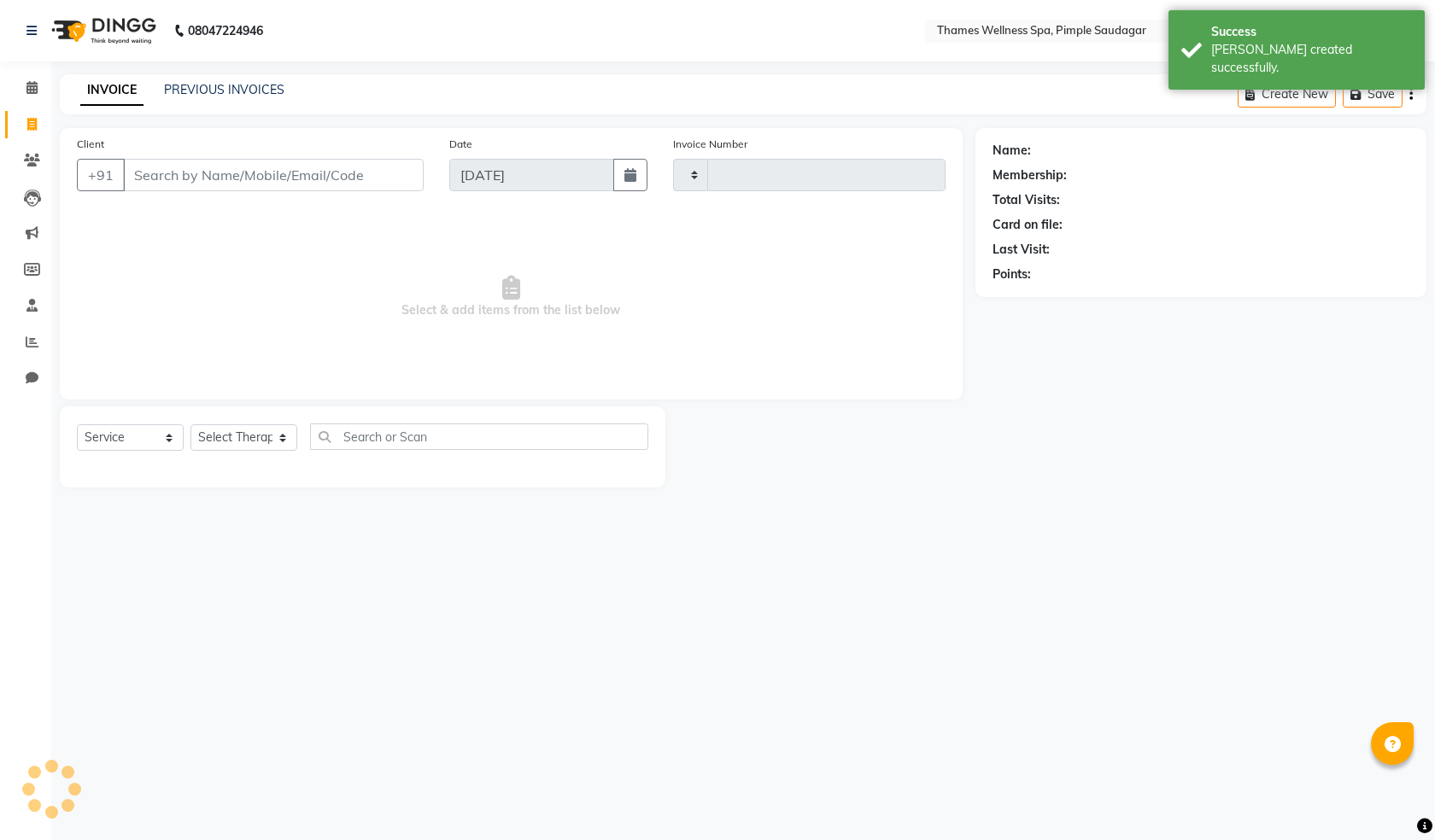
type input "0102"
select select "8709"
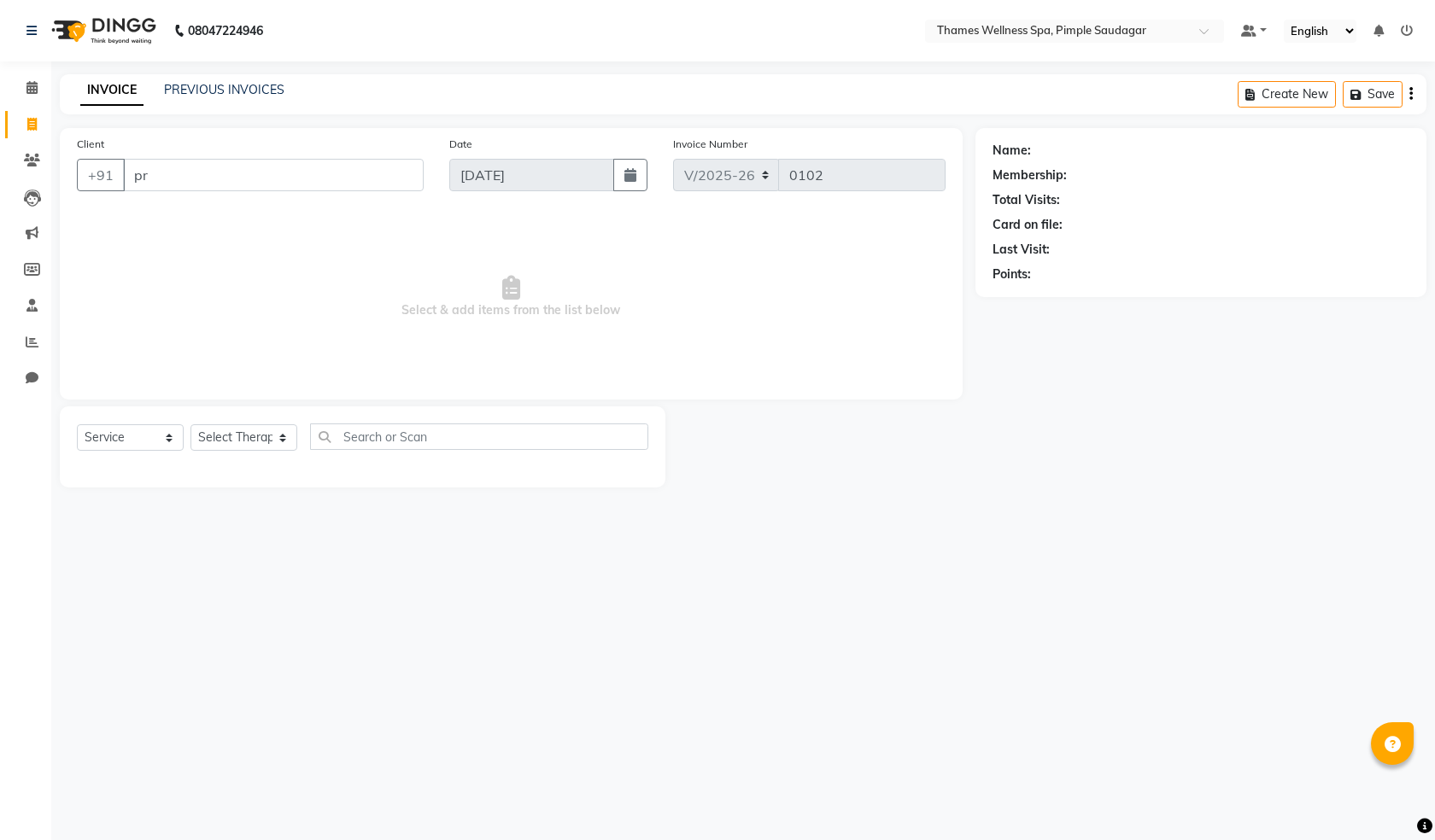
type input "p"
click at [233, 210] on ngb-highlight "99******66" at bounding box center [234, 214] width 70 height 17
type input "99******66"
click at [235, 443] on select "Select Therapist Alokesh Das Bem Hana kety sangma Melbia Mishi Prakash Lala Sun…" at bounding box center [244, 438] width 107 height 27
select select "88612"
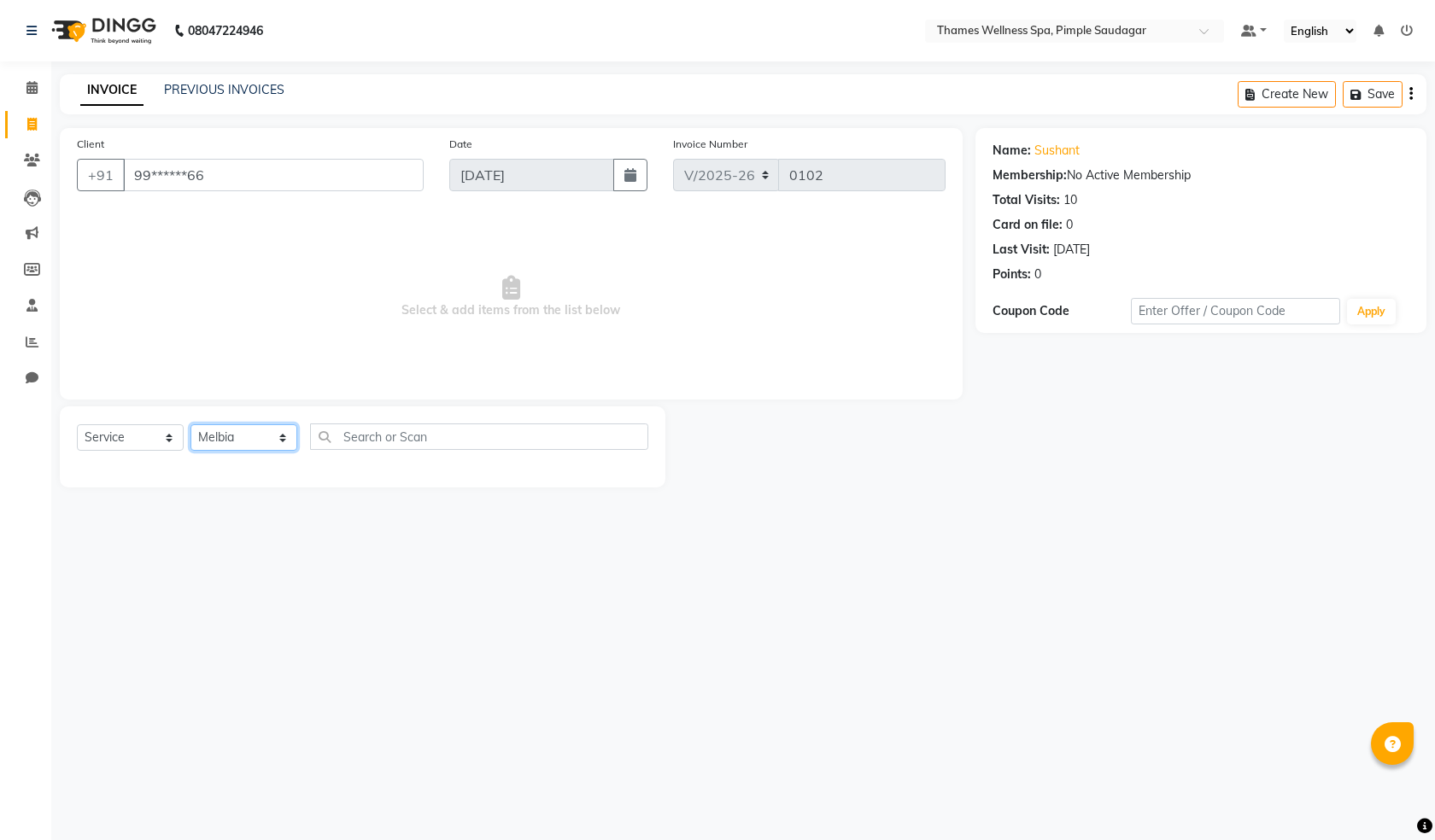
click at [191, 424] on select "Select Therapist Alokesh Das Bem Hana kety sangma Melbia Mishi Prakash Lala Sun…" at bounding box center [244, 438] width 107 height 27
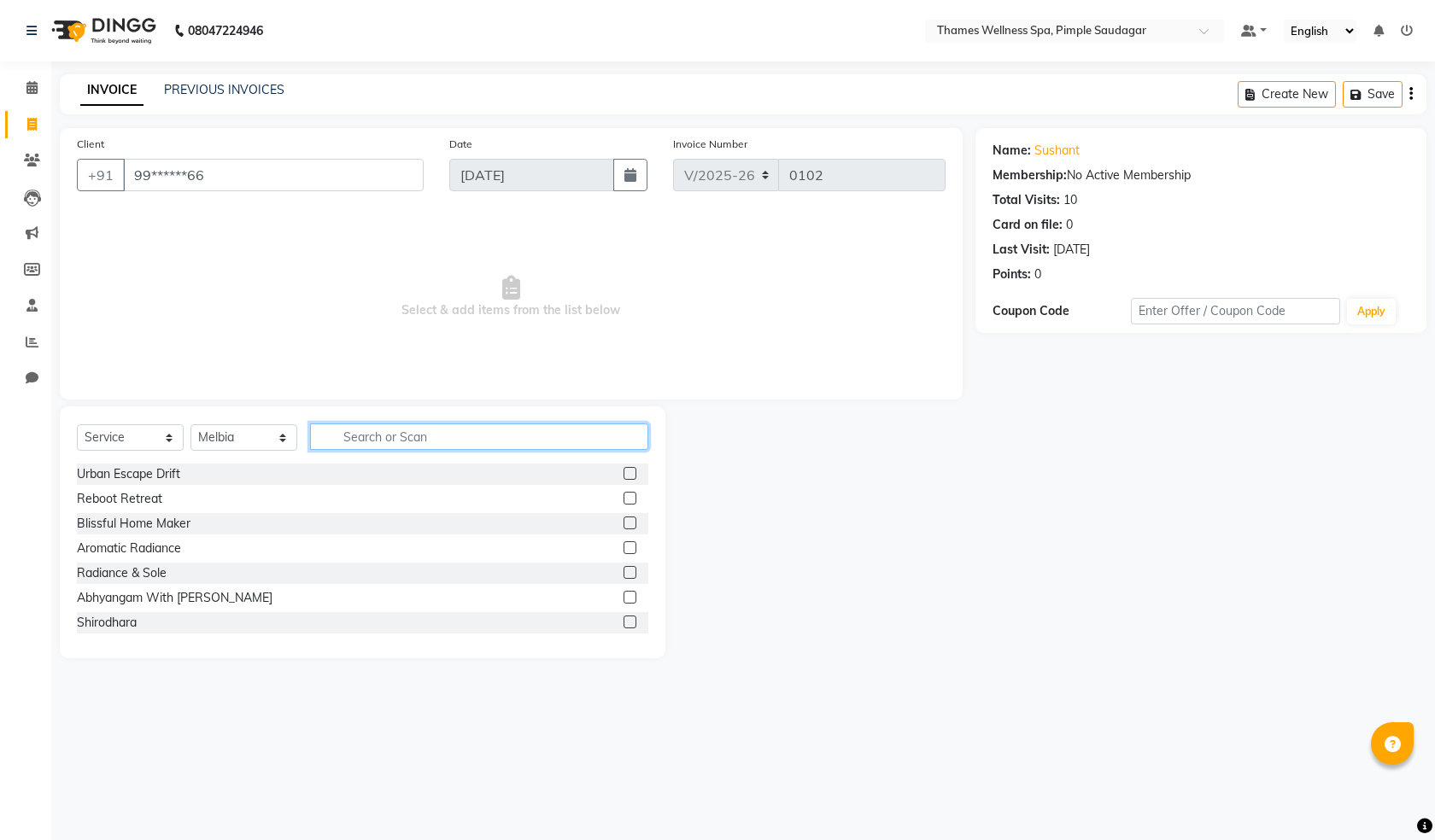
click at [390, 428] on input "text" at bounding box center [479, 437] width 338 height 27
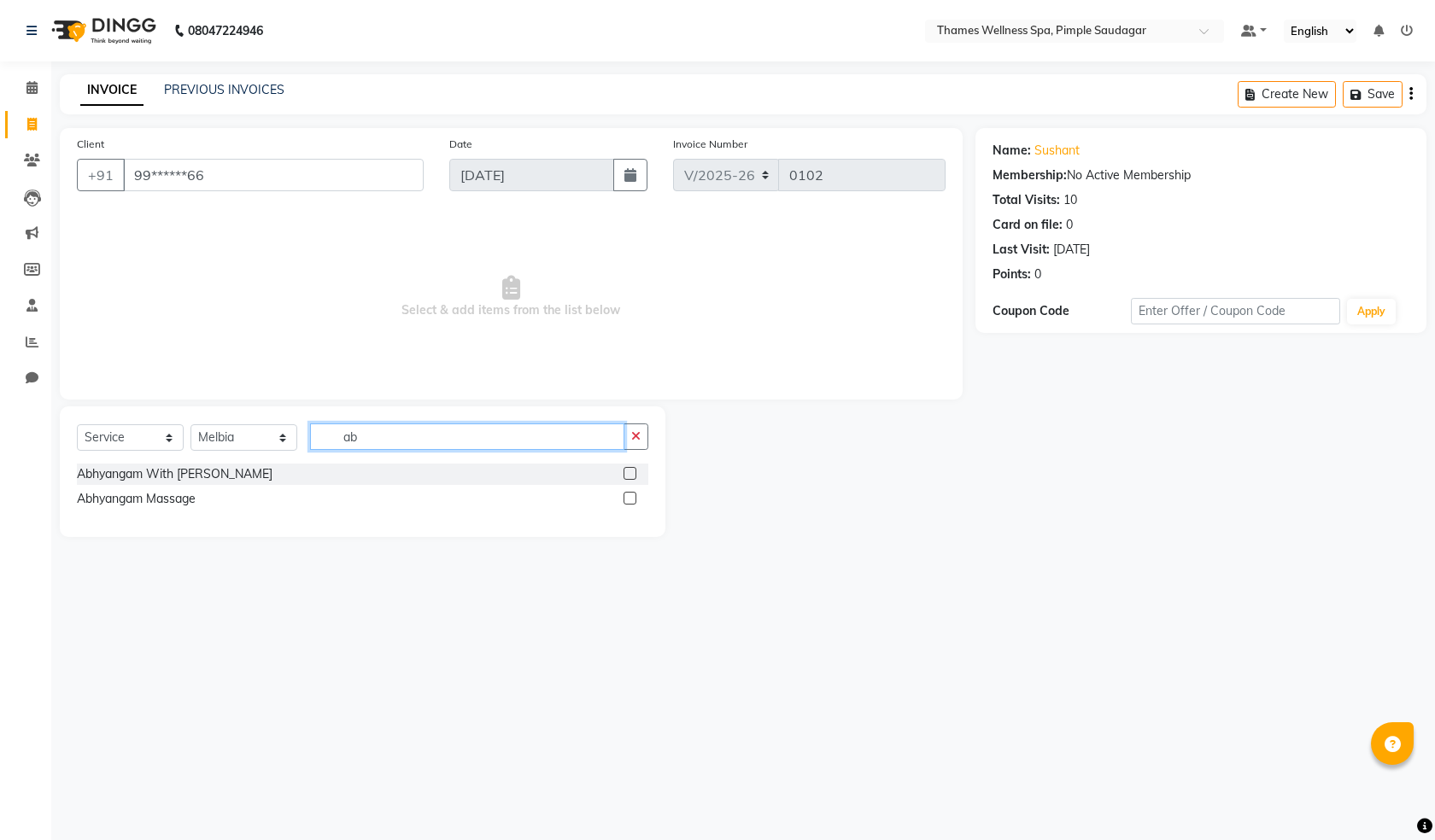
type input "ab"
click at [402, 500] on div "Abhyangam Massage" at bounding box center [362, 499] width 572 height 21
click at [629, 493] on label at bounding box center [629, 498] width 12 height 12
click at [629, 493] on input "checkbox" at bounding box center [628, 498] width 11 height 11
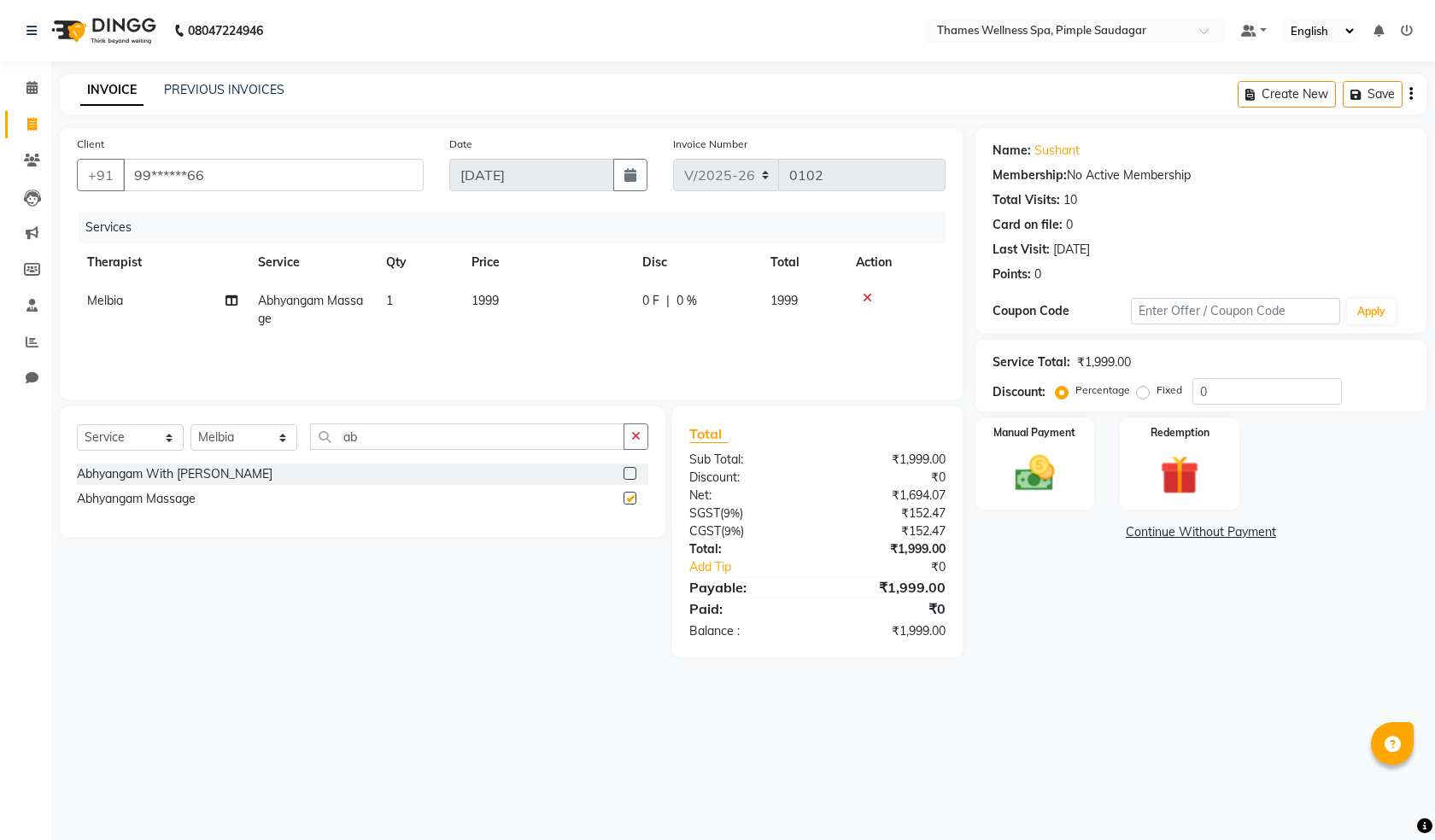
checkbox input "false"
drag, startPoint x: 370, startPoint y: 441, endPoint x: 330, endPoint y: 440, distance: 40.0
click at [330, 440] on input "ab" at bounding box center [466, 437] width 314 height 27
type input "Steam"
click at [629, 472] on label at bounding box center [629, 473] width 12 height 12
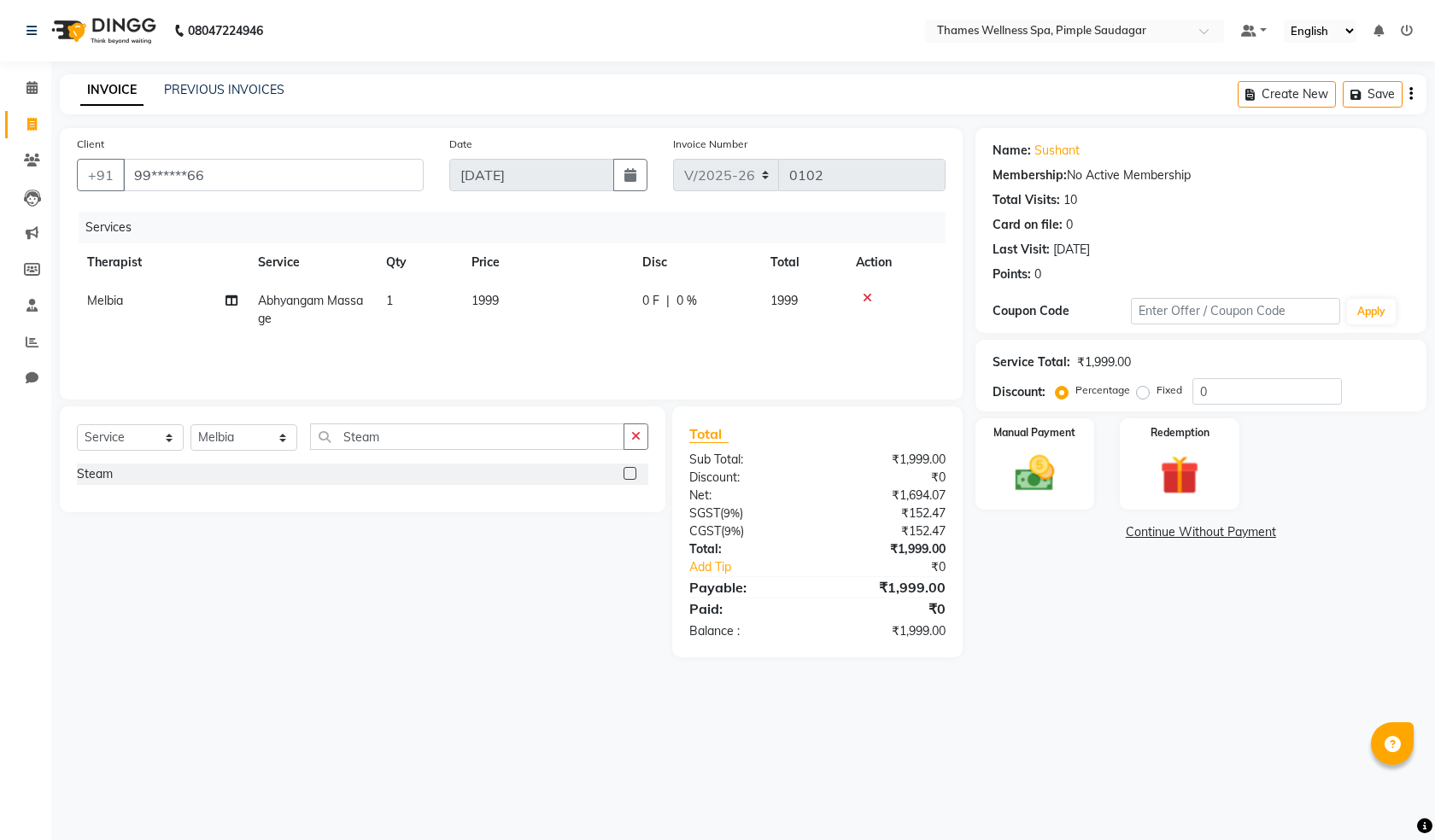
click at [629, 472] on input "checkbox" at bounding box center [628, 474] width 11 height 11
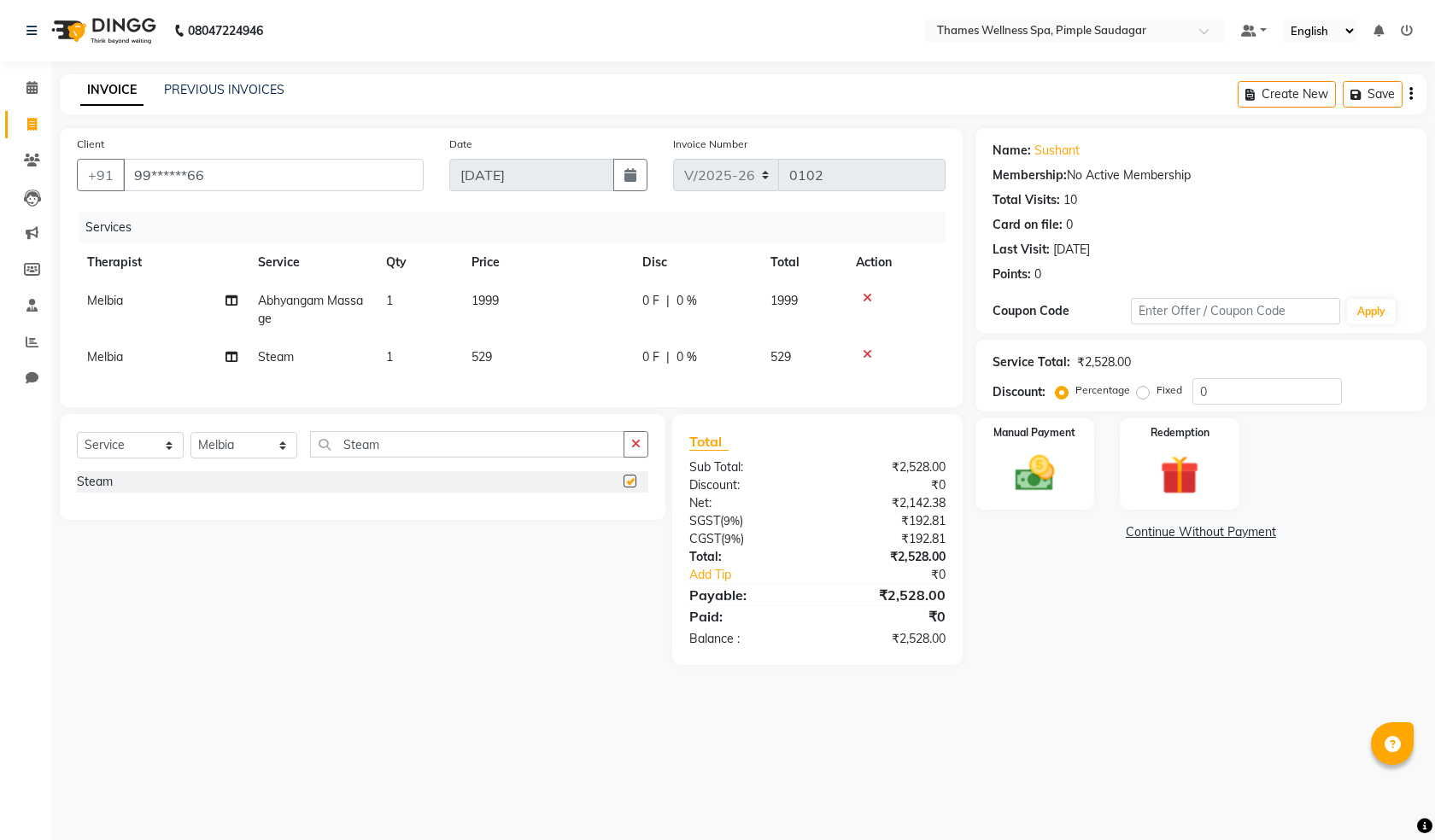
checkbox input "false"
click at [563, 344] on td "529" at bounding box center [547, 357] width 171 height 38
select select "88612"
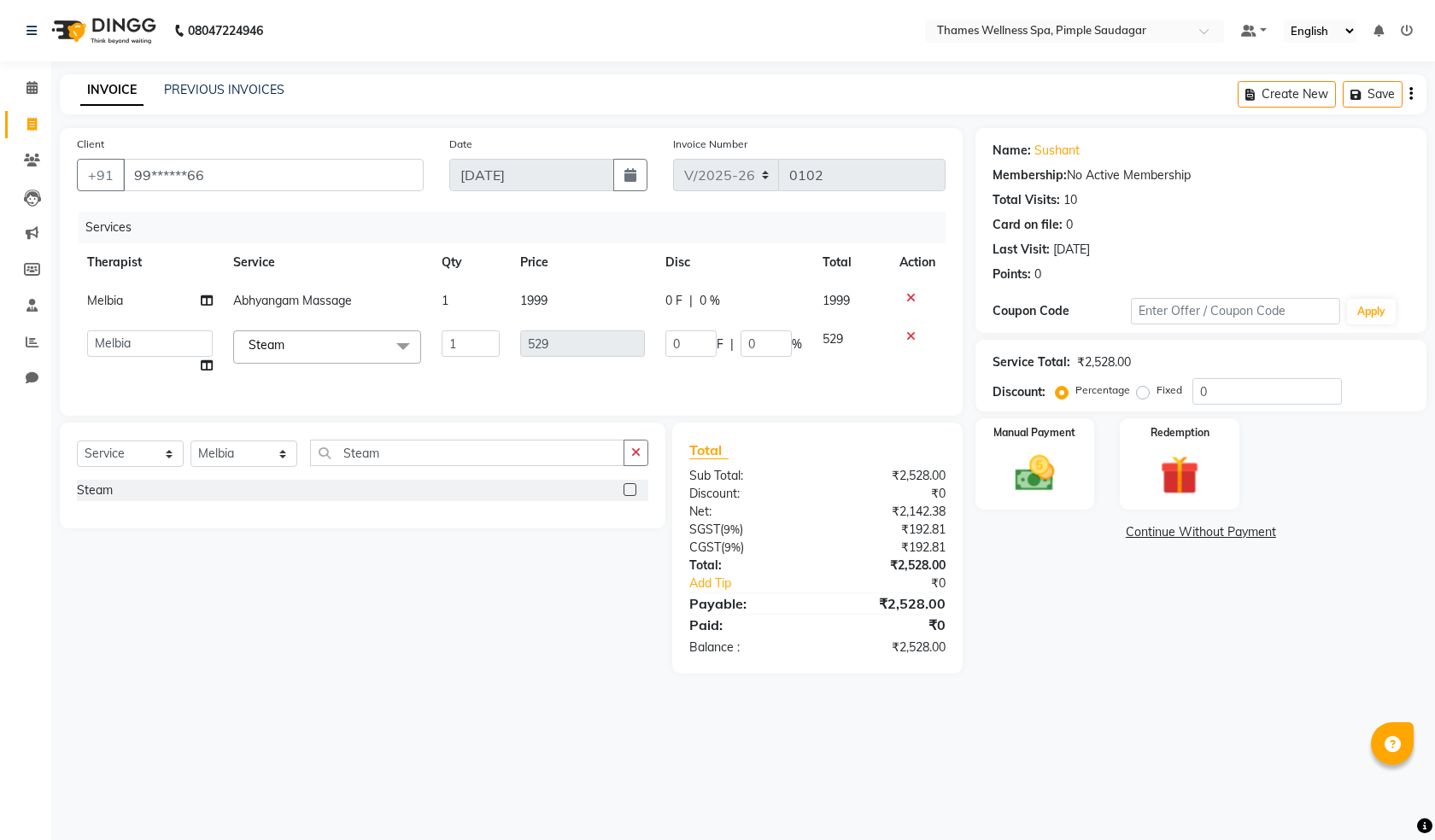
click at [623, 301] on td "1999" at bounding box center [582, 301] width 145 height 38
select select "88612"
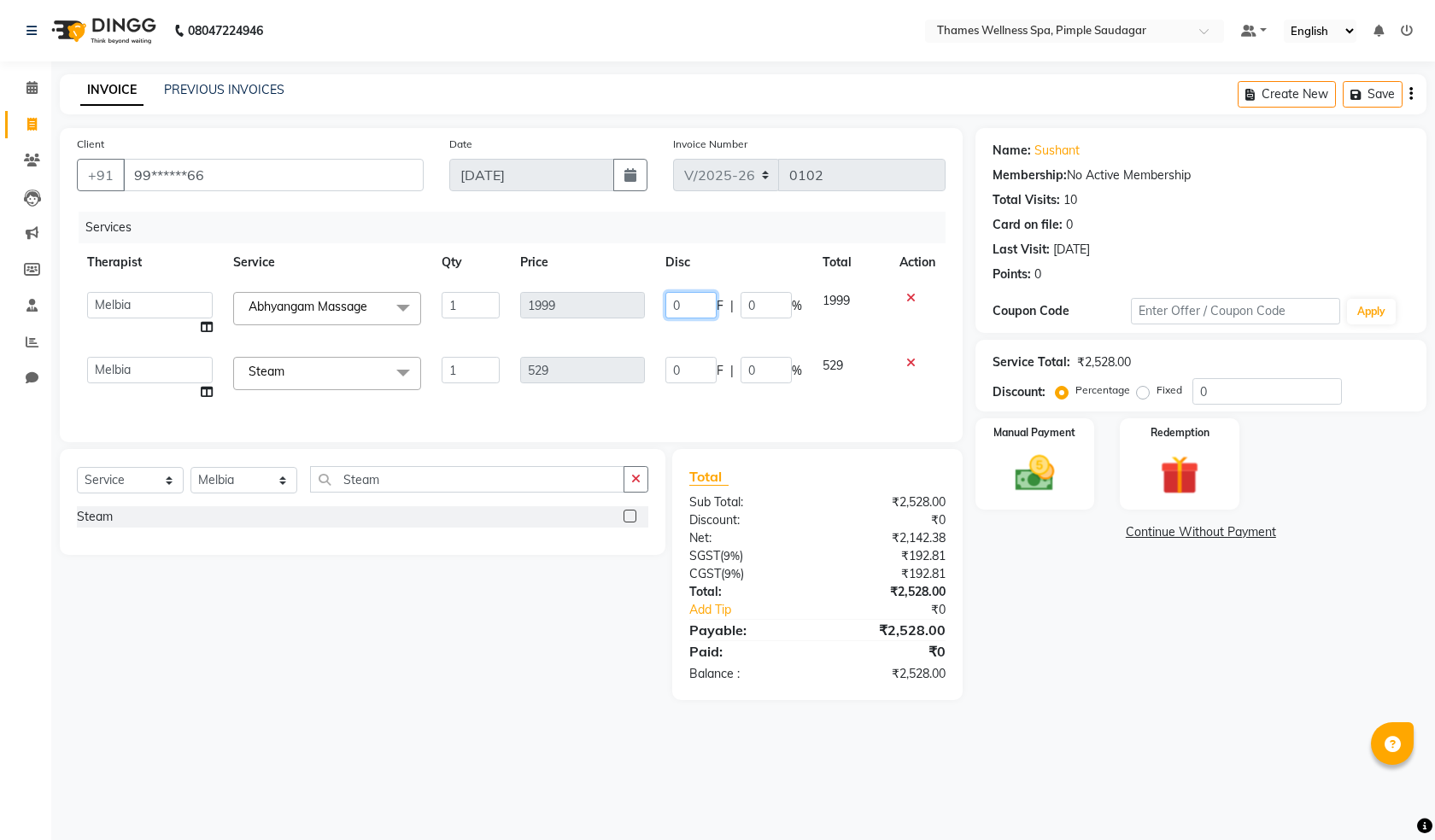
click at [587, 298] on tr "Alokesh Das Bem Hana kety sangma Melbia Mishi Prakash Lala Suneeta Chakma Das A…" at bounding box center [511, 314] width 869 height 65
type input "2"
type input "399"
click at [700, 342] on tbody "Alokesh Das Bem Hana kety sangma Melbia Mishi Prakash Lala Suneeta Chakma Das A…" at bounding box center [511, 347] width 869 height 130
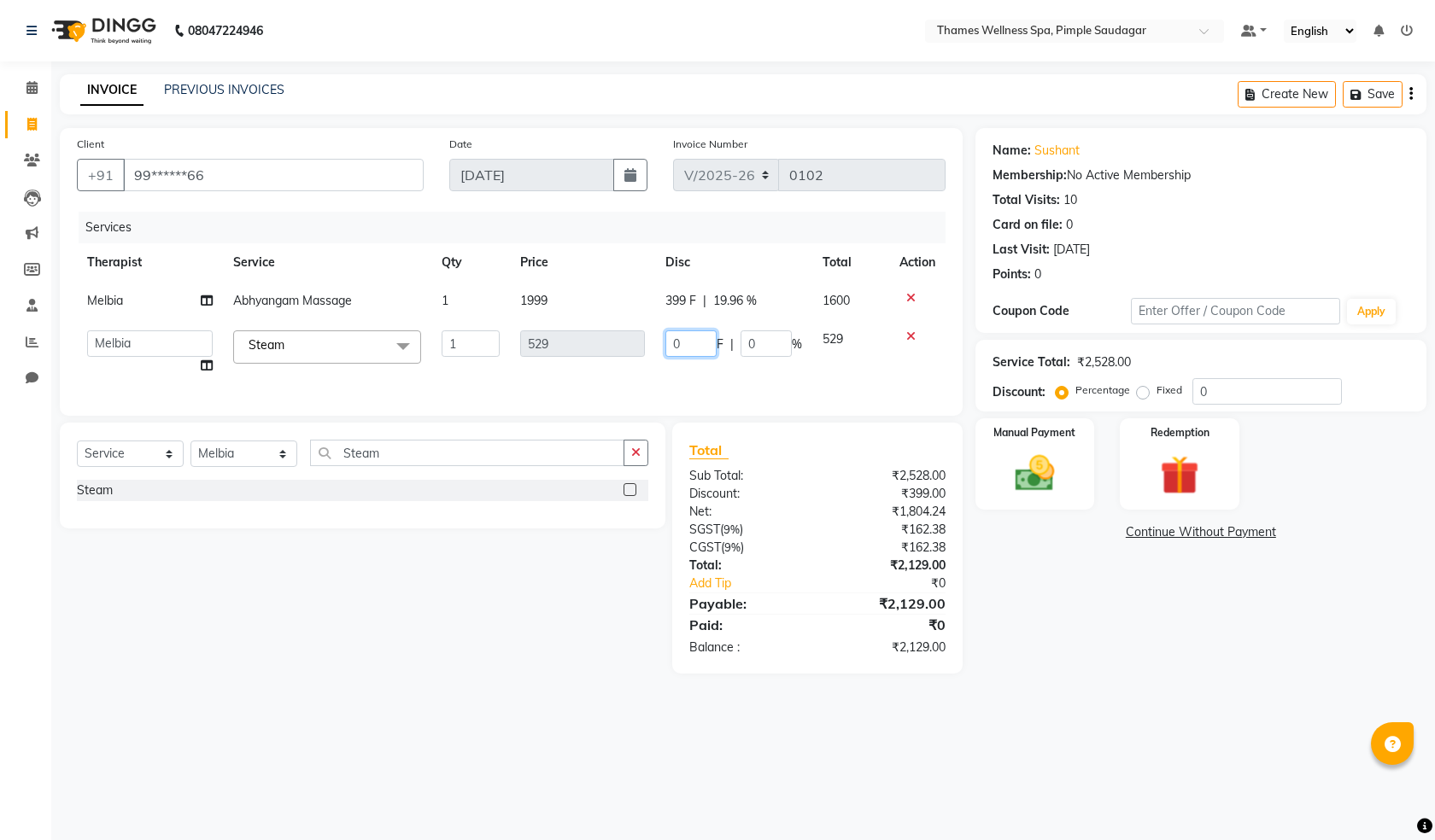
drag, startPoint x: 685, startPoint y: 348, endPoint x: 660, endPoint y: 348, distance: 25.0
click at [660, 348] on td "0 F | 0 %" at bounding box center [734, 352] width 158 height 65
type input "29"
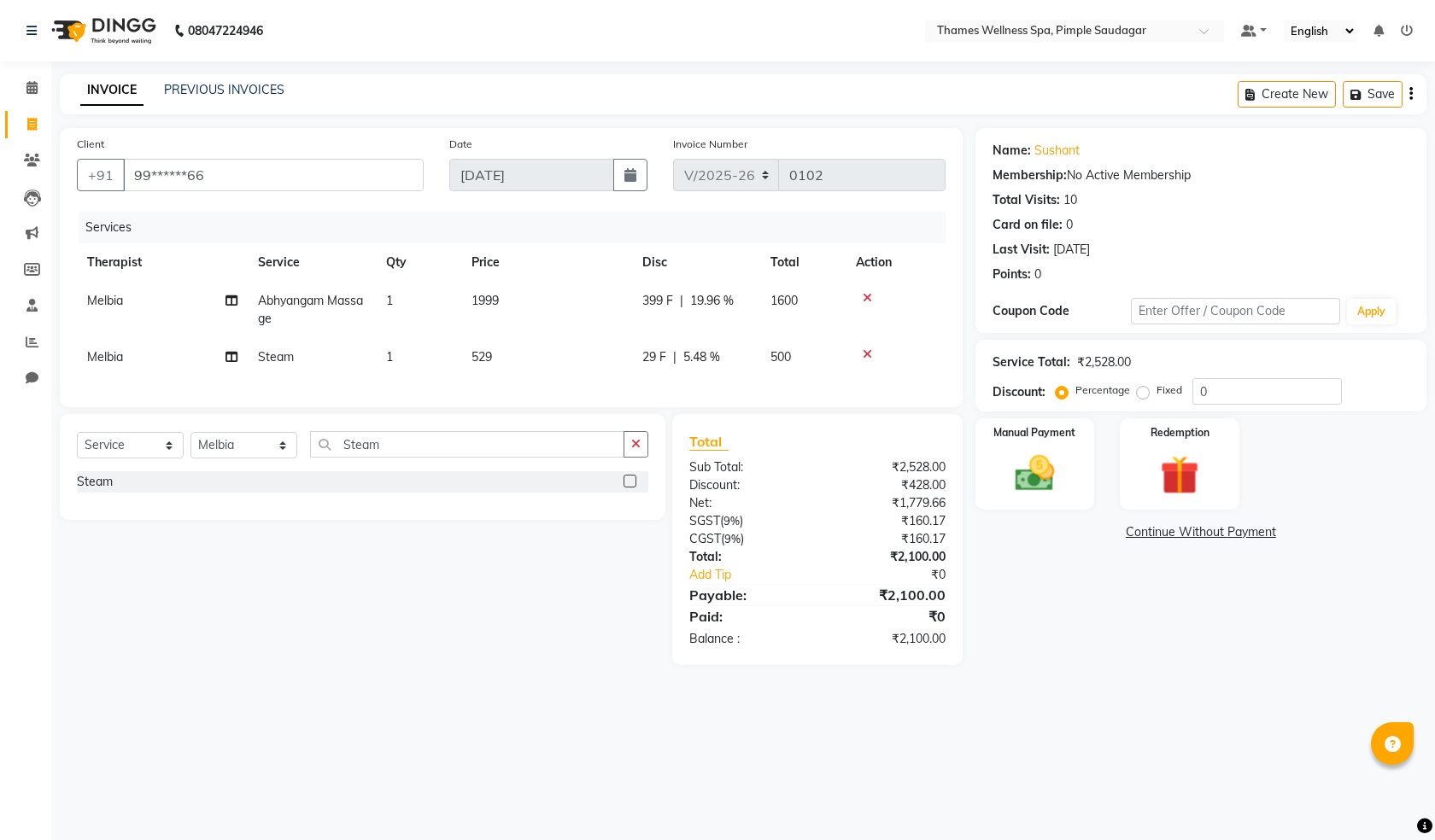
click at [656, 379] on div "Services Therapist Service Qty Price Disc Total Action Melbia Abhyangam Massage…" at bounding box center [511, 301] width 869 height 178
click at [1065, 486] on img at bounding box center [1034, 473] width 67 height 47
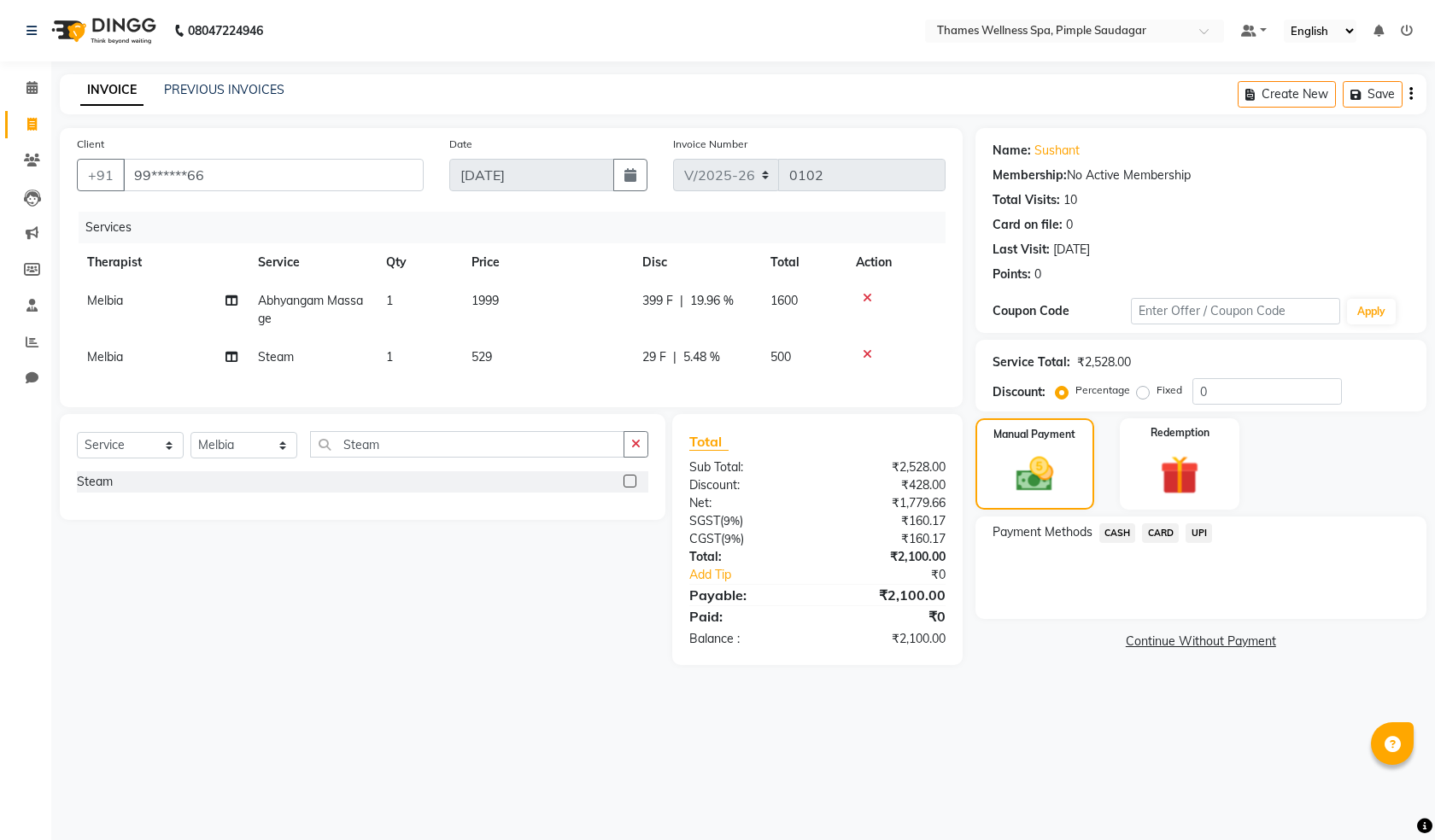
click at [1193, 535] on span "UPI" at bounding box center [1199, 533] width 27 height 20
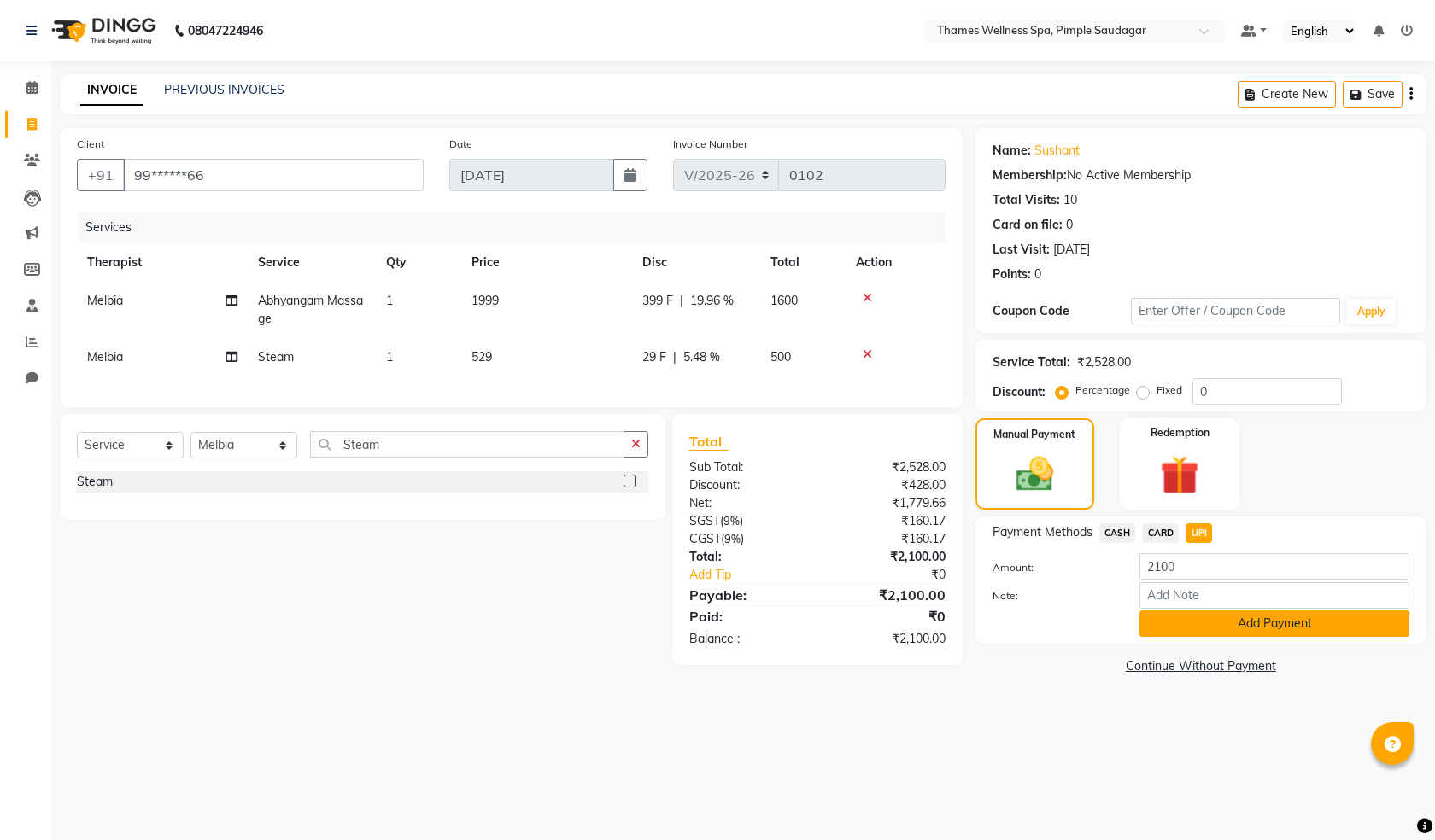
click at [1233, 630] on button "Add Payment" at bounding box center [1274, 624] width 270 height 27
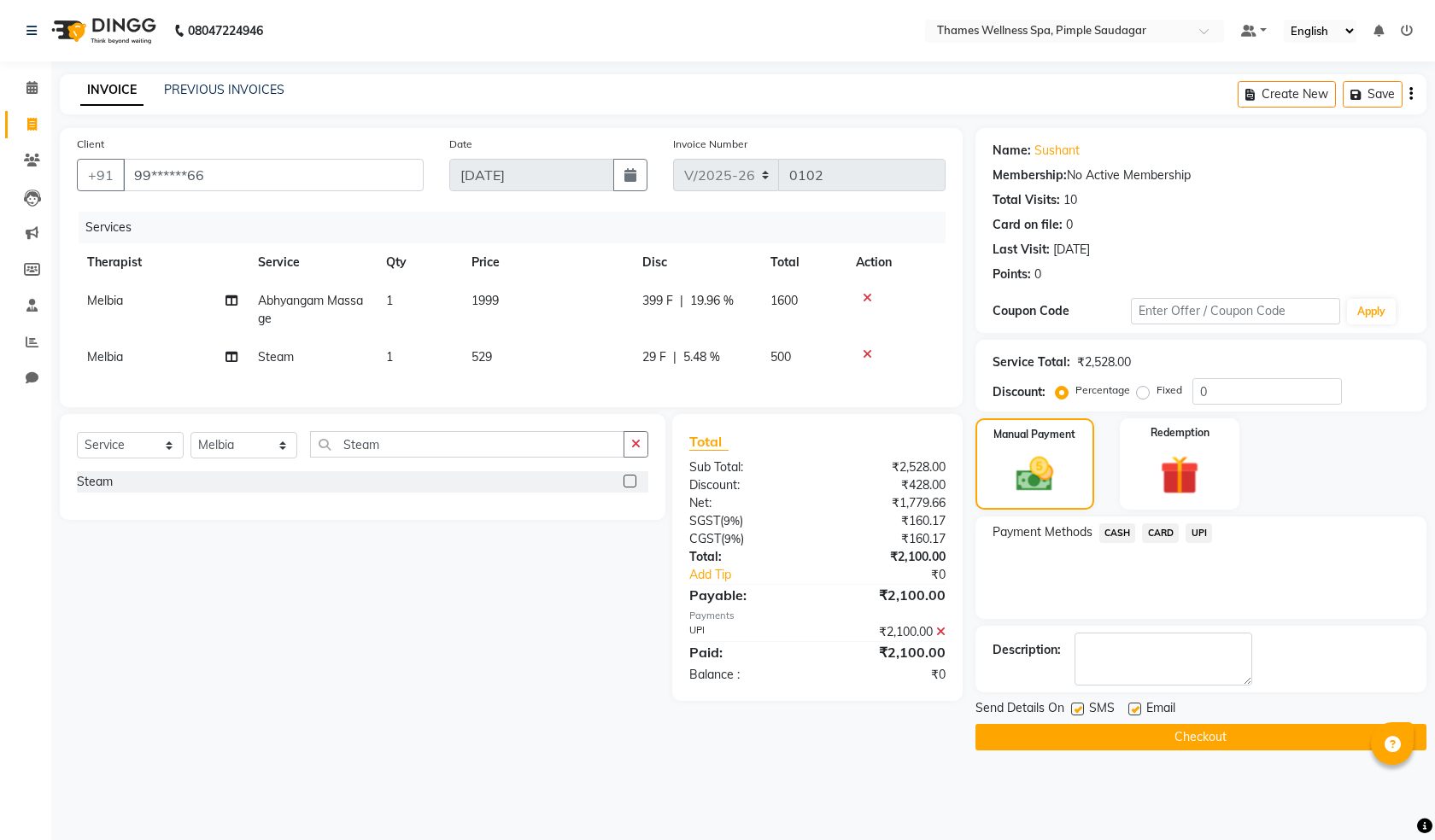
click at [1207, 738] on button "Checkout" at bounding box center [1201, 738] width 451 height 27
